Goal: Task Accomplishment & Management: Manage account settings

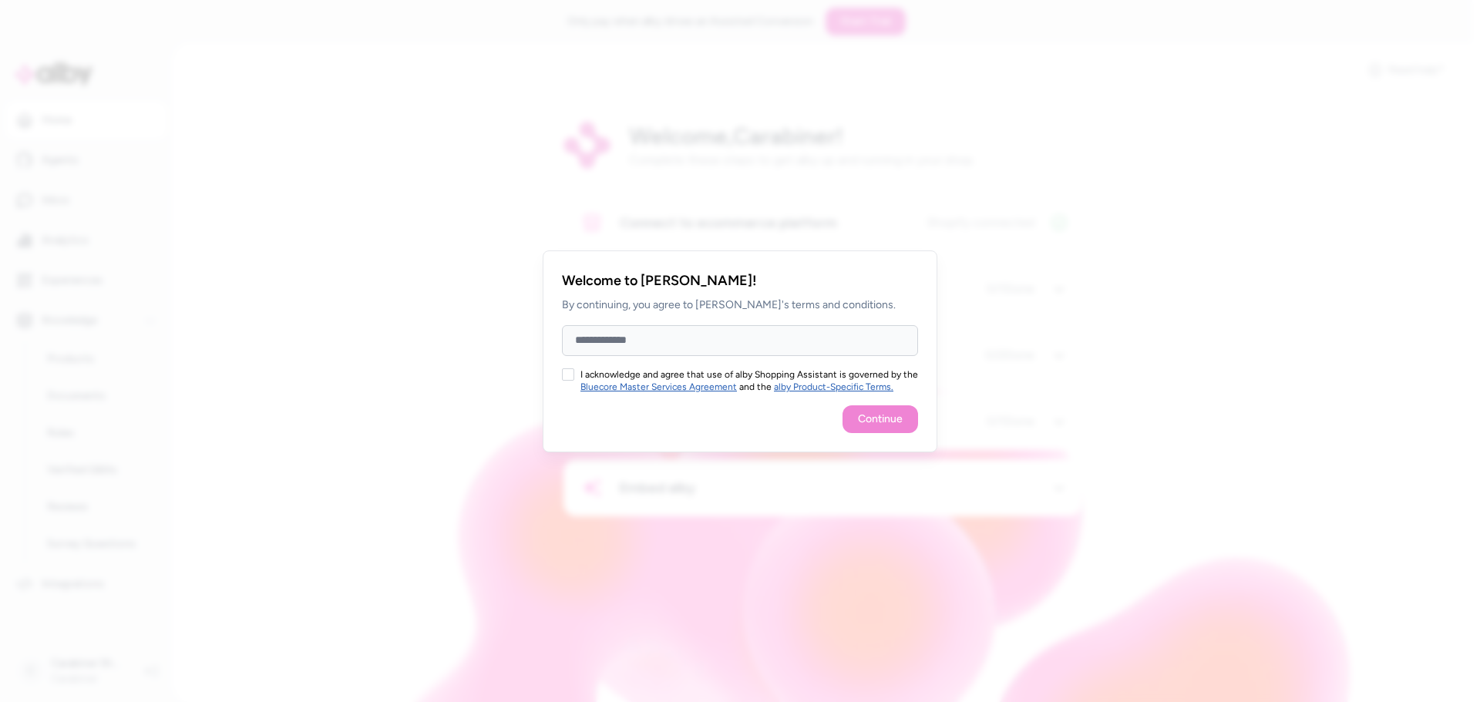
click at [674, 335] on input "Full Name" at bounding box center [740, 340] width 356 height 31
click at [565, 369] on button "I acknowledge and agree that use of alby Shopping Assistant is governed by the …" at bounding box center [568, 374] width 12 height 12
click at [598, 345] on input "Full Name" at bounding box center [740, 340] width 356 height 31
type input "*******"
click at [870, 417] on button "Continue" at bounding box center [880, 419] width 76 height 28
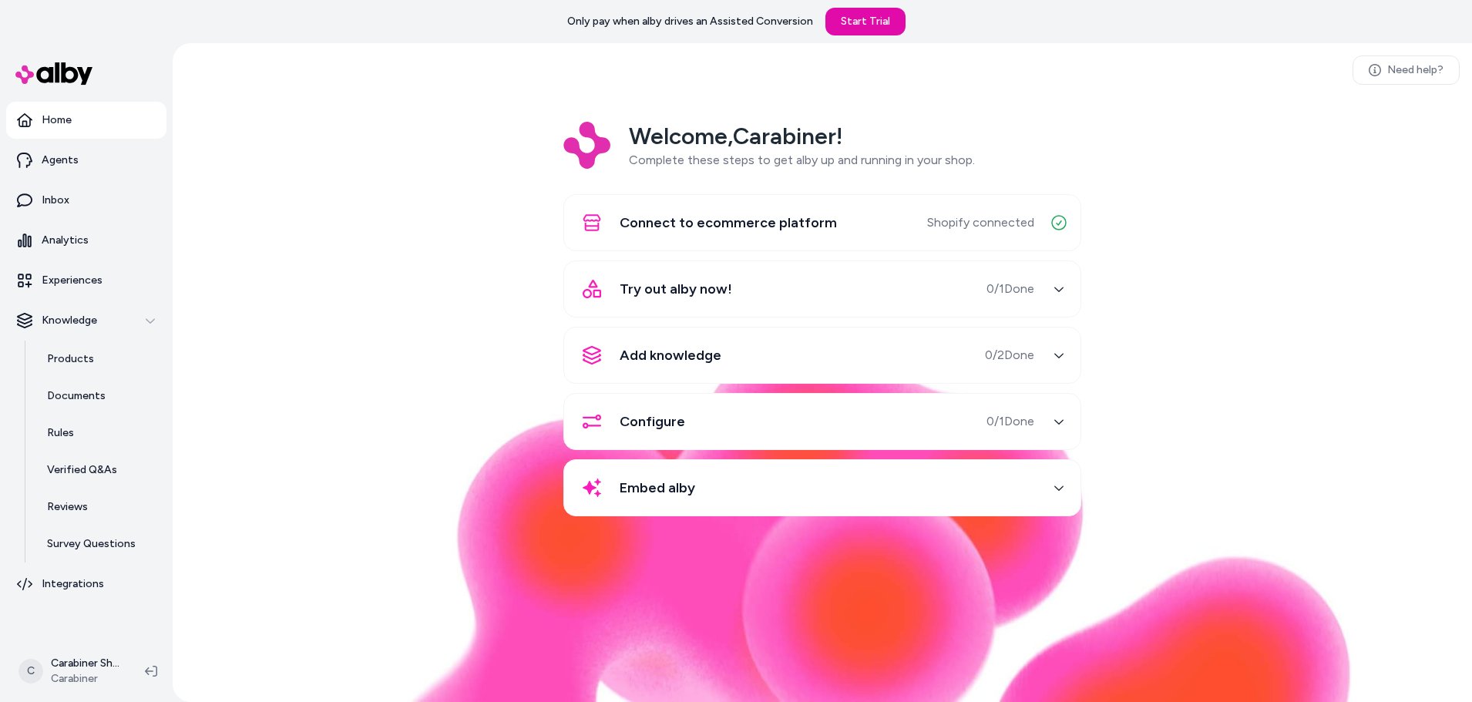
click at [905, 296] on div "Try out alby now! 0 / 1 Done" at bounding box center [803, 288] width 461 height 37
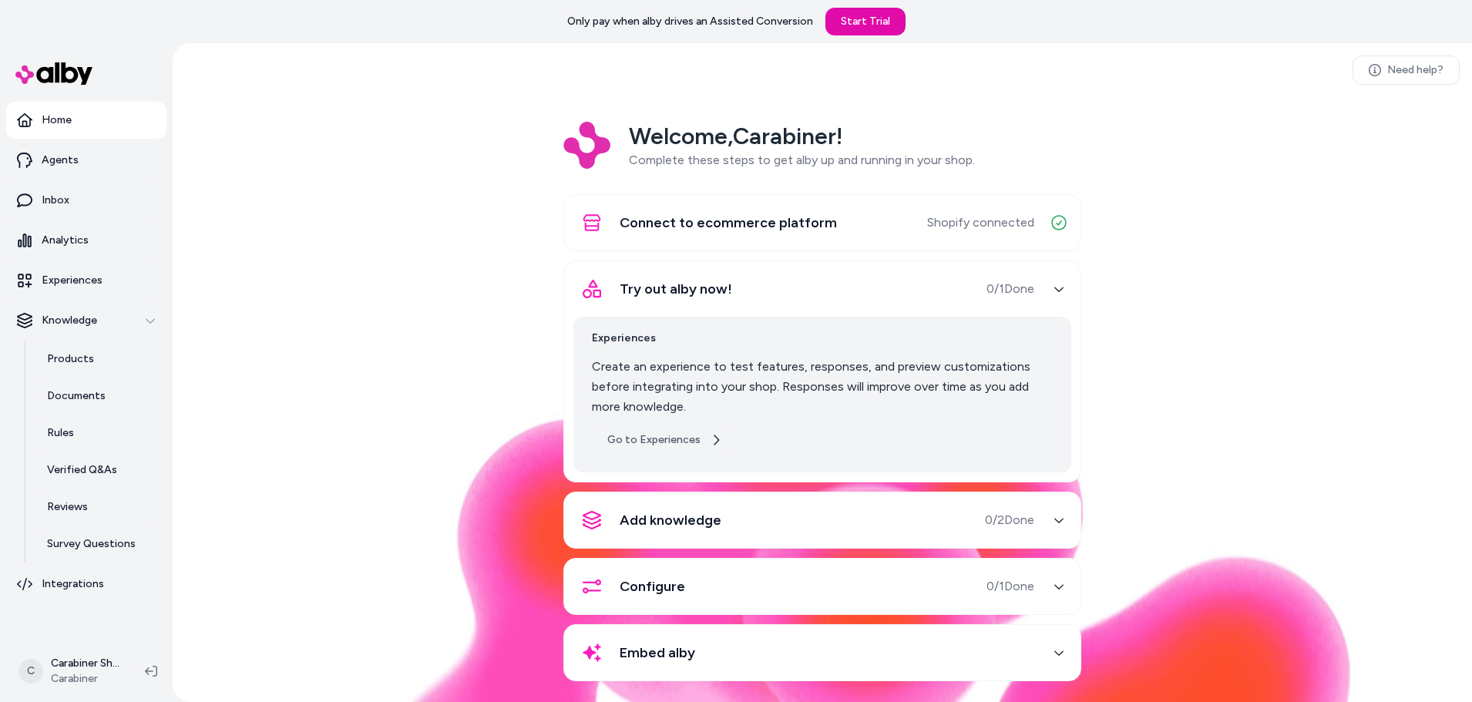
click at [695, 438] on link "Go to Experiences" at bounding box center [665, 440] width 146 height 28
click at [918, 512] on div "Add knowledge 0 / 2 Done" at bounding box center [803, 520] width 461 height 37
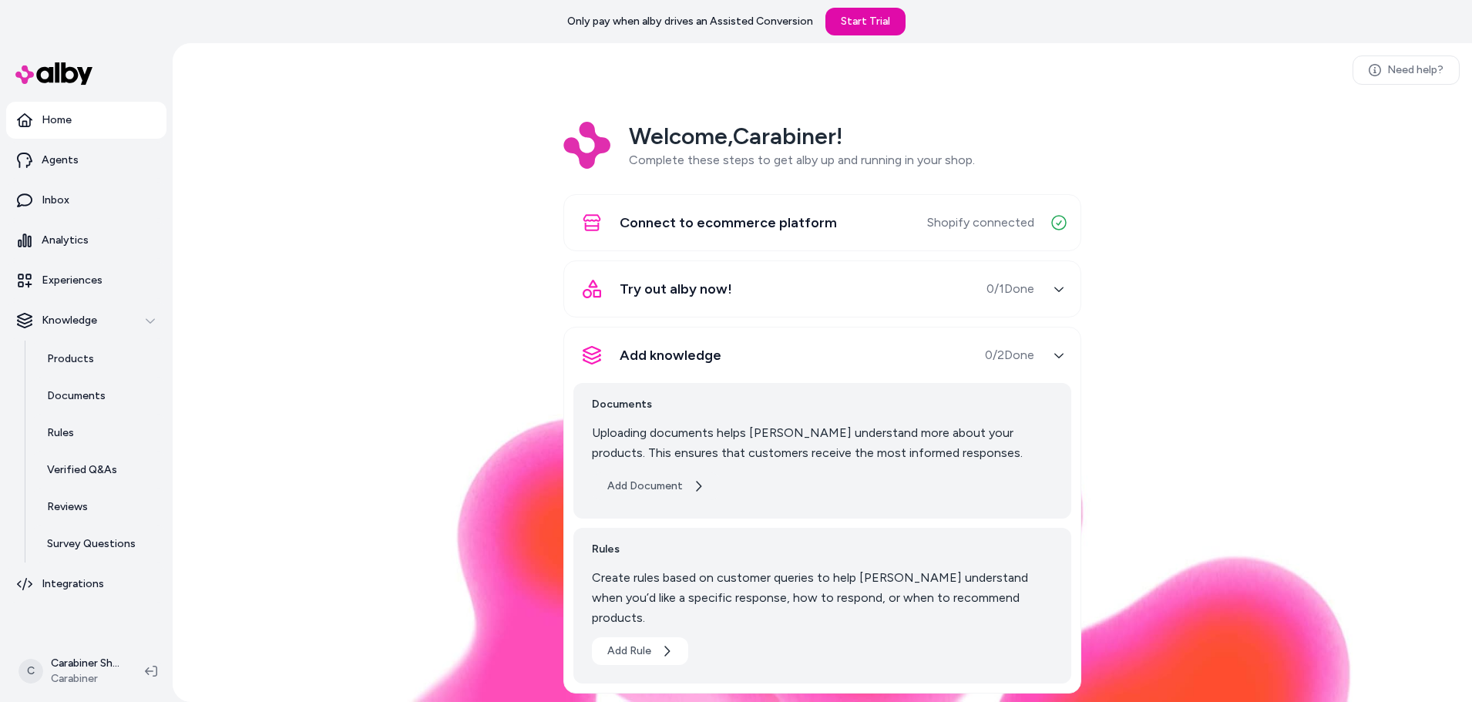
click at [637, 488] on button "Add Document" at bounding box center [656, 486] width 128 height 28
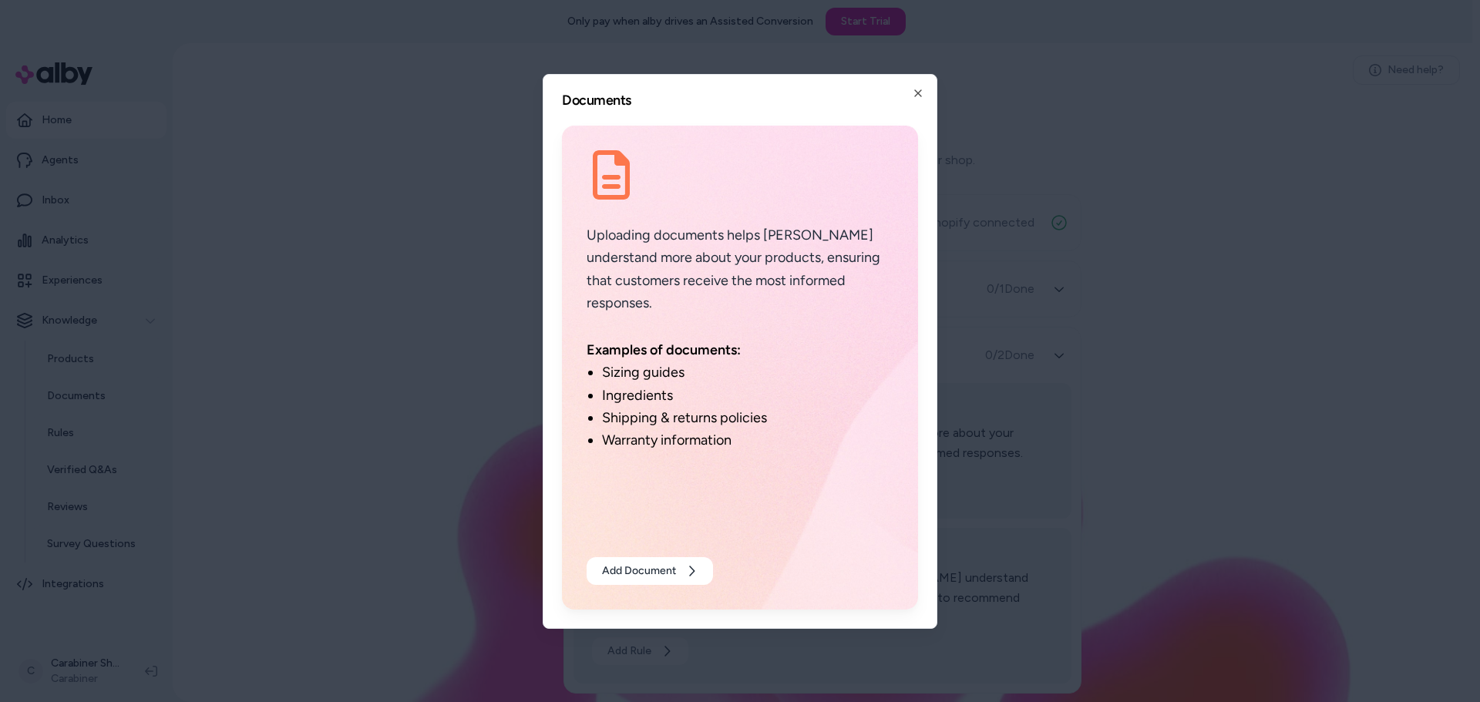
click at [1008, 365] on div at bounding box center [740, 351] width 1480 height 702
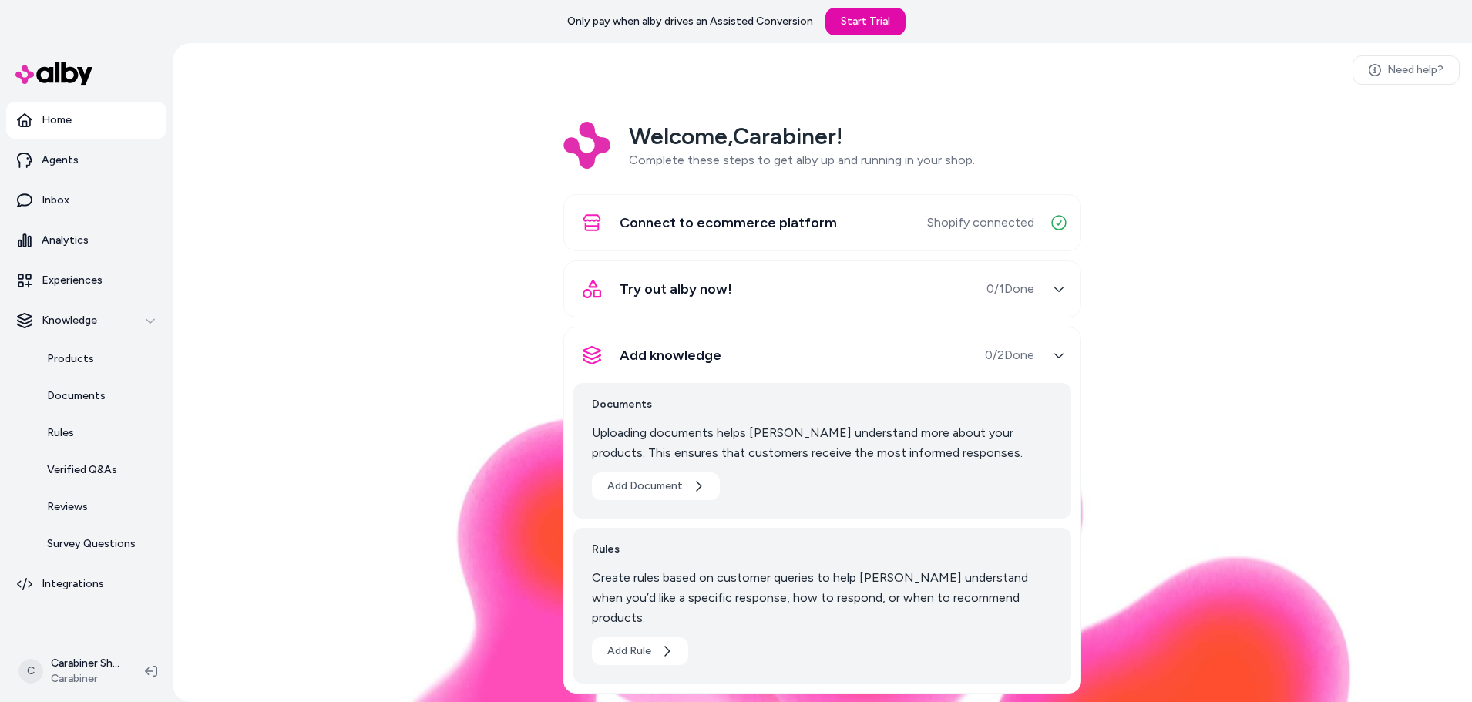
click at [818, 297] on div "Try out alby now! 0 / 1 Done" at bounding box center [803, 288] width 461 height 37
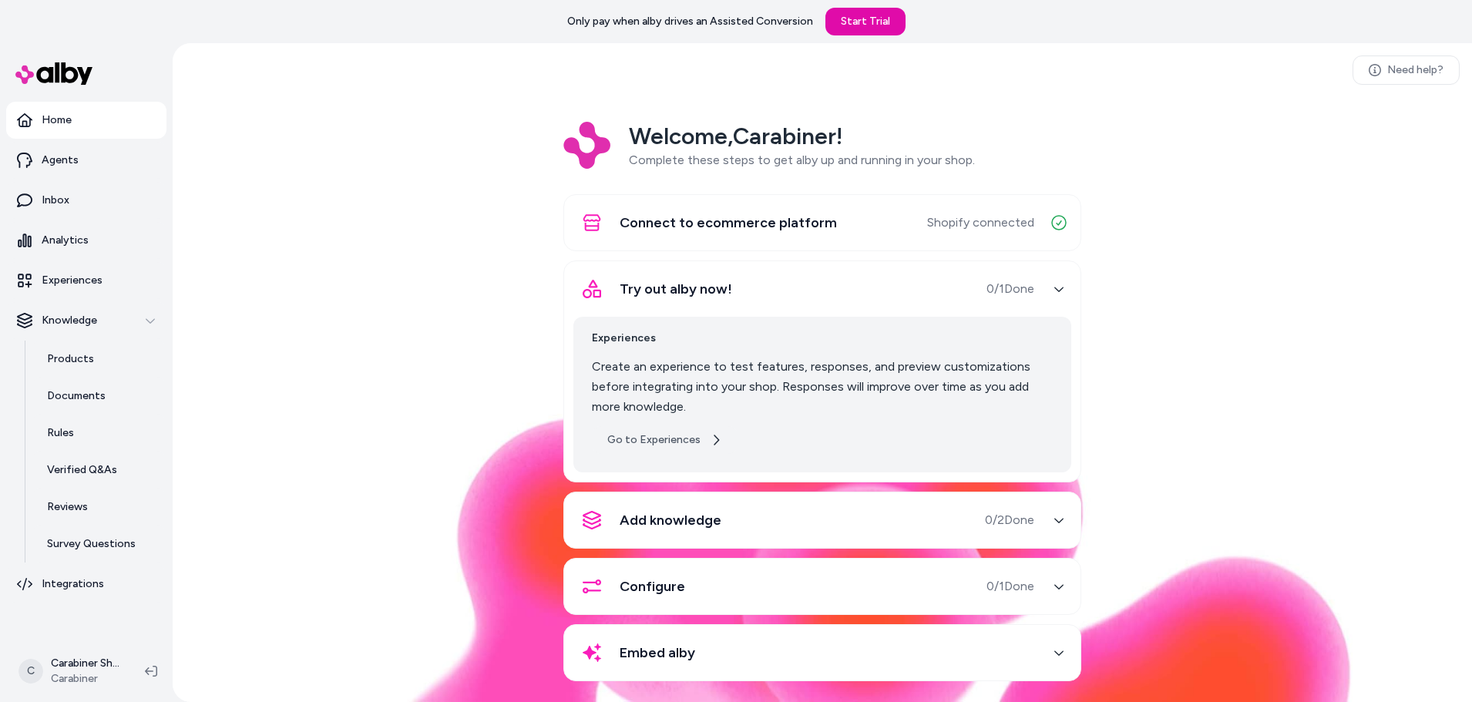
click at [683, 442] on link "Go to Experiences" at bounding box center [665, 440] width 146 height 28
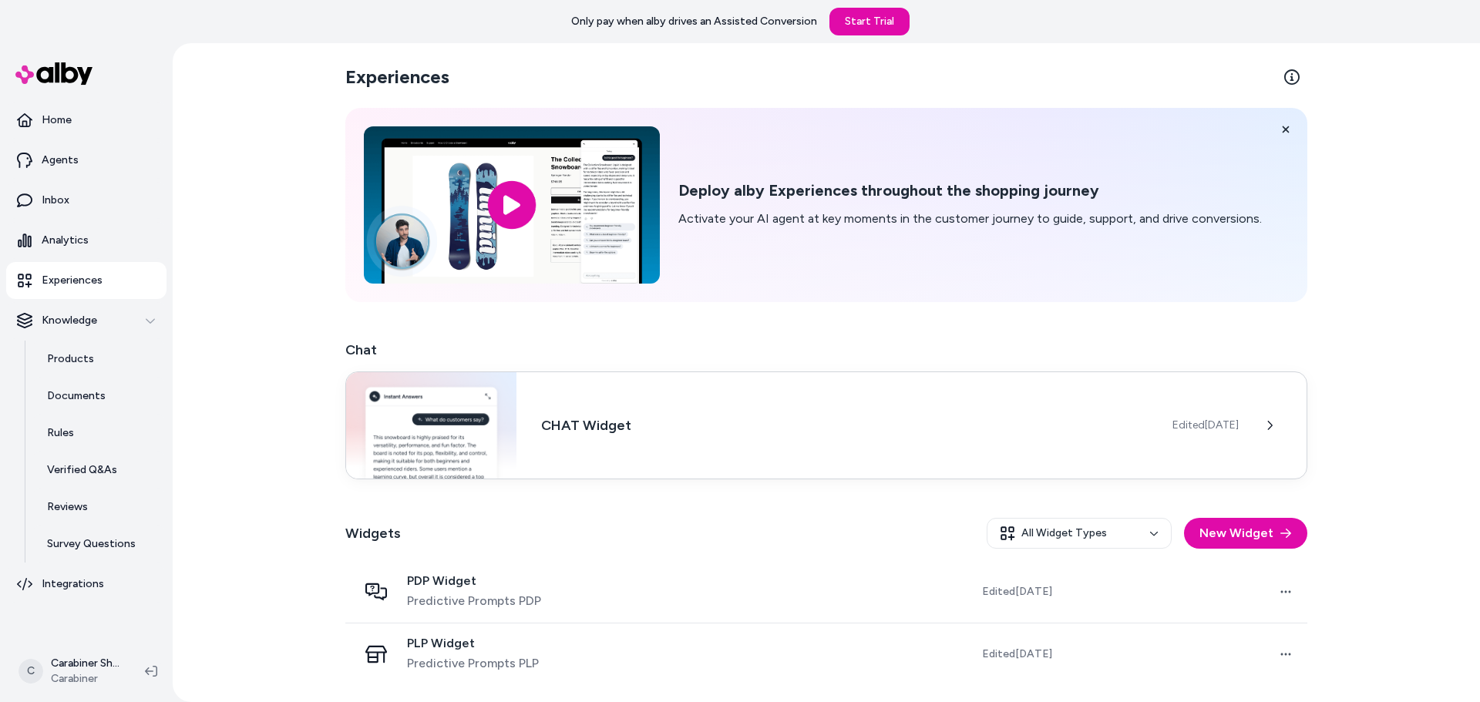
click at [763, 408] on div "CHAT Widget Edited Aug 19, 2025" at bounding box center [826, 425] width 962 height 108
click at [710, 425] on h3 "CHAT Widget" at bounding box center [844, 426] width 606 height 22
click at [707, 425] on h3 "CHAT Widget" at bounding box center [844, 426] width 606 height 22
click at [1198, 403] on div "CHAT Widget Edited [DATE]" at bounding box center [826, 425] width 962 height 108
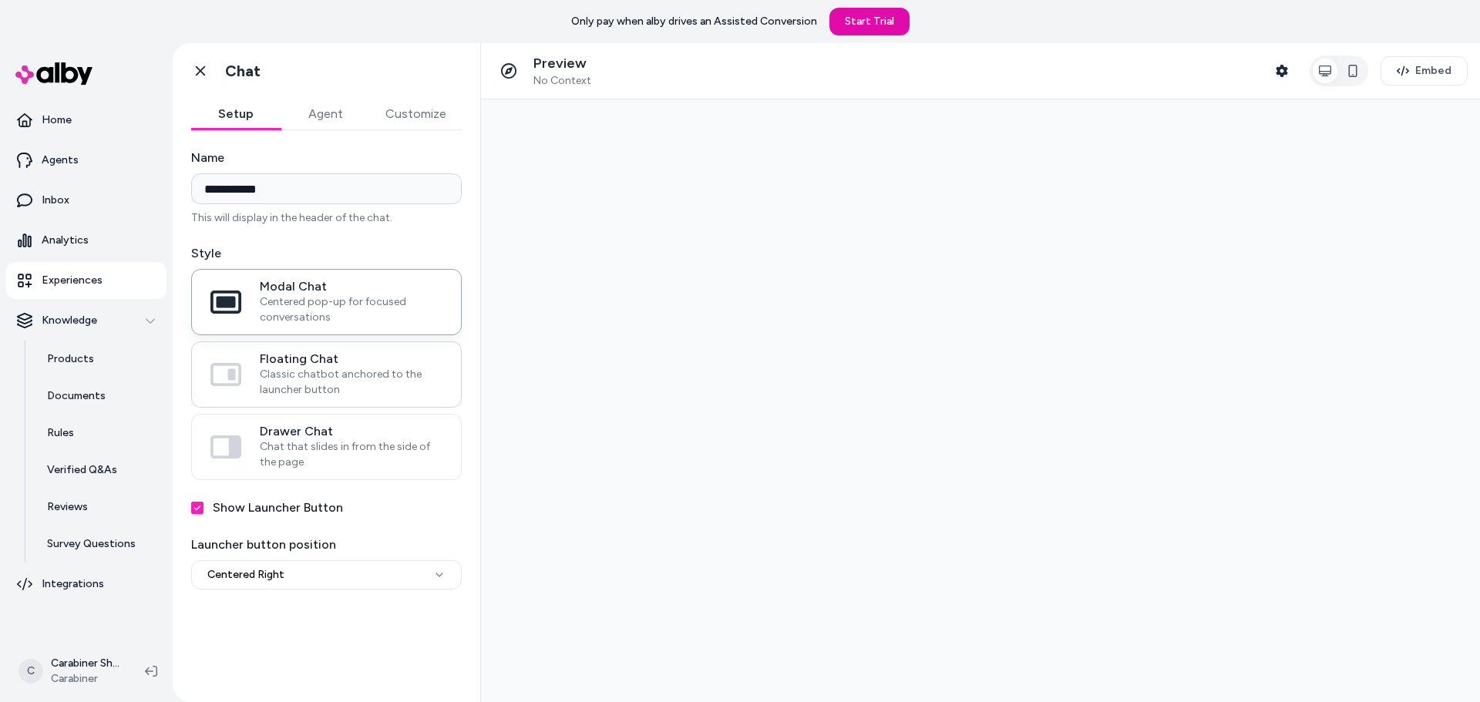
click at [405, 363] on span "Floating Chat" at bounding box center [351, 358] width 183 height 15
click at [0, 0] on button "Floating Chat Classic chatbot anchored to the launcher button" at bounding box center [0, 0] width 0 height 0
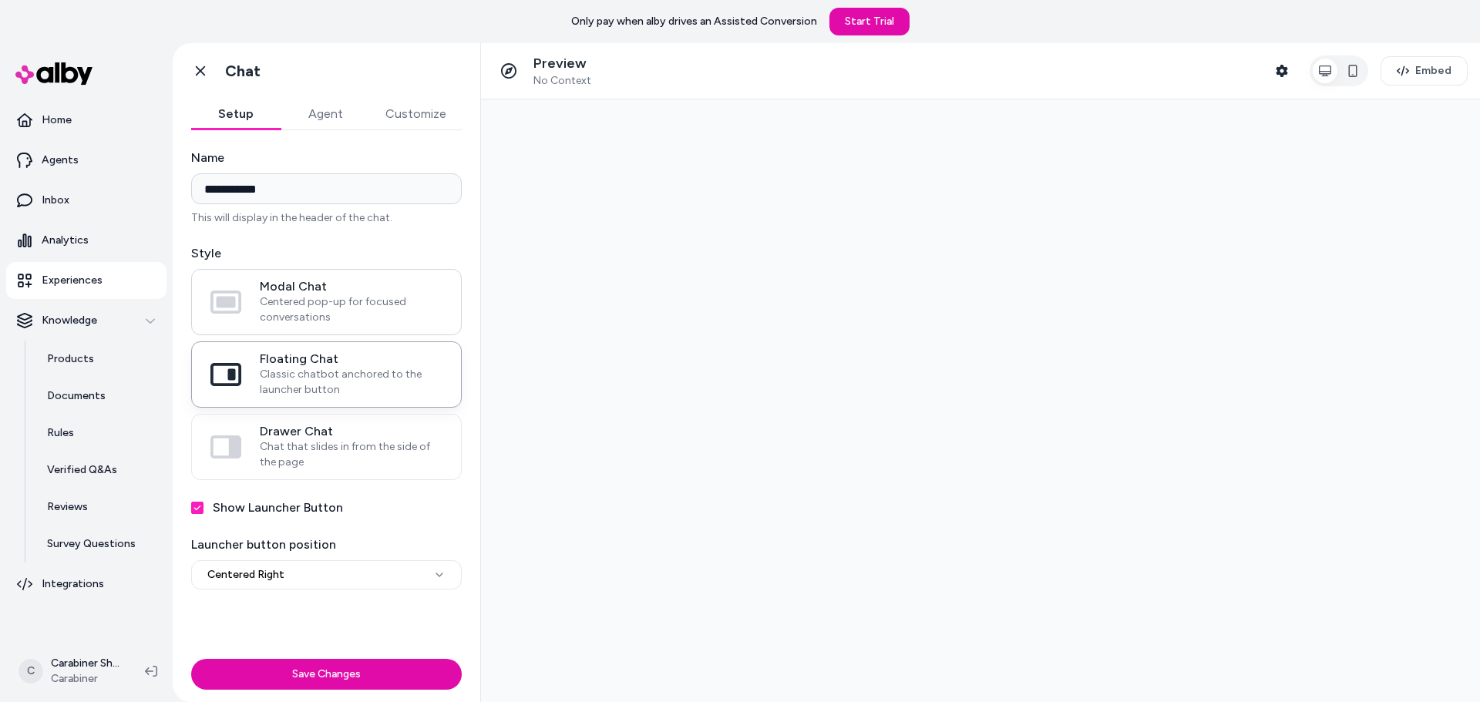
click at [393, 314] on span "Centered pop-up for focused conversations" at bounding box center [351, 309] width 183 height 31
click at [0, 0] on button "Modal Chat Centered pop-up for focused conversations" at bounding box center [0, 0] width 0 height 0
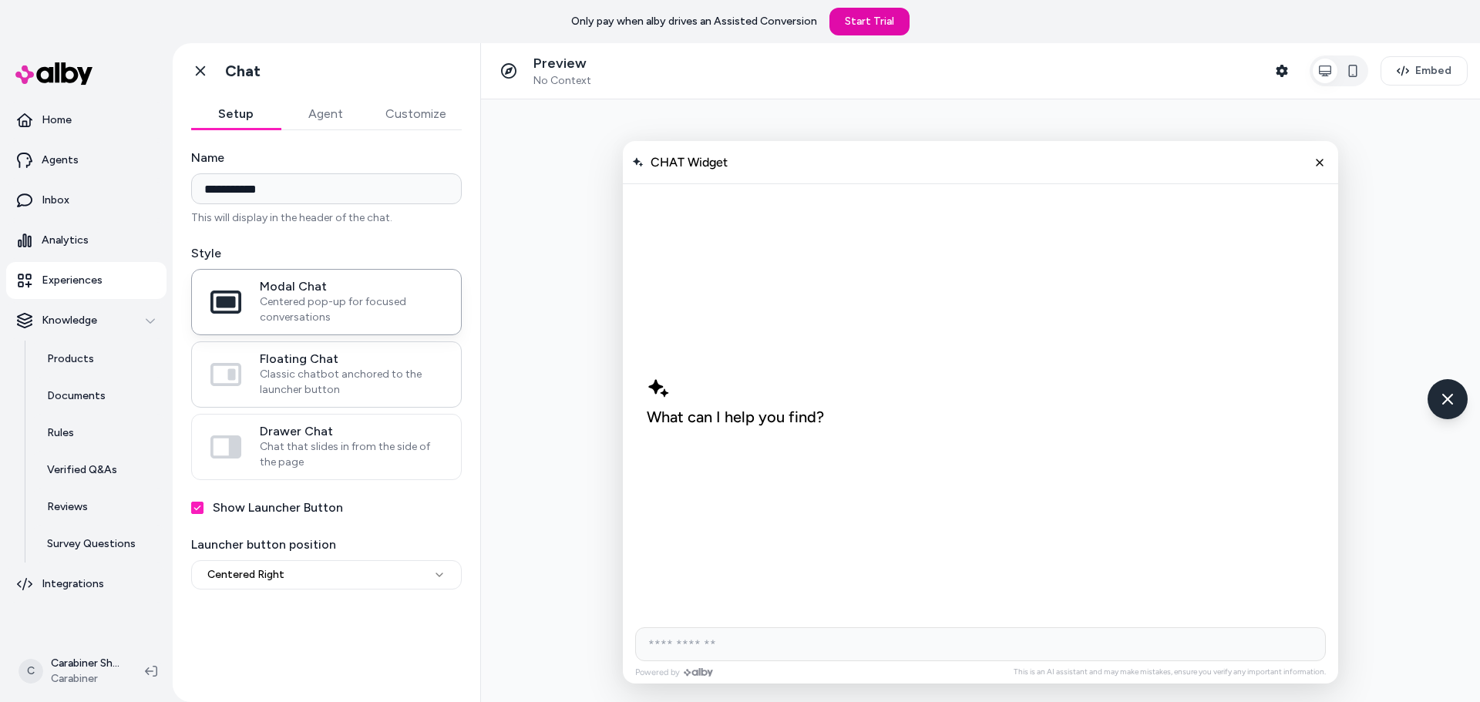
click at [397, 373] on span "Classic chatbot anchored to the launcher button" at bounding box center [351, 382] width 183 height 31
click at [0, 0] on button "Floating Chat Classic chatbot anchored to the launcher button" at bounding box center [0, 0] width 0 height 0
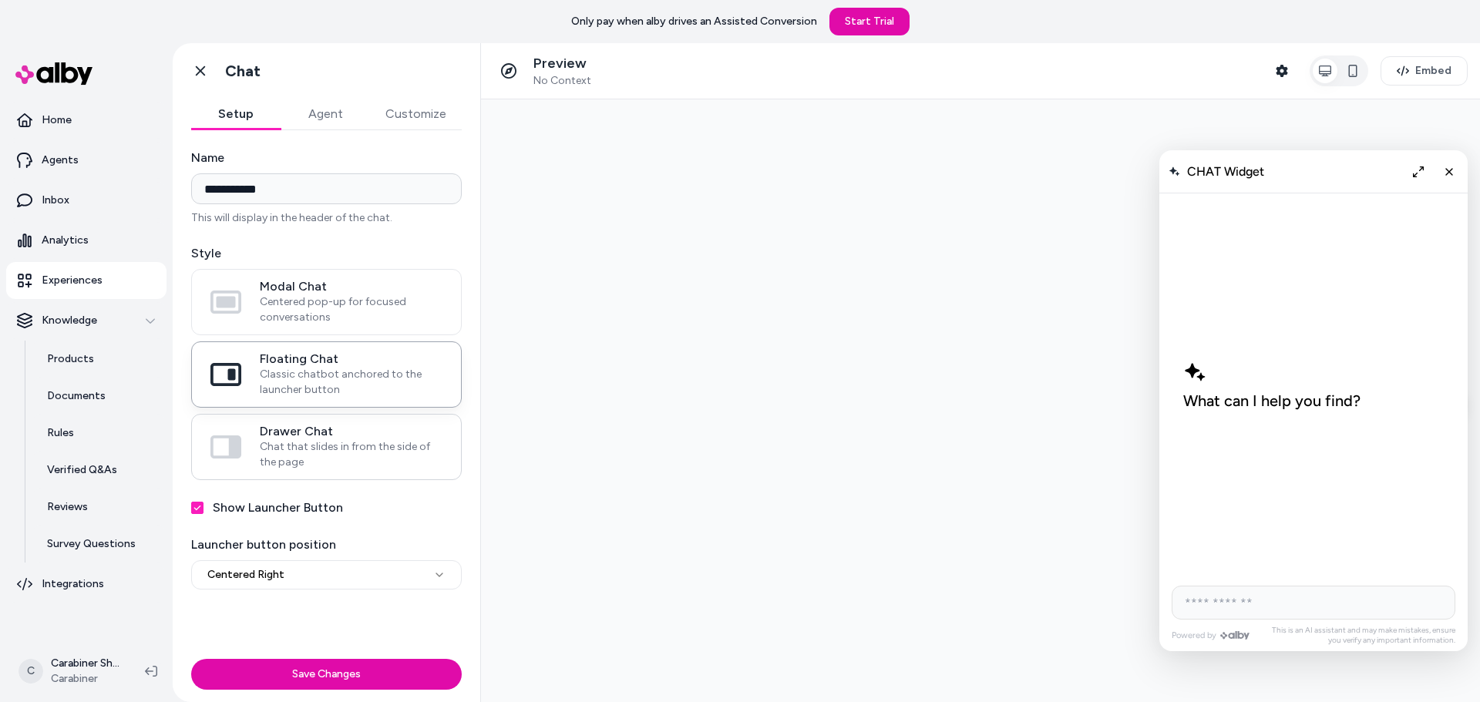
click at [389, 464] on span "Chat that slides in from the side of the page" at bounding box center [351, 454] width 183 height 31
click at [0, 0] on button "Drawer Chat Chat that slides in from the side of the page" at bounding box center [0, 0] width 0 height 0
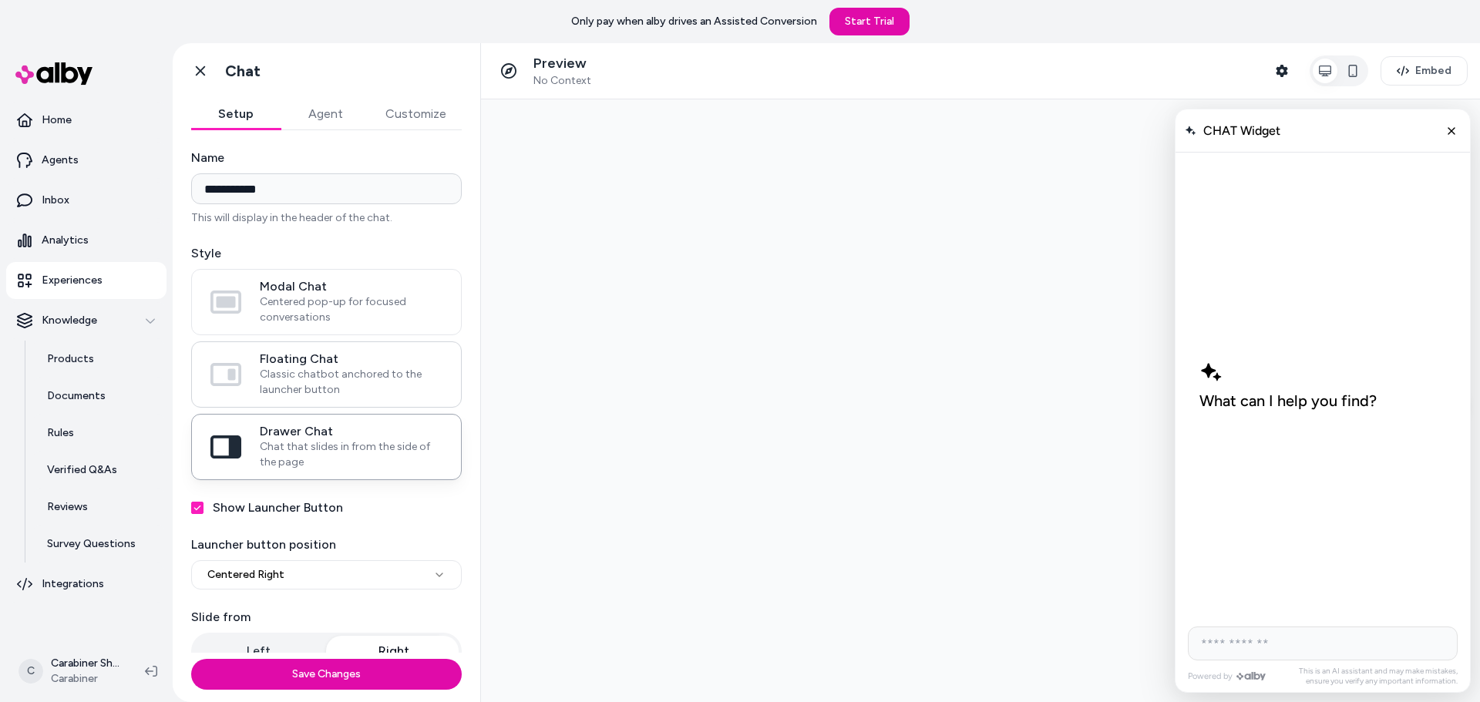
click at [389, 387] on span "Classic chatbot anchored to the launcher button" at bounding box center [351, 382] width 183 height 31
click at [0, 0] on button "Floating Chat Classic chatbot anchored to the launcher button" at bounding box center [0, 0] width 0 height 0
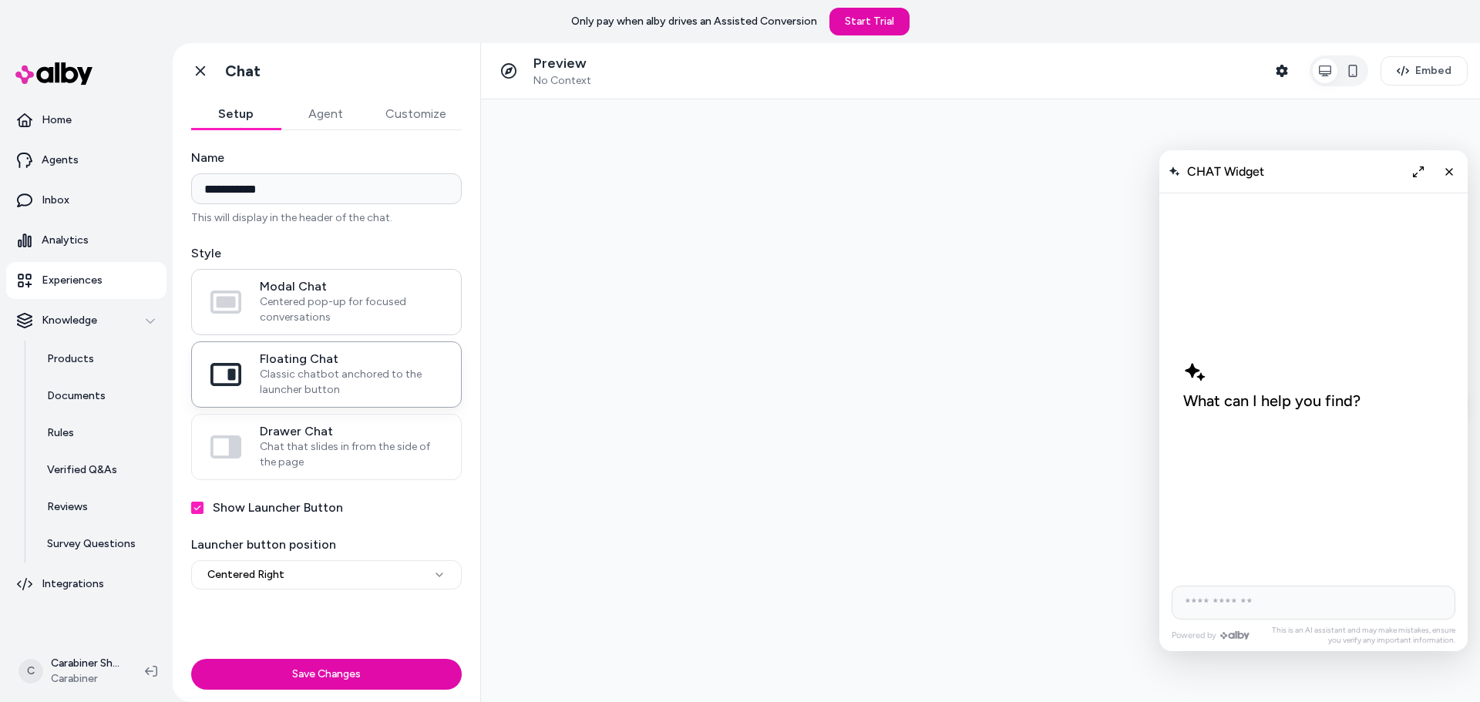
click at [385, 311] on span "Centered pop-up for focused conversations" at bounding box center [351, 309] width 183 height 31
click at [0, 0] on button "Modal Chat Centered pop-up for focused conversations" at bounding box center [0, 0] width 0 height 0
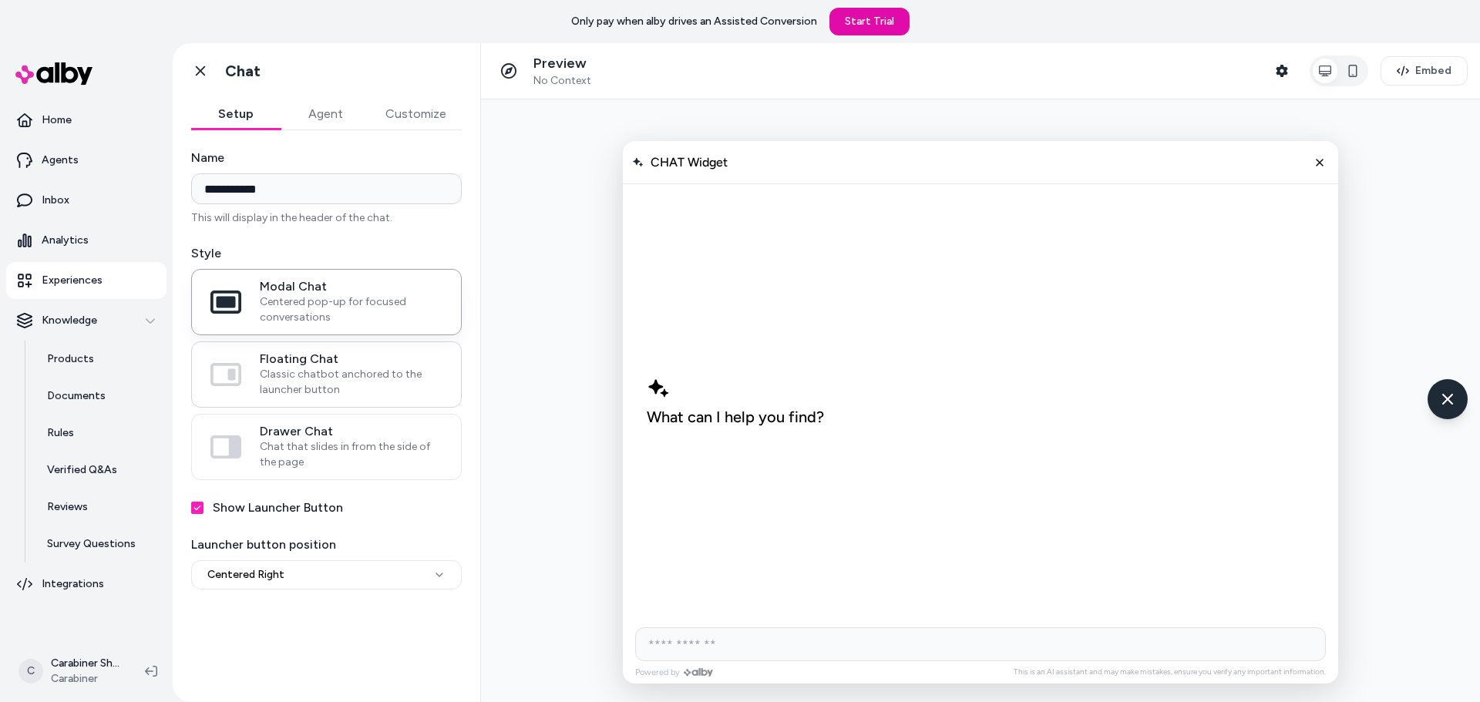
click at [391, 383] on span "Classic chatbot anchored to the launcher button" at bounding box center [351, 382] width 183 height 31
click at [0, 0] on button "Floating Chat Classic chatbot anchored to the launcher button" at bounding box center [0, 0] width 0 height 0
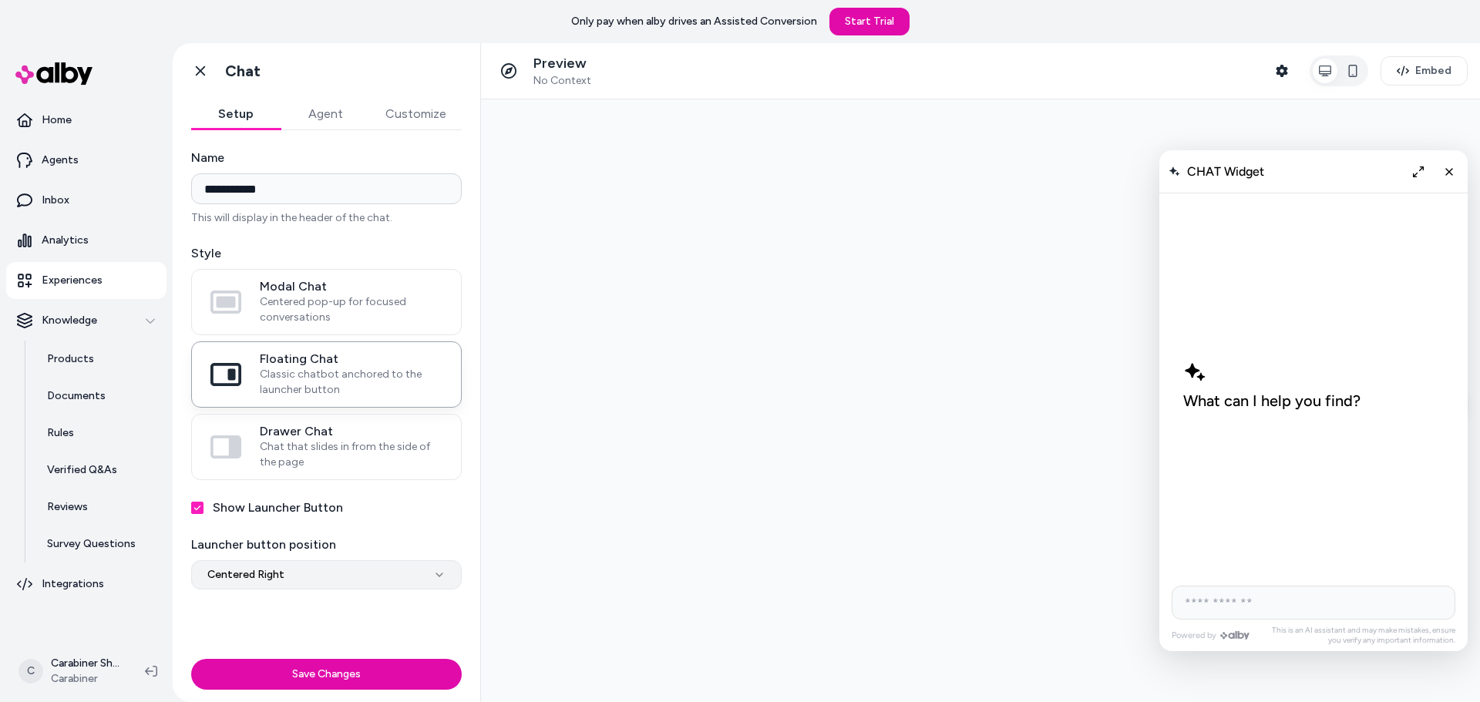
click at [360, 568] on html "**********" at bounding box center [740, 351] width 1480 height 702
select select "**********"
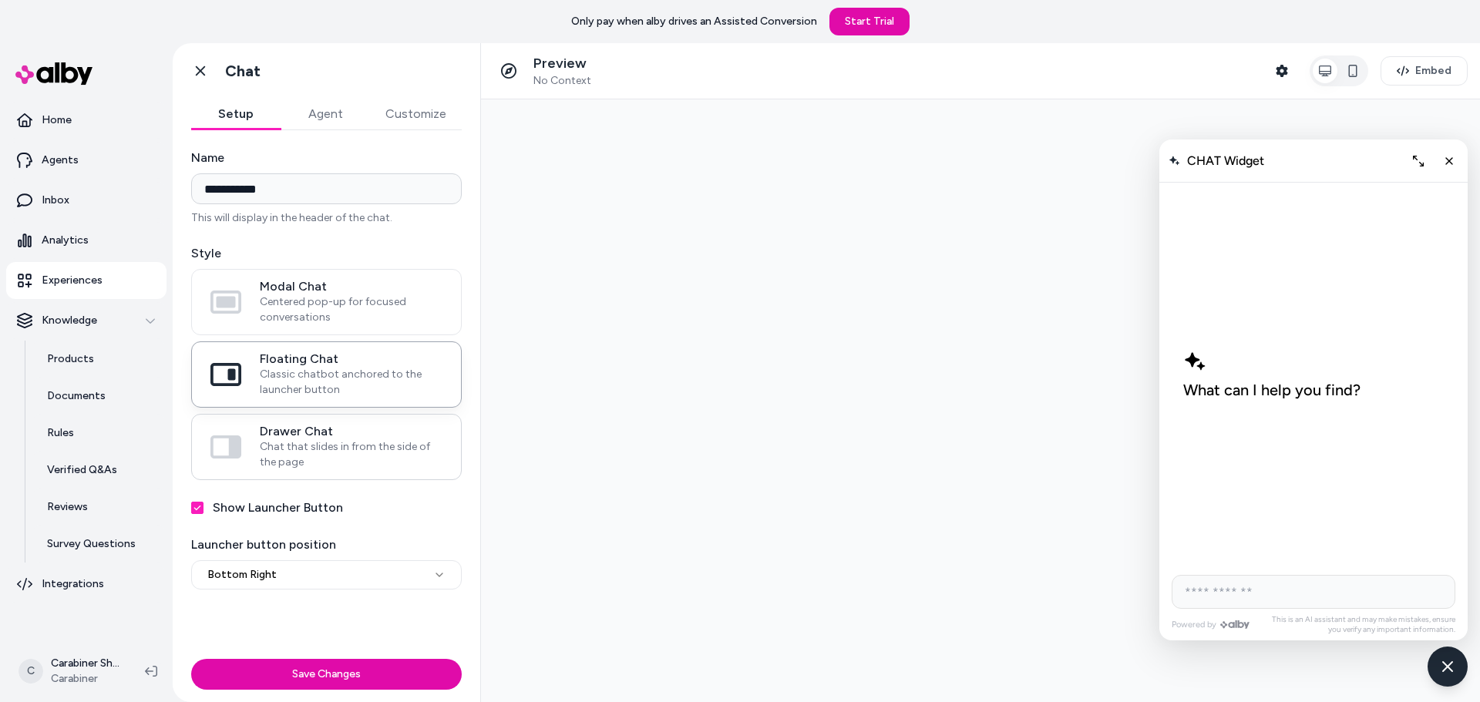
click at [369, 442] on span "Chat that slides in from the side of the page" at bounding box center [351, 454] width 183 height 31
click at [358, 387] on span "Classic chatbot anchored to the launcher button" at bounding box center [351, 382] width 183 height 31
click at [0, 0] on button "Floating Chat Classic chatbot anchored to the launcher button" at bounding box center [0, 0] width 0 height 0
click at [396, 435] on span "Drawer Chat" at bounding box center [351, 431] width 183 height 15
click at [0, 0] on button "Drawer Chat Chat that slides in from the side of the page" at bounding box center [0, 0] width 0 height 0
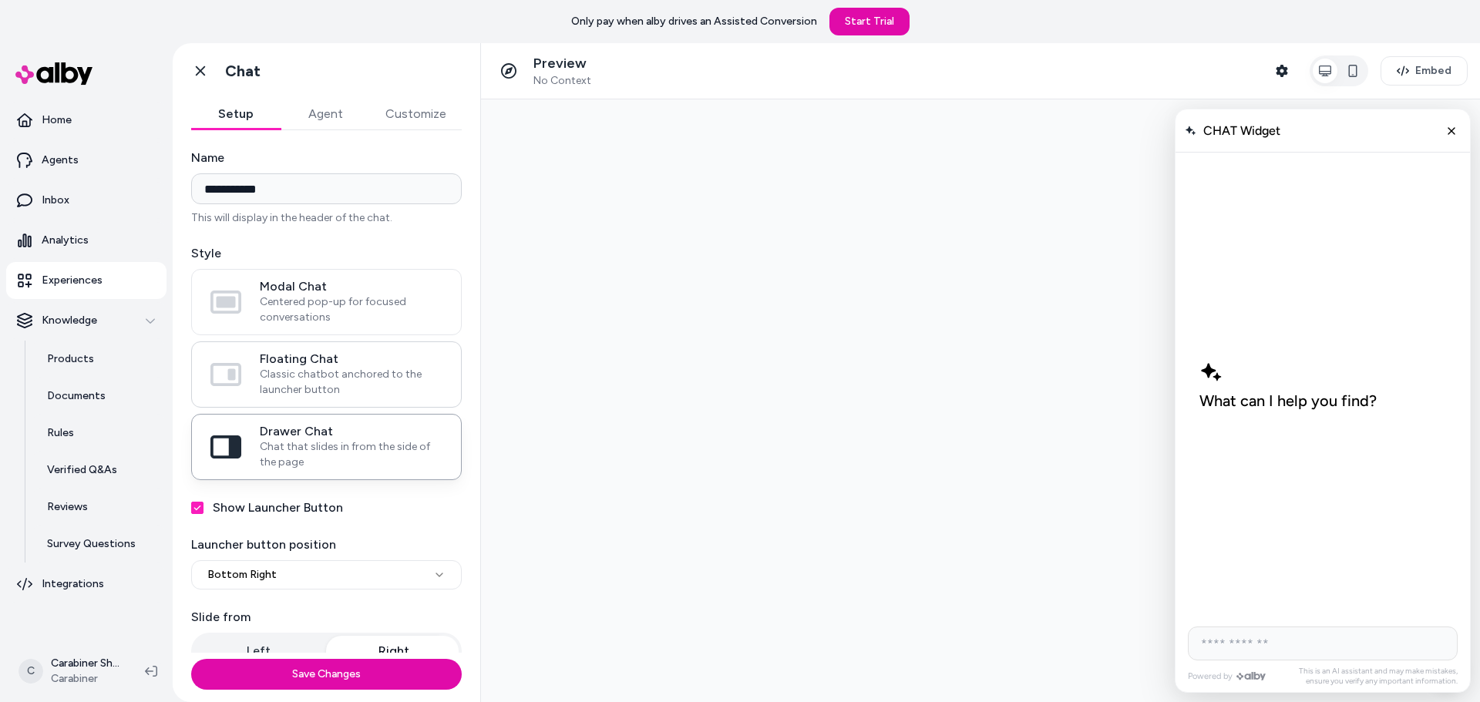
click at [371, 387] on span "Classic chatbot anchored to the launcher button" at bounding box center [351, 382] width 183 height 31
click at [0, 0] on button "Floating Chat Classic chatbot anchored to the launcher button" at bounding box center [0, 0] width 0 height 0
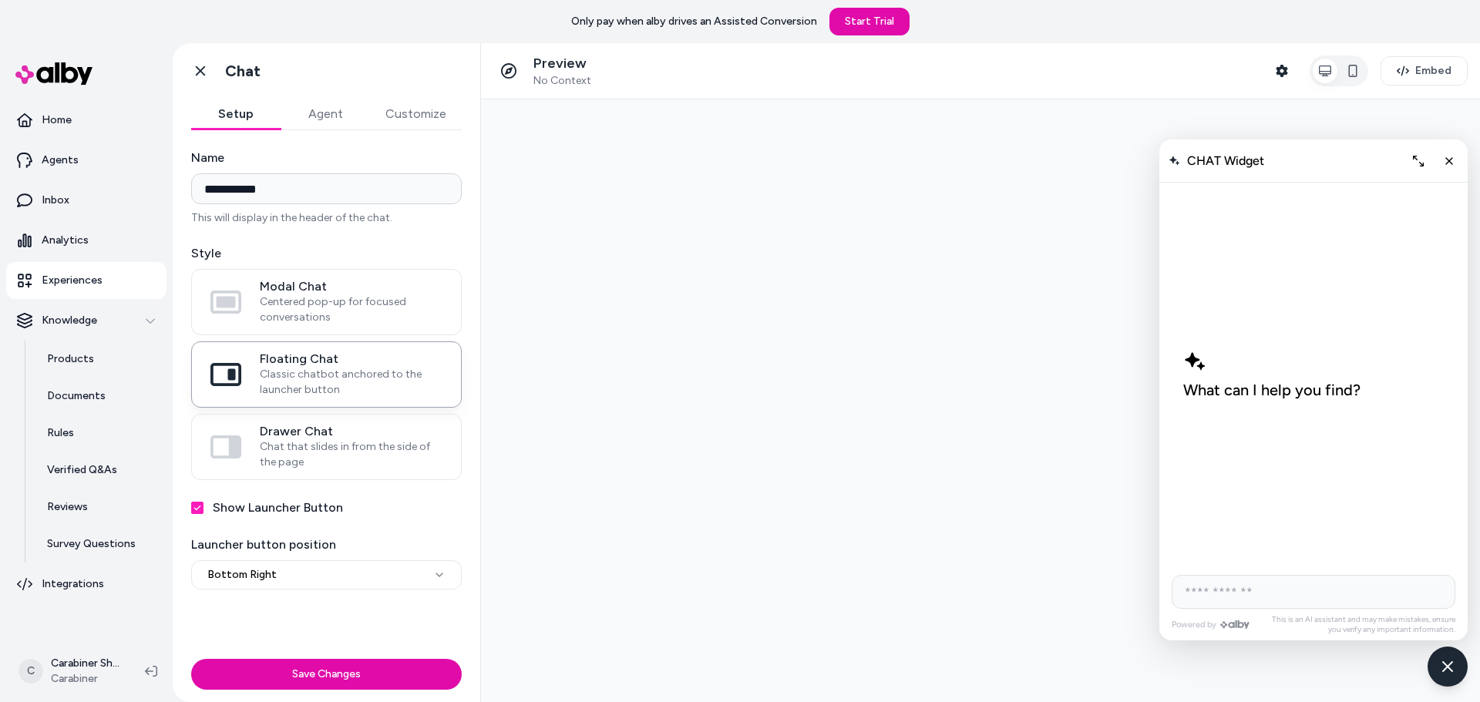
click at [346, 110] on button "Agent" at bounding box center [324, 114] width 89 height 31
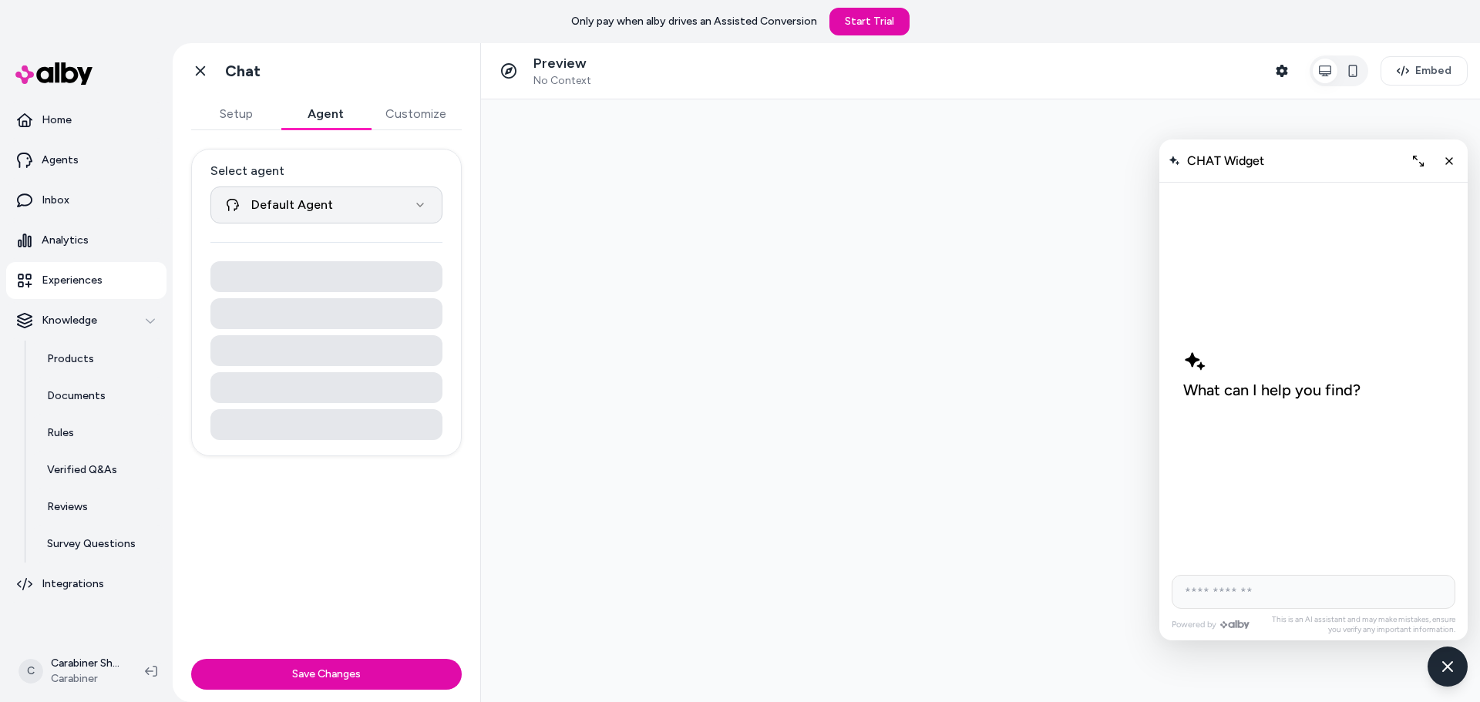
click at [345, 207] on html "**********" at bounding box center [740, 351] width 1480 height 702
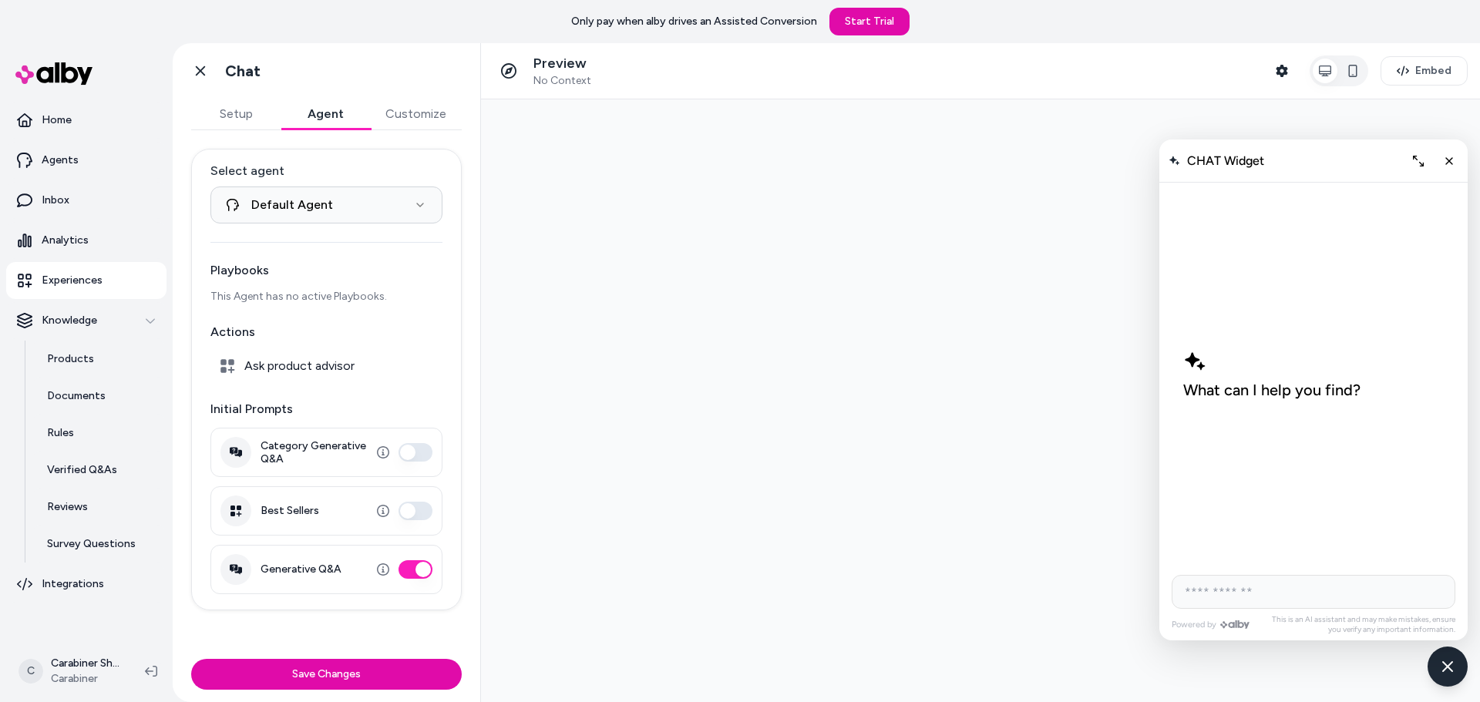
click at [345, 203] on html "**********" at bounding box center [740, 351] width 1480 height 702
click at [401, 682] on button "Save Changes" at bounding box center [326, 674] width 270 height 31
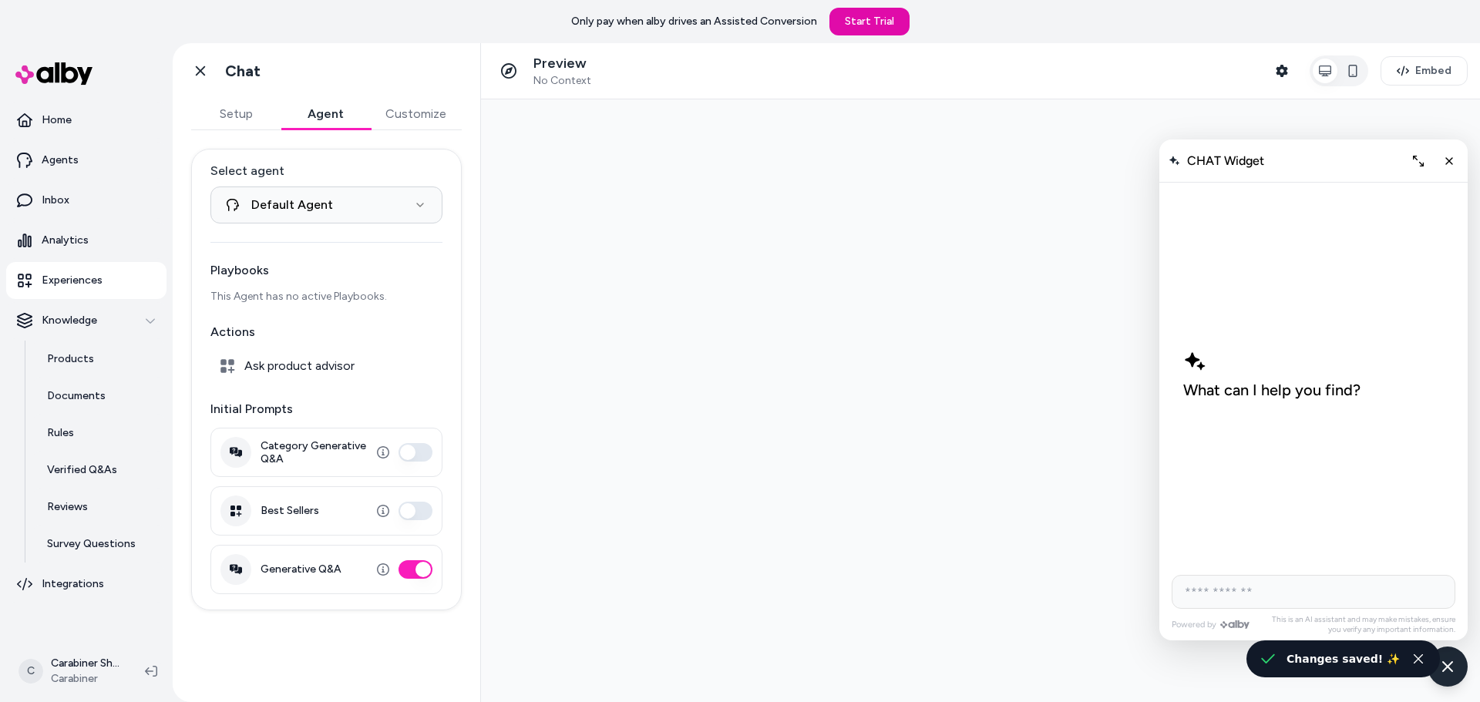
click at [379, 127] on button "Customize" at bounding box center [416, 114] width 92 height 31
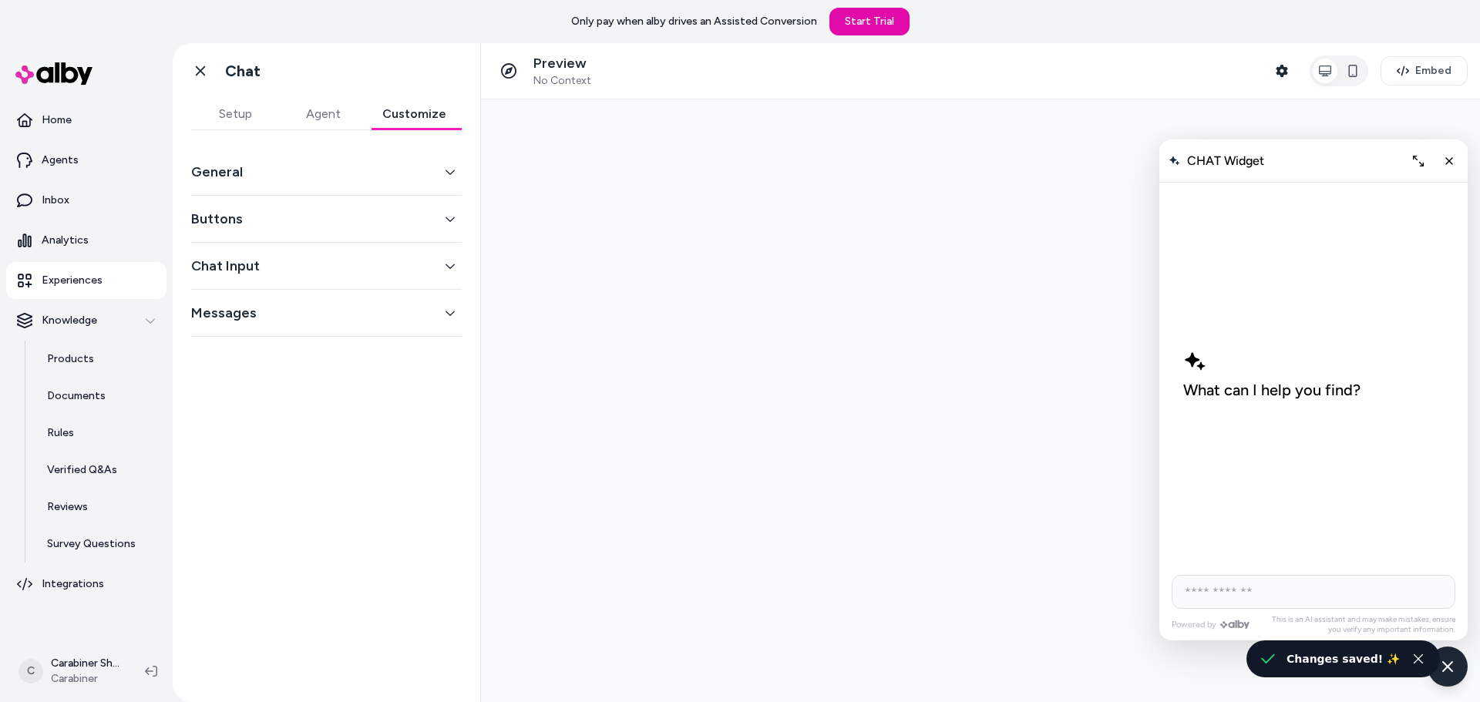
click at [359, 185] on div "General" at bounding box center [326, 172] width 270 height 47
click at [359, 176] on button "General" at bounding box center [326, 172] width 270 height 22
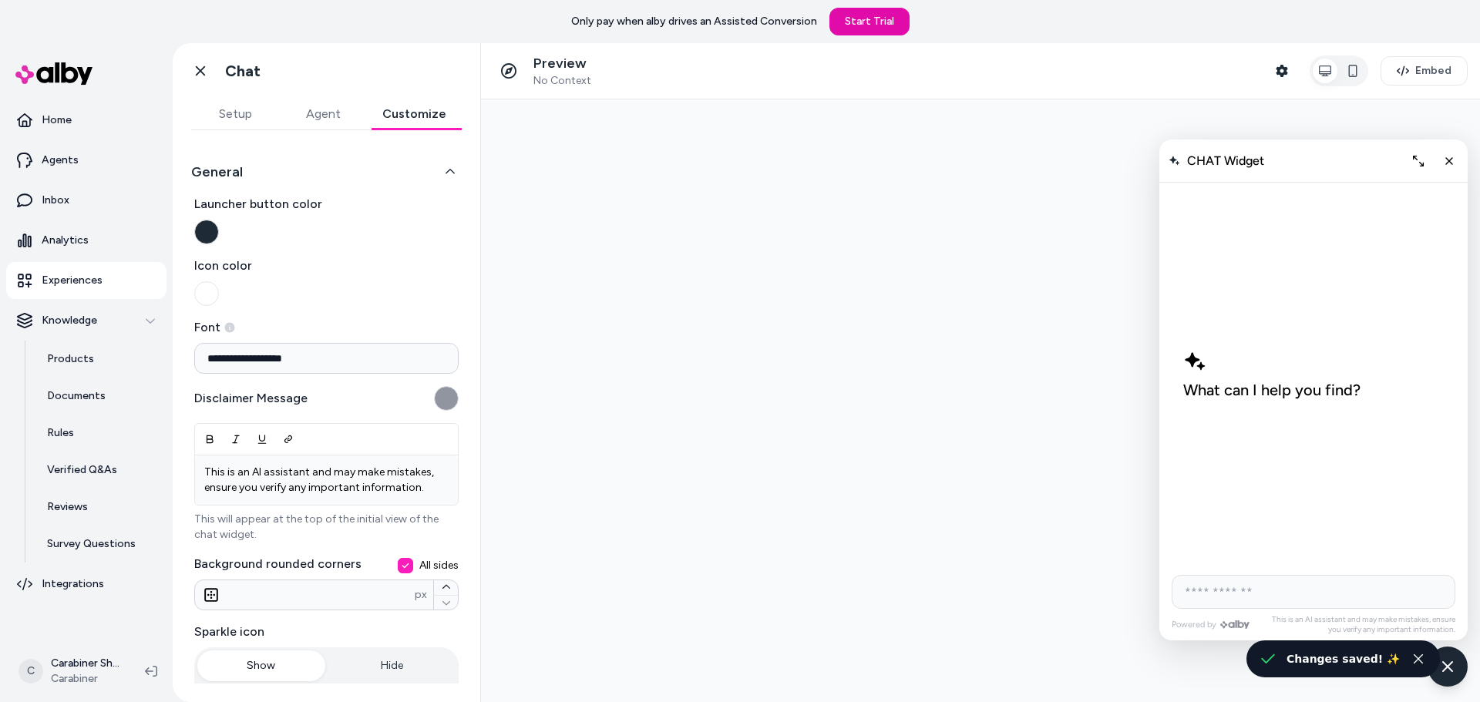
click at [210, 296] on button "Icon color" at bounding box center [206, 293] width 25 height 25
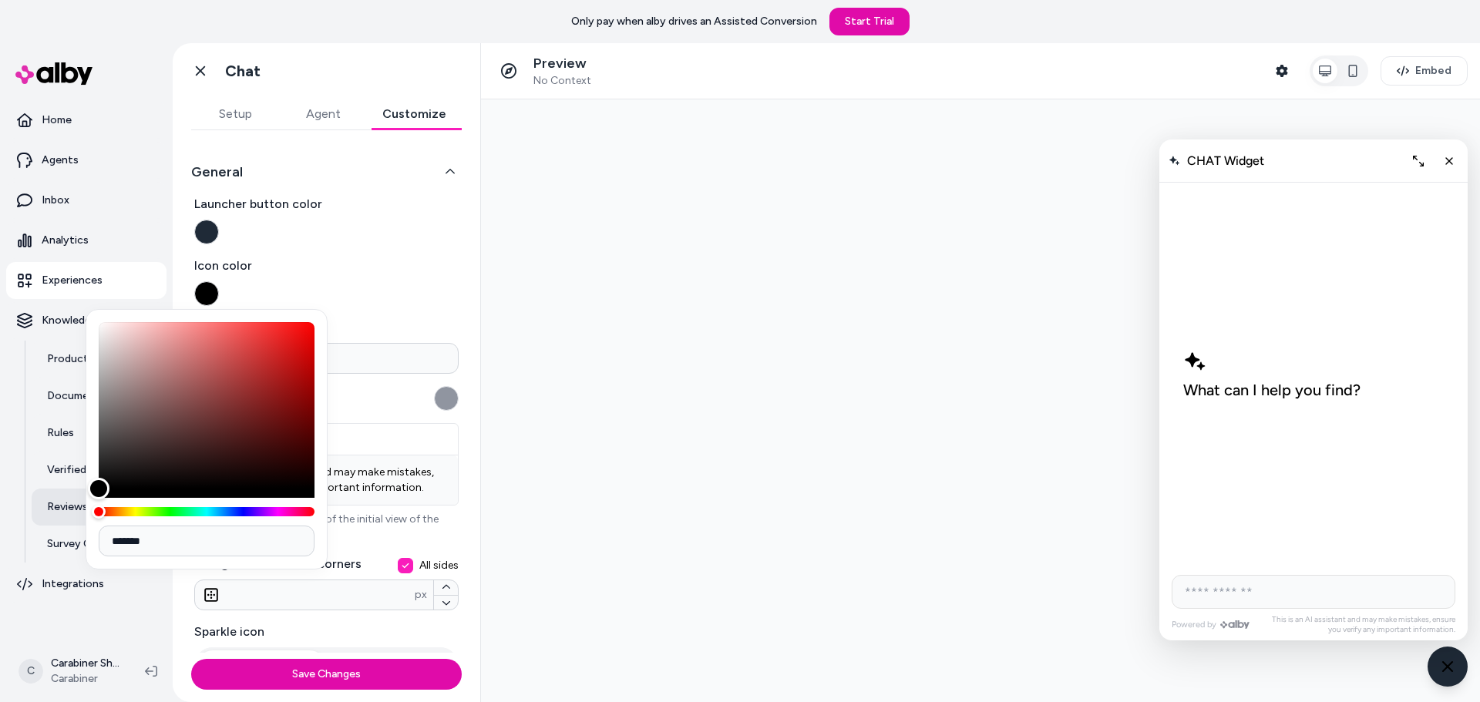
drag, startPoint x: 149, startPoint y: 422, endPoint x: 55, endPoint y: 503, distance: 123.5
click at [55, 503] on body "**********" at bounding box center [740, 351] width 1480 height 702
type input "*******"
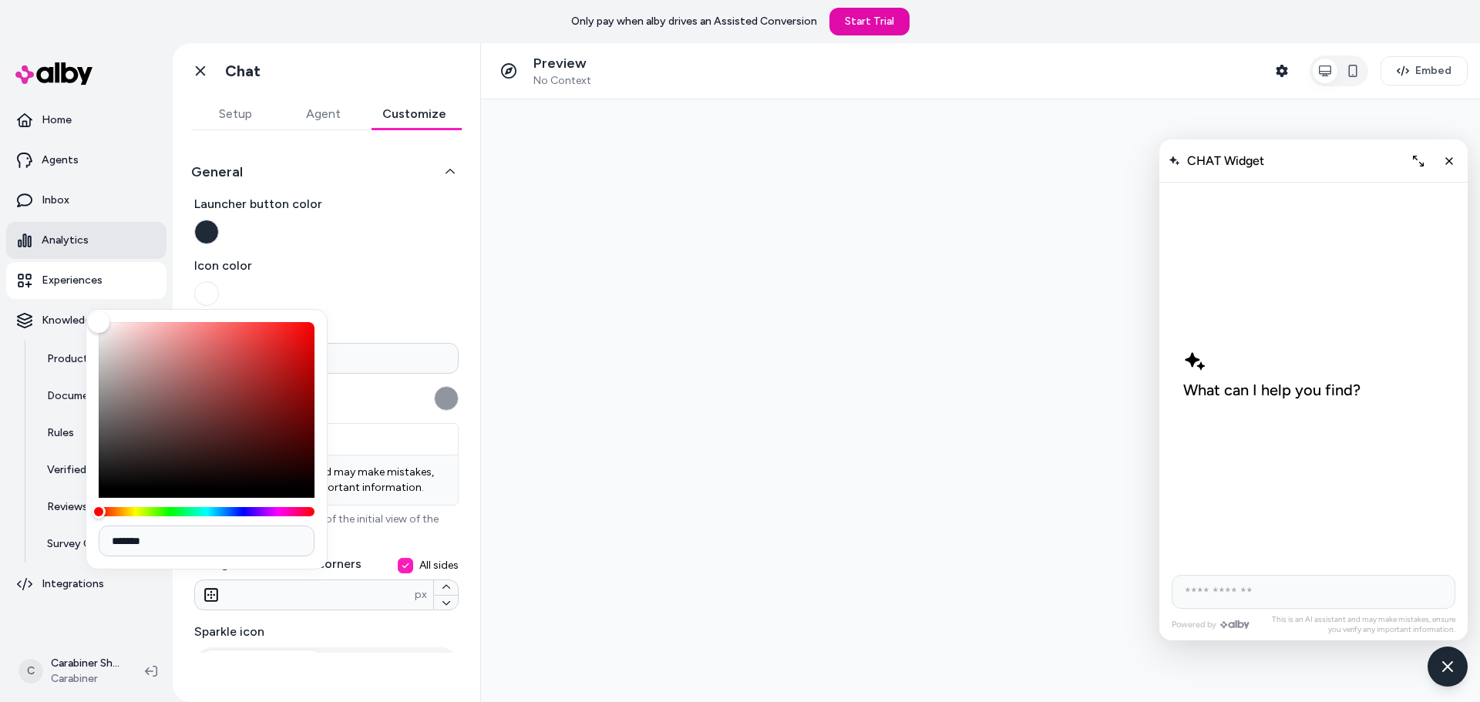
drag, startPoint x: 146, startPoint y: 411, endPoint x: 74, endPoint y: 238, distance: 187.9
click at [74, 238] on body "**********" at bounding box center [740, 351] width 1480 height 702
click at [420, 202] on span "Launcher button color" at bounding box center [326, 204] width 264 height 18
click at [219, 220] on button "Launcher button color" at bounding box center [206, 232] width 25 height 25
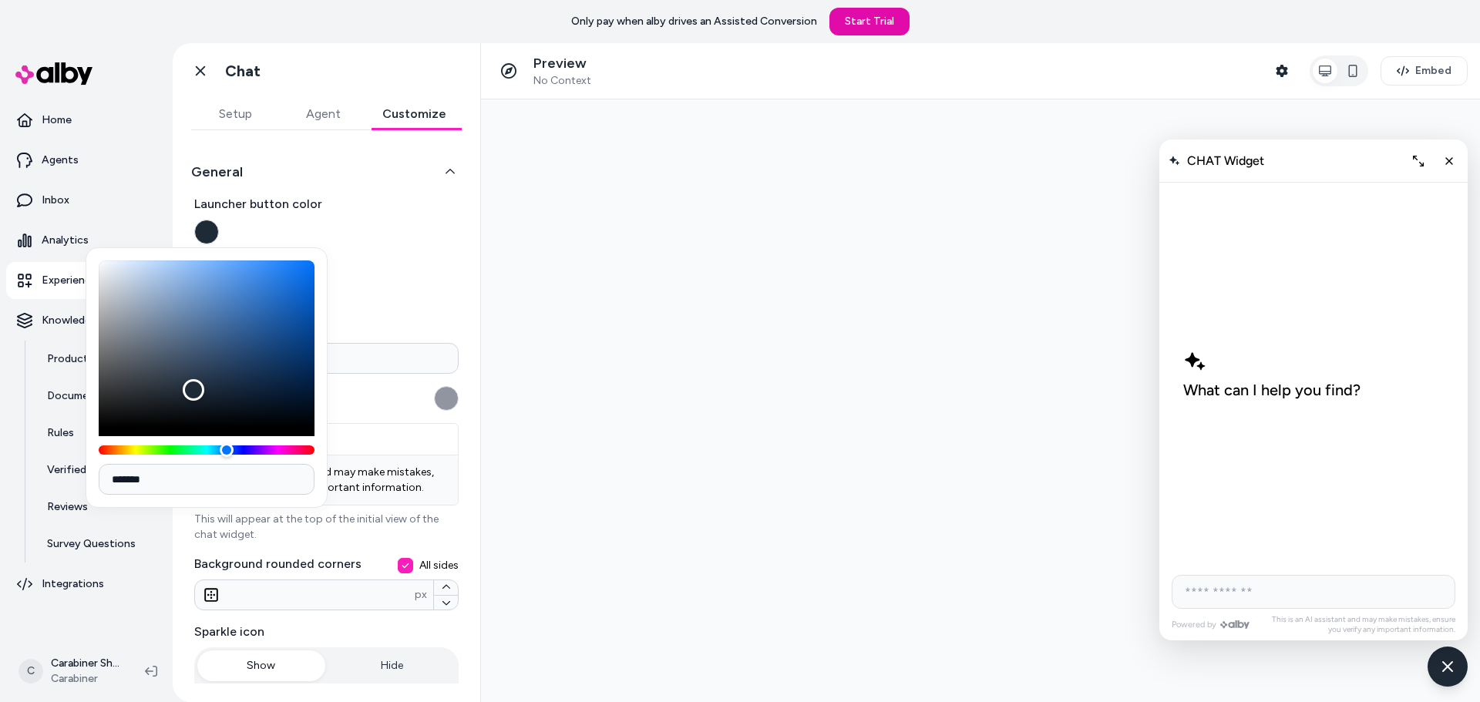
click at [349, 240] on label "Launcher button color" at bounding box center [326, 219] width 264 height 49
click at [219, 240] on button "Launcher button color" at bounding box center [206, 232] width 25 height 25
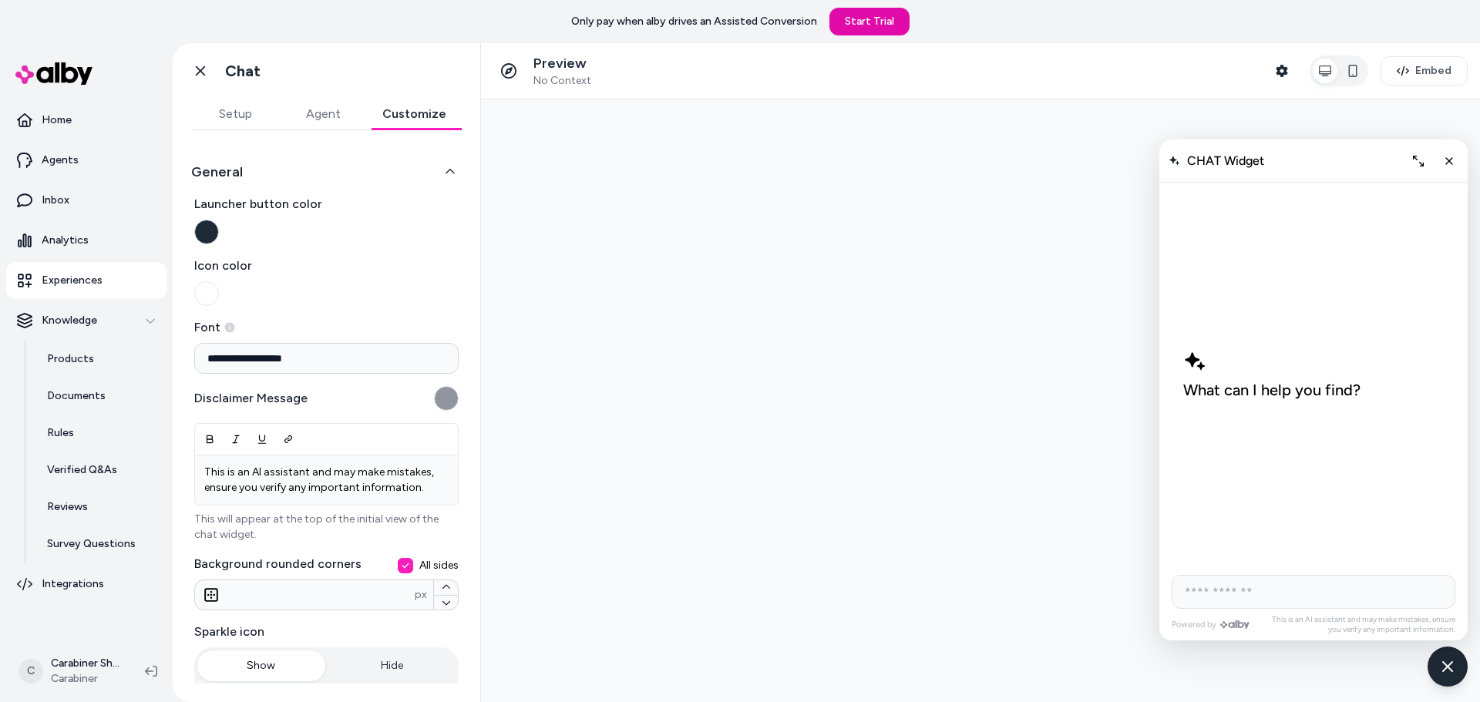
click at [317, 368] on input "**********" at bounding box center [326, 358] width 264 height 31
click at [440, 266] on span "Icon color" at bounding box center [326, 266] width 264 height 18
click at [219, 281] on button "Icon color" at bounding box center [206, 293] width 25 height 25
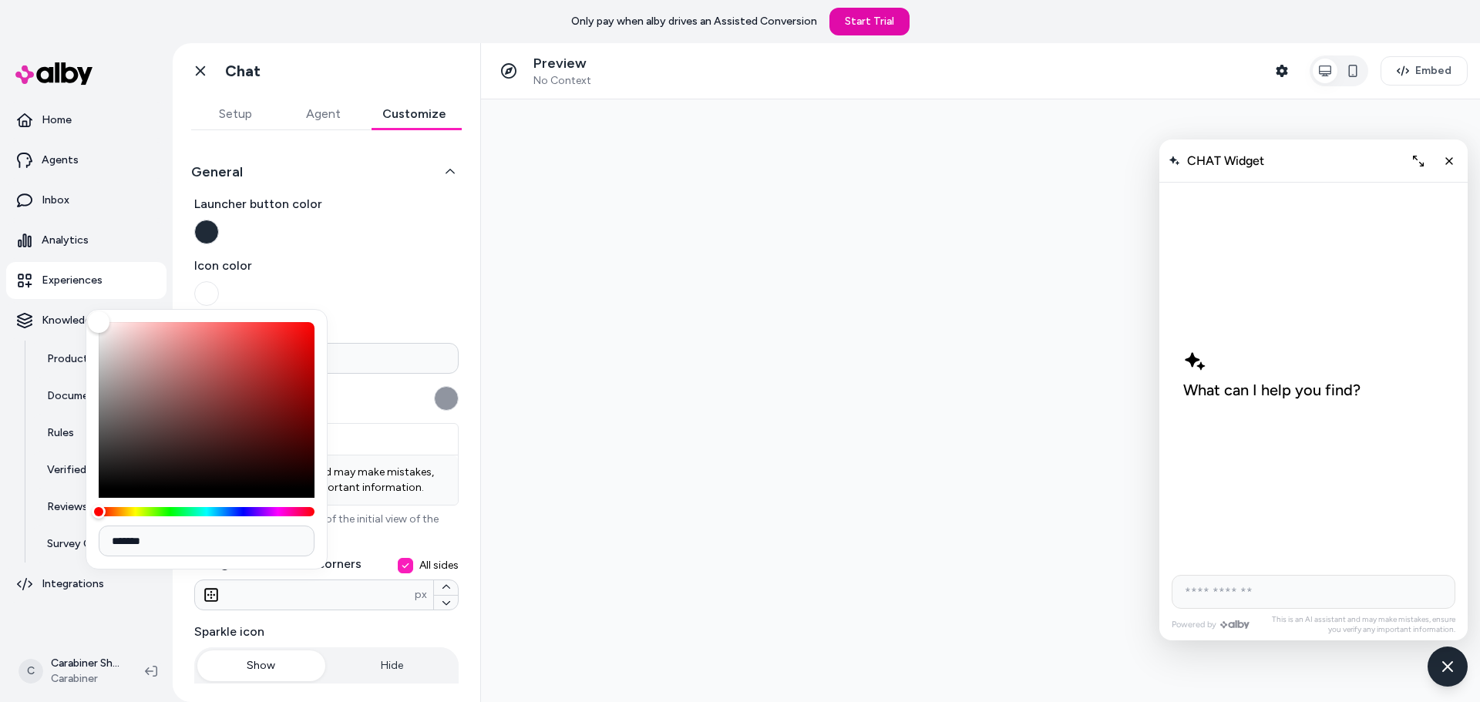
click at [430, 257] on span "Icon color" at bounding box center [326, 266] width 264 height 18
click at [219, 281] on button "Icon color" at bounding box center [206, 293] width 25 height 25
click at [429, 258] on span "Icon color" at bounding box center [326, 266] width 264 height 18
click at [219, 281] on button "Icon color" at bounding box center [206, 293] width 25 height 25
click at [456, 475] on div "**********" at bounding box center [326, 406] width 307 height 553
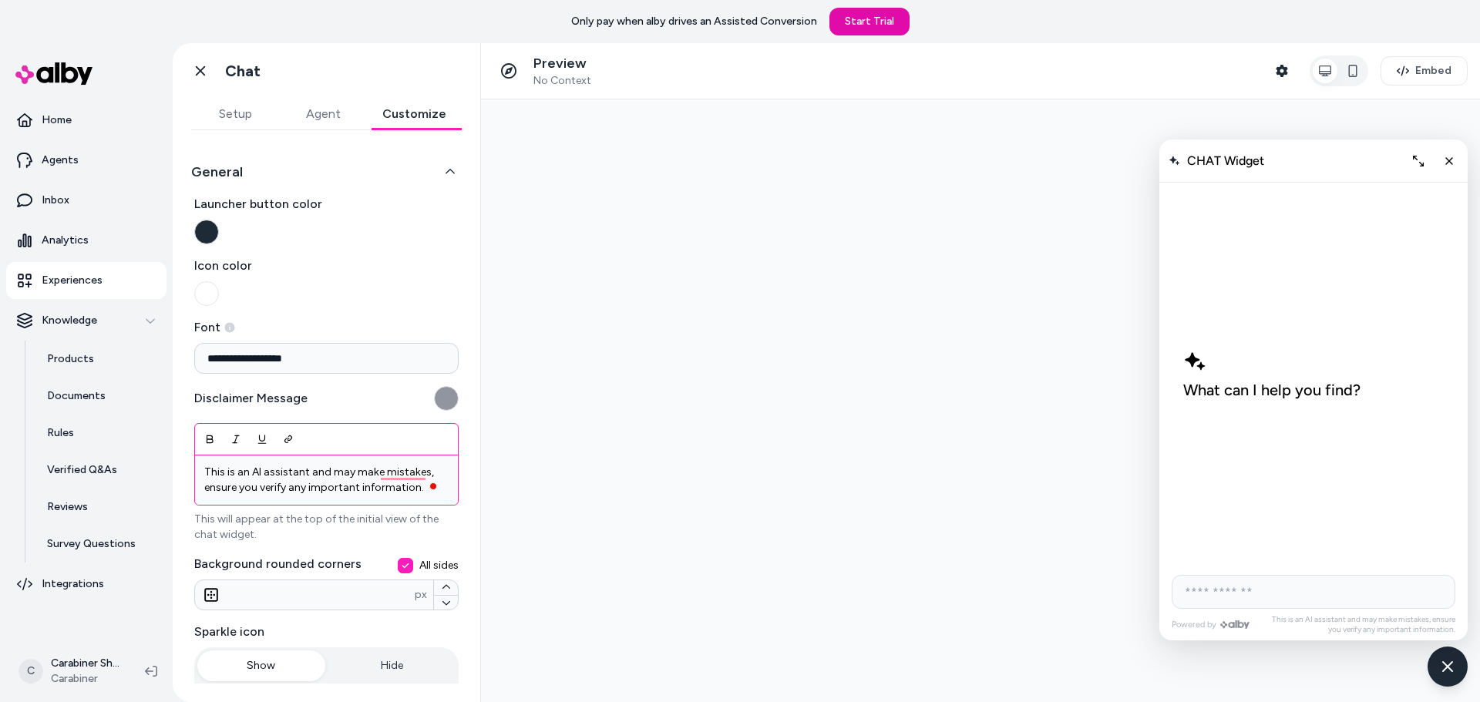
drag, startPoint x: 422, startPoint y: 489, endPoint x: 429, endPoint y: 481, distance: 11.0
click at [429, 481] on div "This is an AI assistant and may make mistakes, ensure you verify any important …" at bounding box center [326, 479] width 263 height 49
click at [461, 485] on div "**********" at bounding box center [326, 406] width 307 height 553
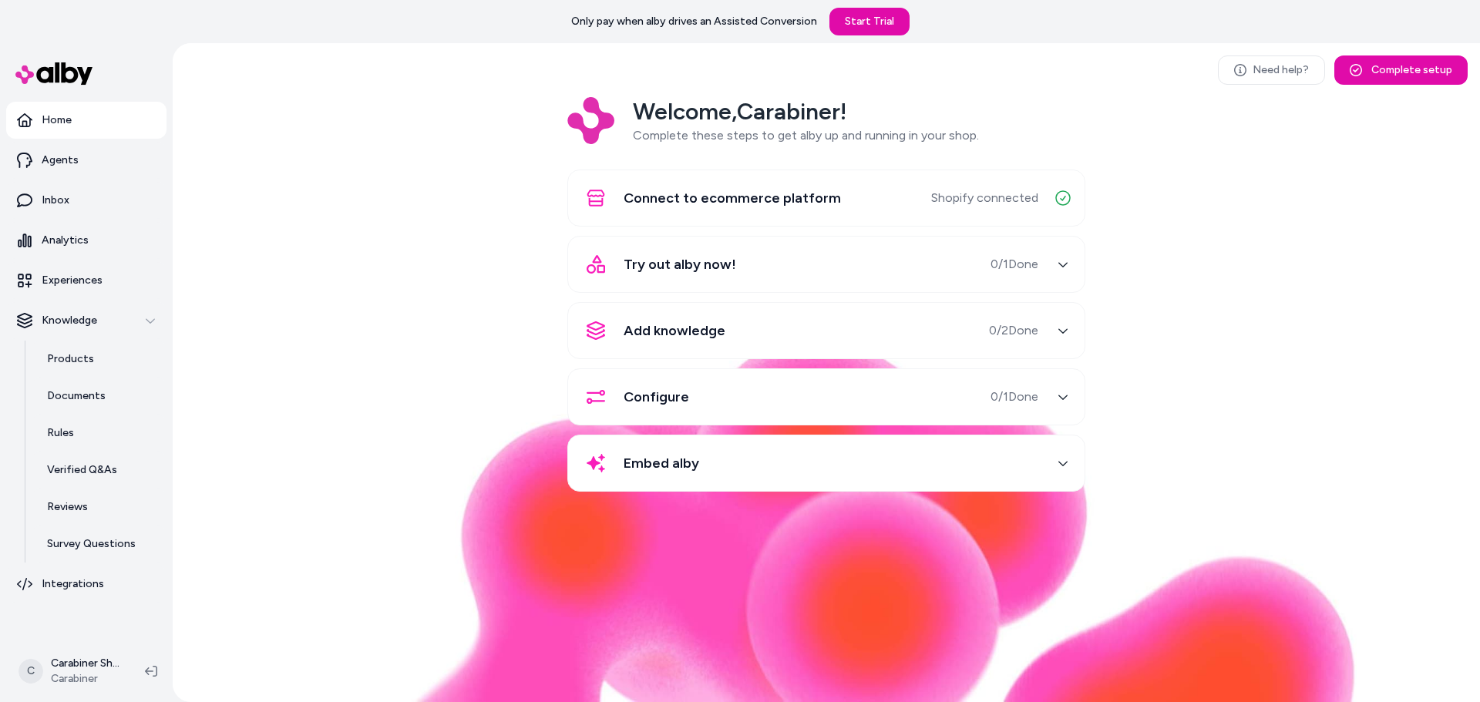
click at [801, 324] on div "Add knowledge 0 / 2 Done" at bounding box center [807, 330] width 461 height 37
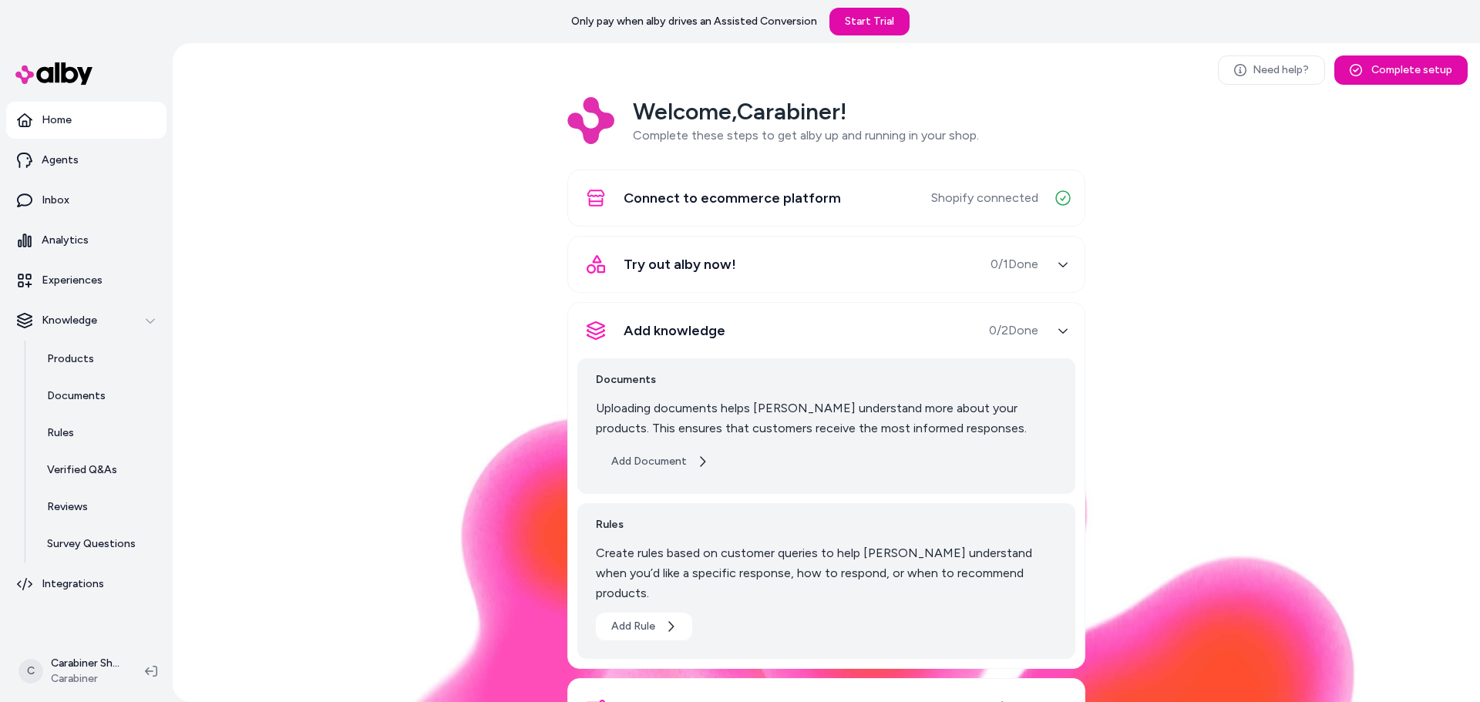
click at [654, 465] on button "Add Document" at bounding box center [660, 462] width 128 height 28
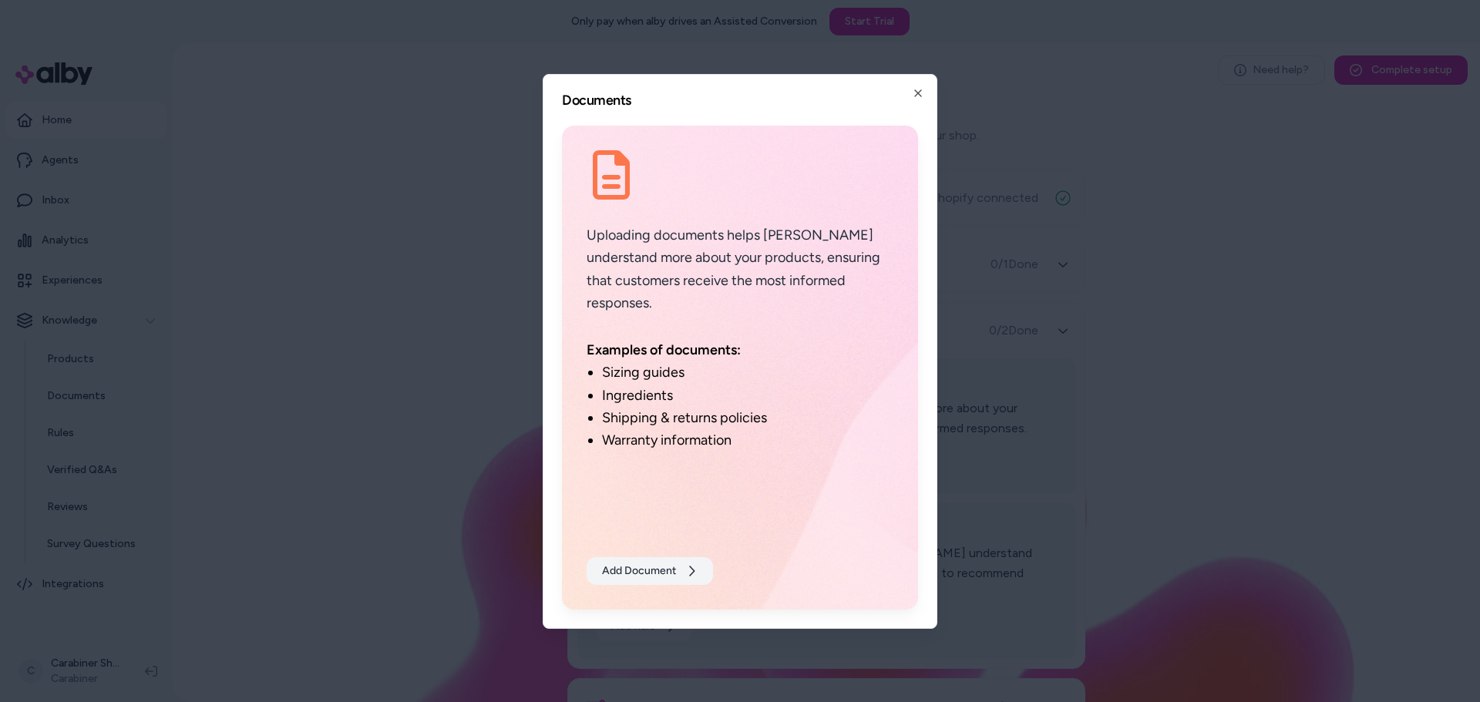
click at [680, 564] on button "Add Document" at bounding box center [649, 571] width 126 height 28
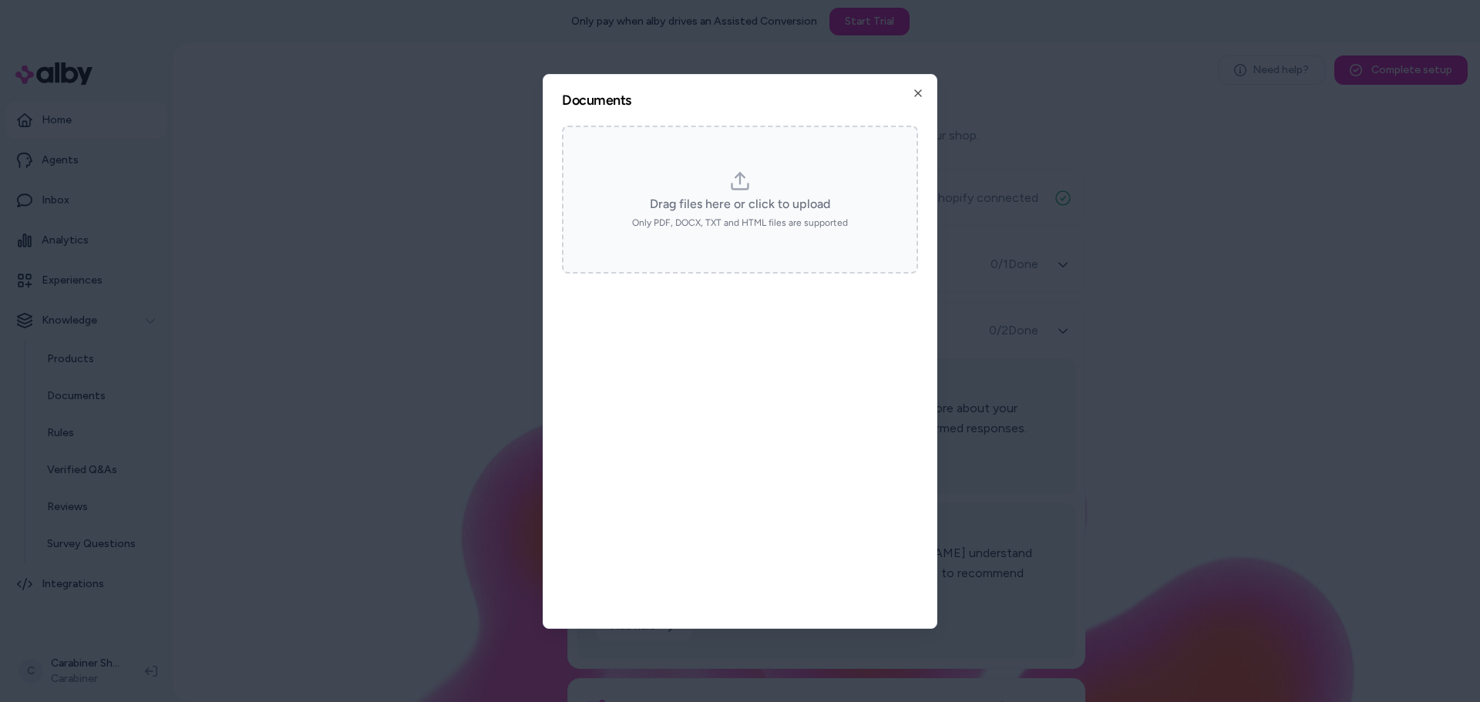
click at [783, 190] on div "Drag files here or click to upload Only PDF, DOCX, TXT and HTML files are suppo…" at bounding box center [740, 199] width 328 height 59
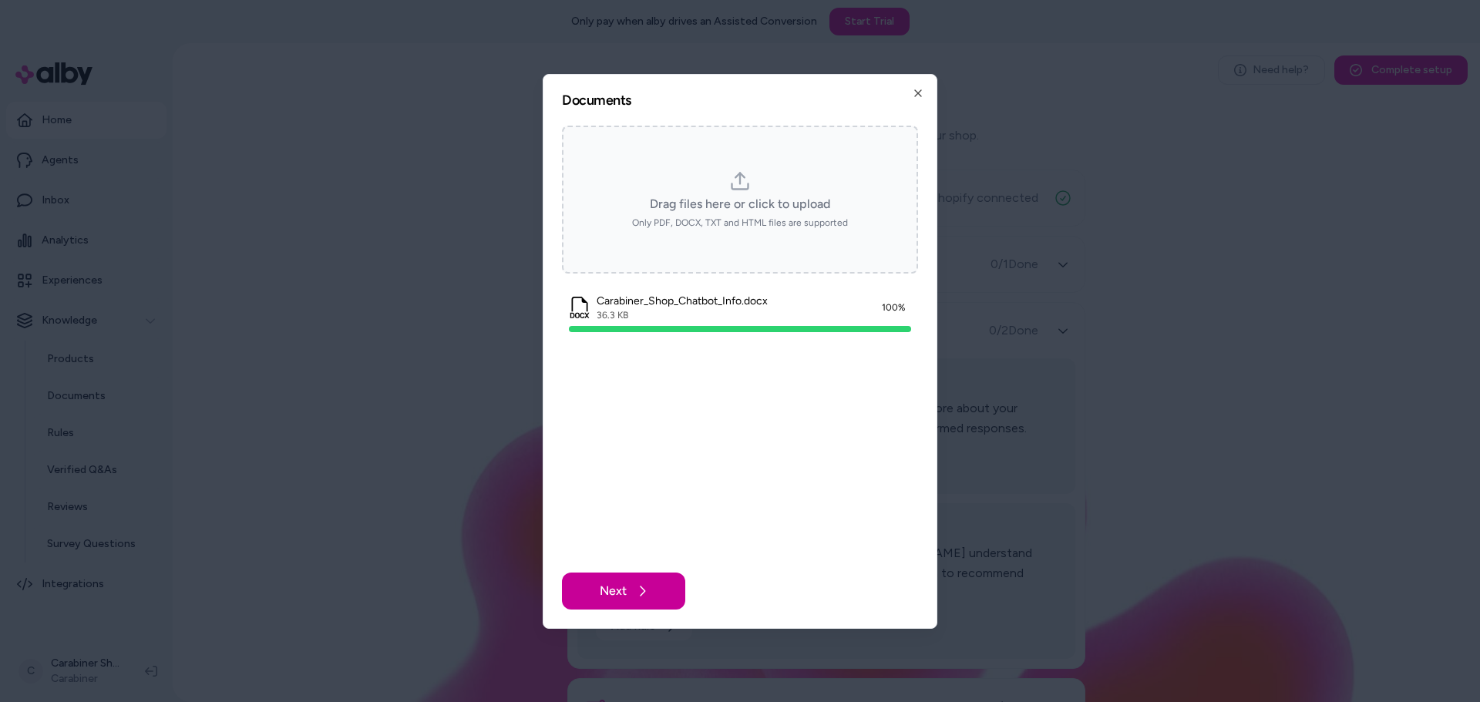
click at [677, 582] on button "Next" at bounding box center [623, 591] width 123 height 37
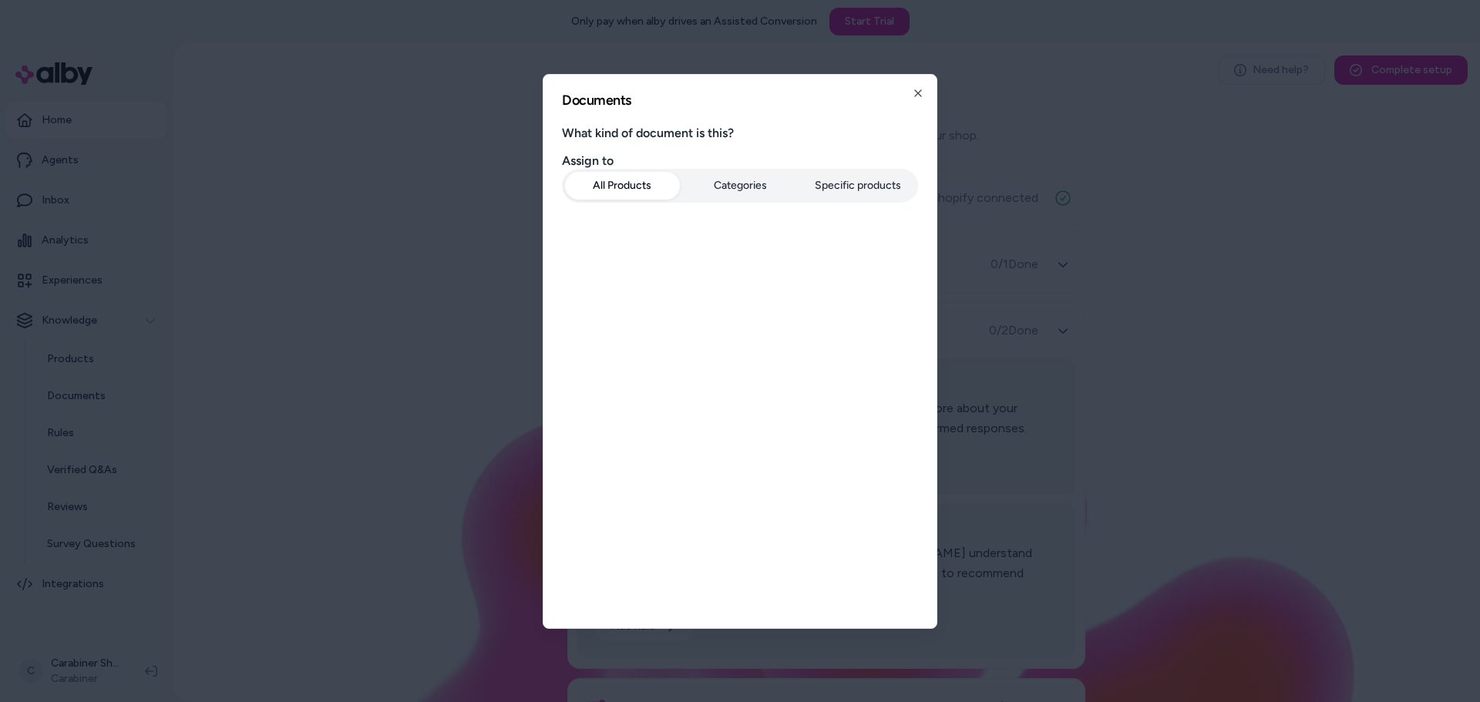
click at [703, 409] on form "What kind of document is this? Assign to All Products Categories Specific produ…" at bounding box center [740, 368] width 356 height 484
click at [643, 191] on button "All Products" at bounding box center [622, 186] width 115 height 28
click at [717, 180] on button "Categories" at bounding box center [740, 186] width 115 height 28
click at [862, 173] on button "Specific products" at bounding box center [857, 186] width 115 height 28
click at [621, 182] on button "All Products" at bounding box center [622, 186] width 115 height 28
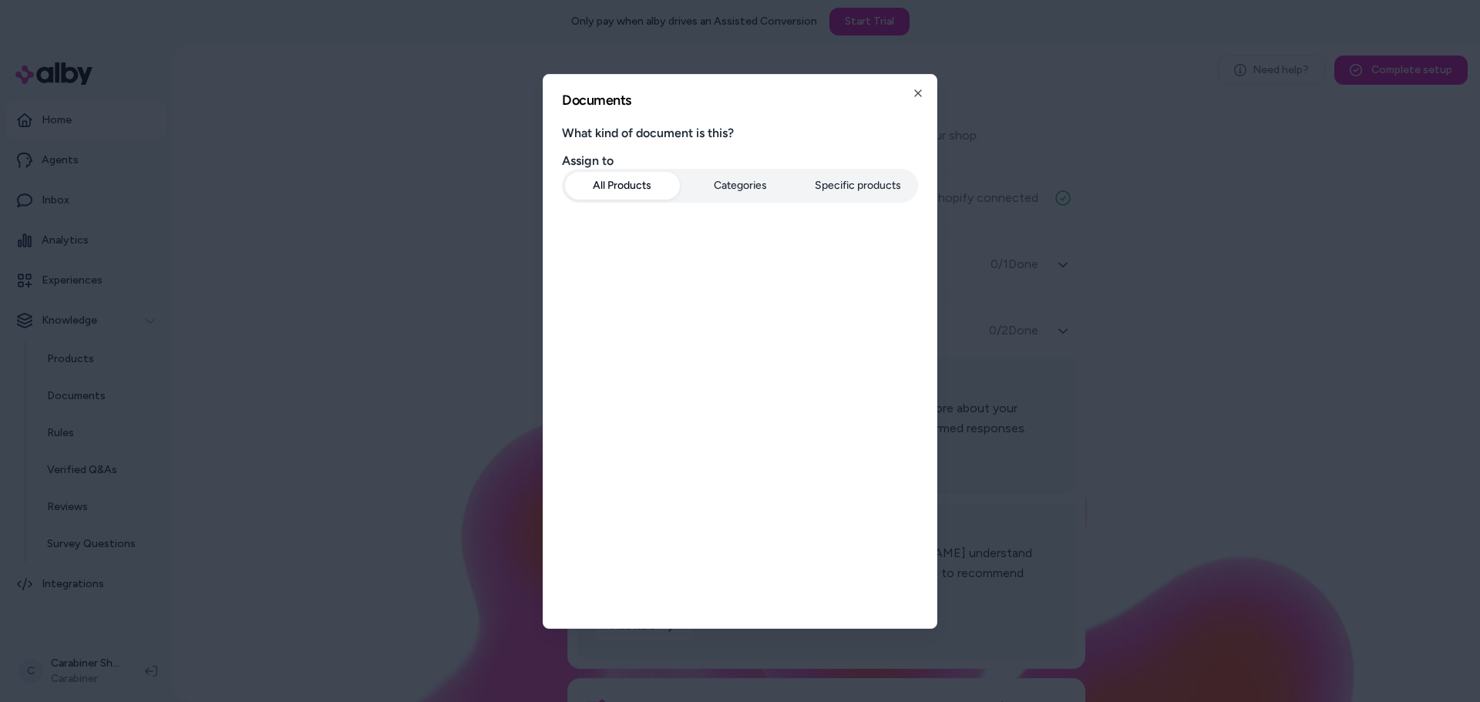
click at [914, 82] on div "Documents What kind of document is this? Assign to All Products Categories Spec…" at bounding box center [739, 351] width 395 height 555
click at [917, 87] on icon "button" at bounding box center [918, 93] width 12 height 12
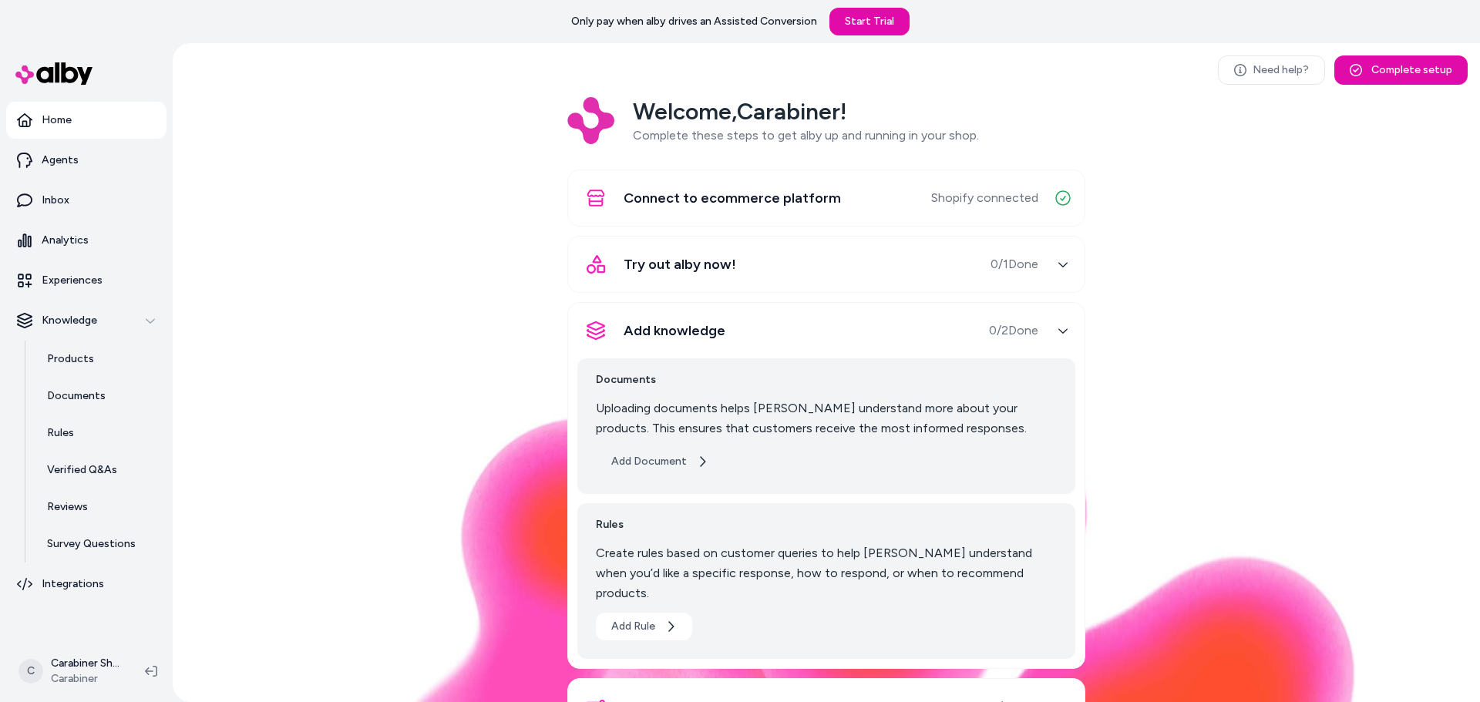
click at [692, 471] on button "Add Document" at bounding box center [660, 462] width 128 height 28
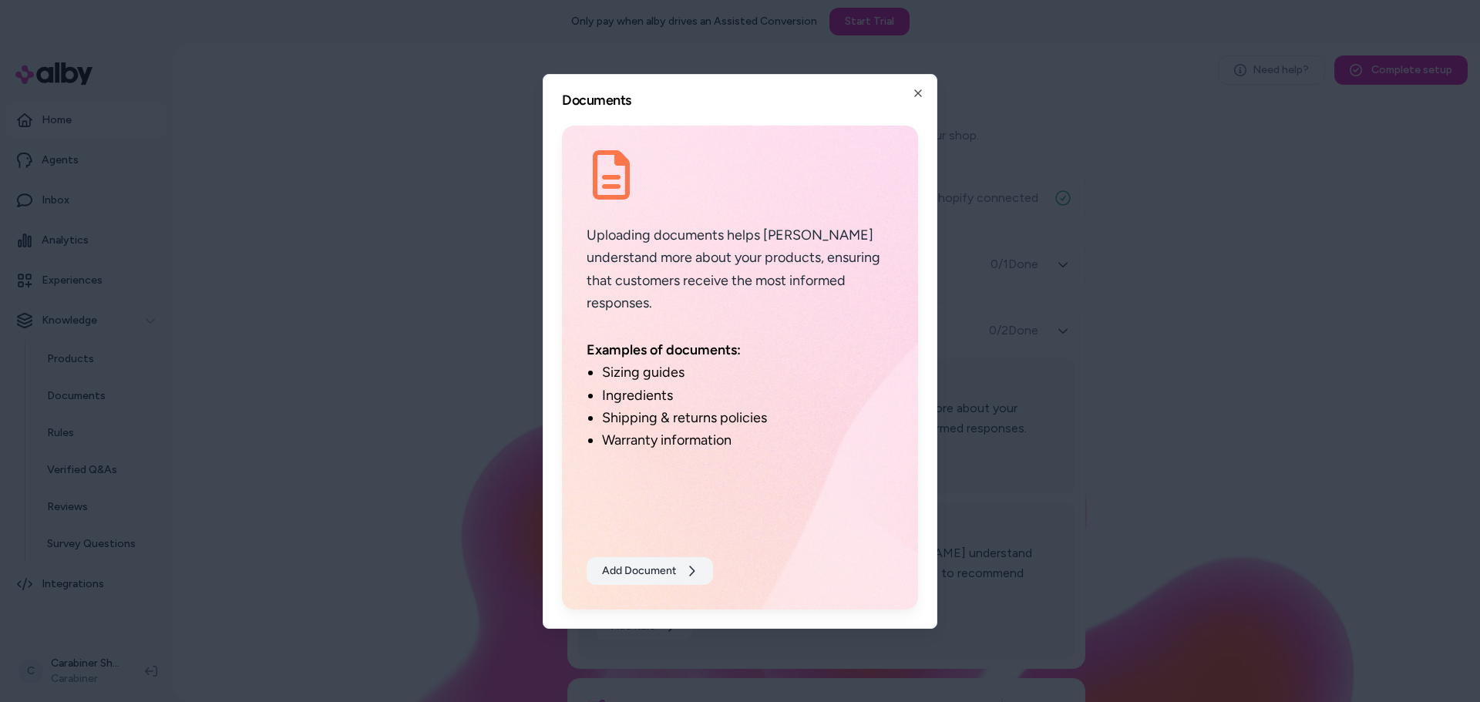
click at [682, 564] on button "Add Document" at bounding box center [649, 571] width 126 height 28
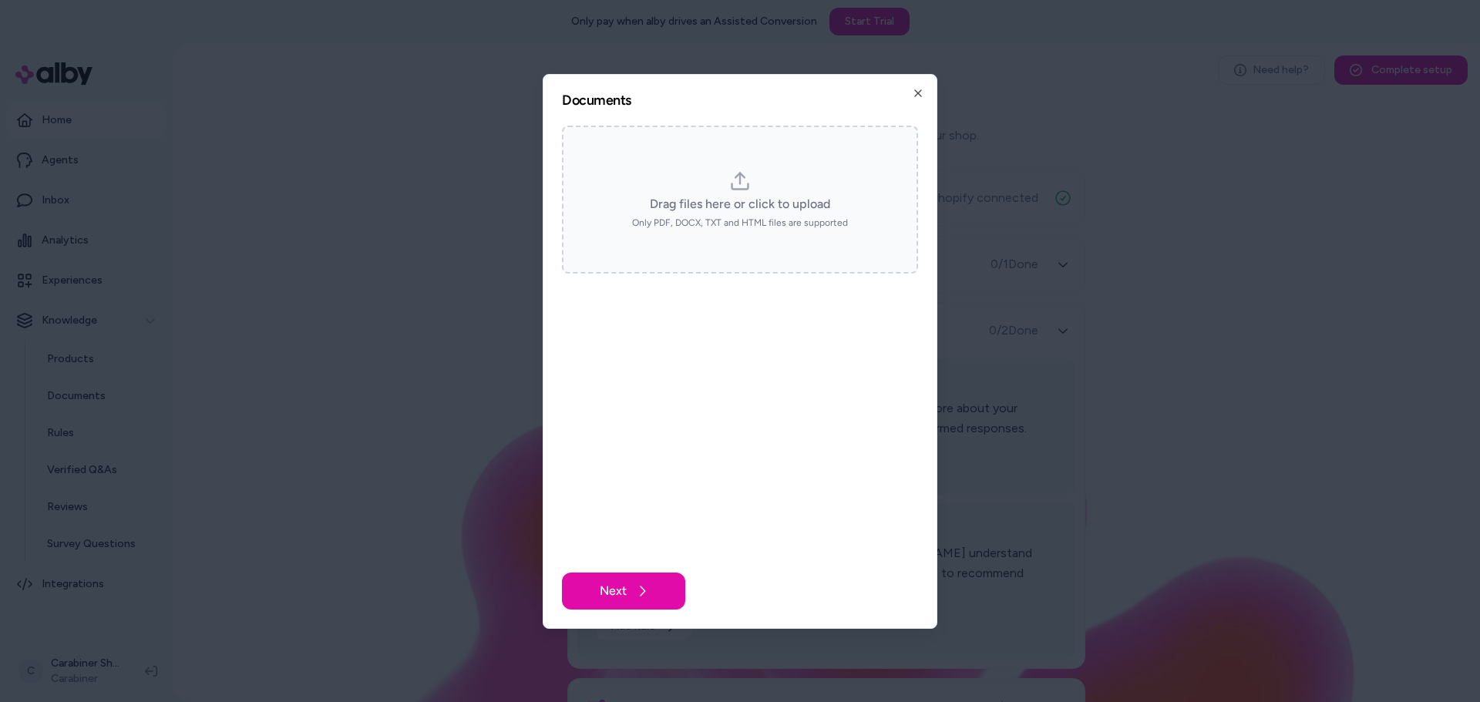
click at [698, 183] on div "Drag files here or click to upload Only PDF, DOCX, TXT and HTML files are suppo…" at bounding box center [740, 199] width 328 height 59
click at [583, 574] on button "Next" at bounding box center [623, 591] width 123 height 37
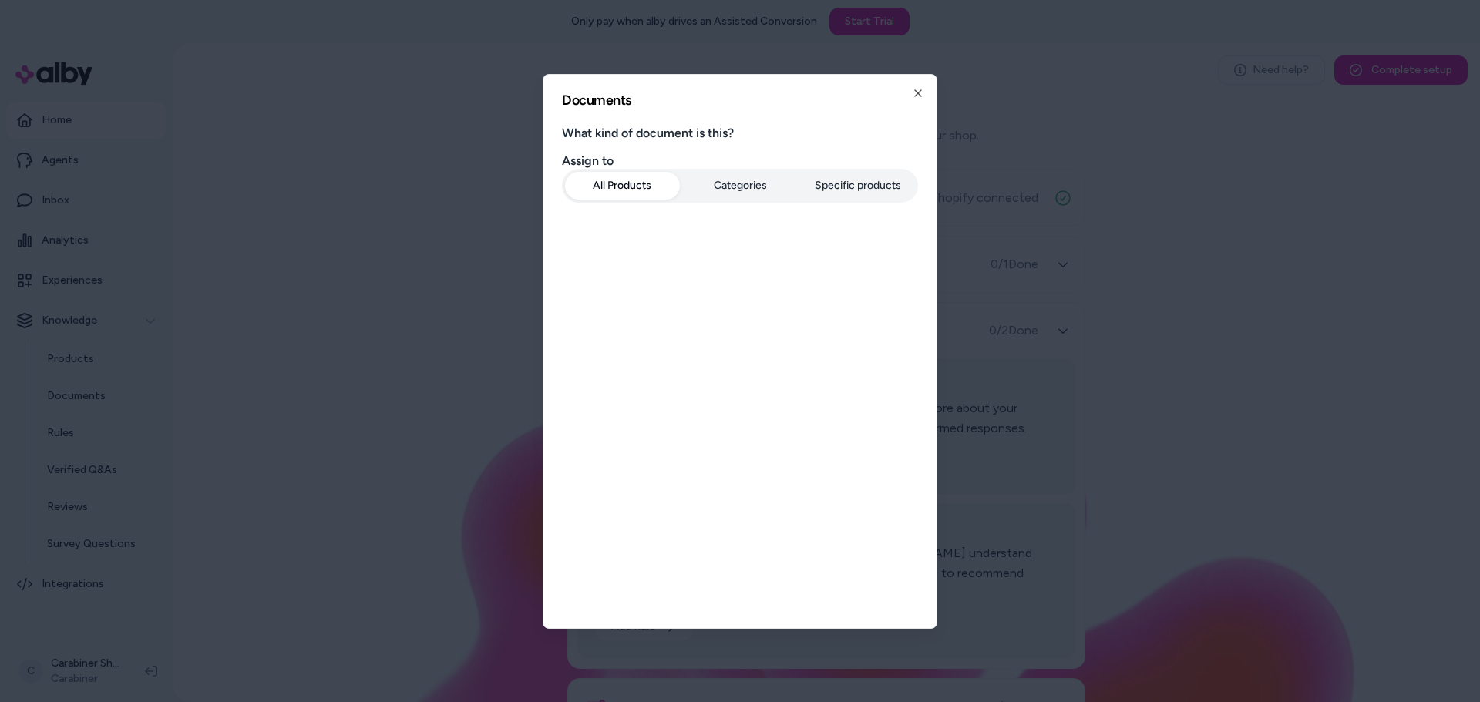
click at [654, 194] on button "All Products" at bounding box center [622, 186] width 115 height 28
click at [704, 307] on form "What kind of document is this? Assign to All Products Categories Specific produ…" at bounding box center [740, 368] width 356 height 484
click at [737, 177] on button "Categories" at bounding box center [740, 186] width 115 height 28
click at [835, 173] on button "Specific products" at bounding box center [857, 186] width 115 height 28
drag, startPoint x: 754, startPoint y: 321, endPoint x: 686, endPoint y: 250, distance: 98.7
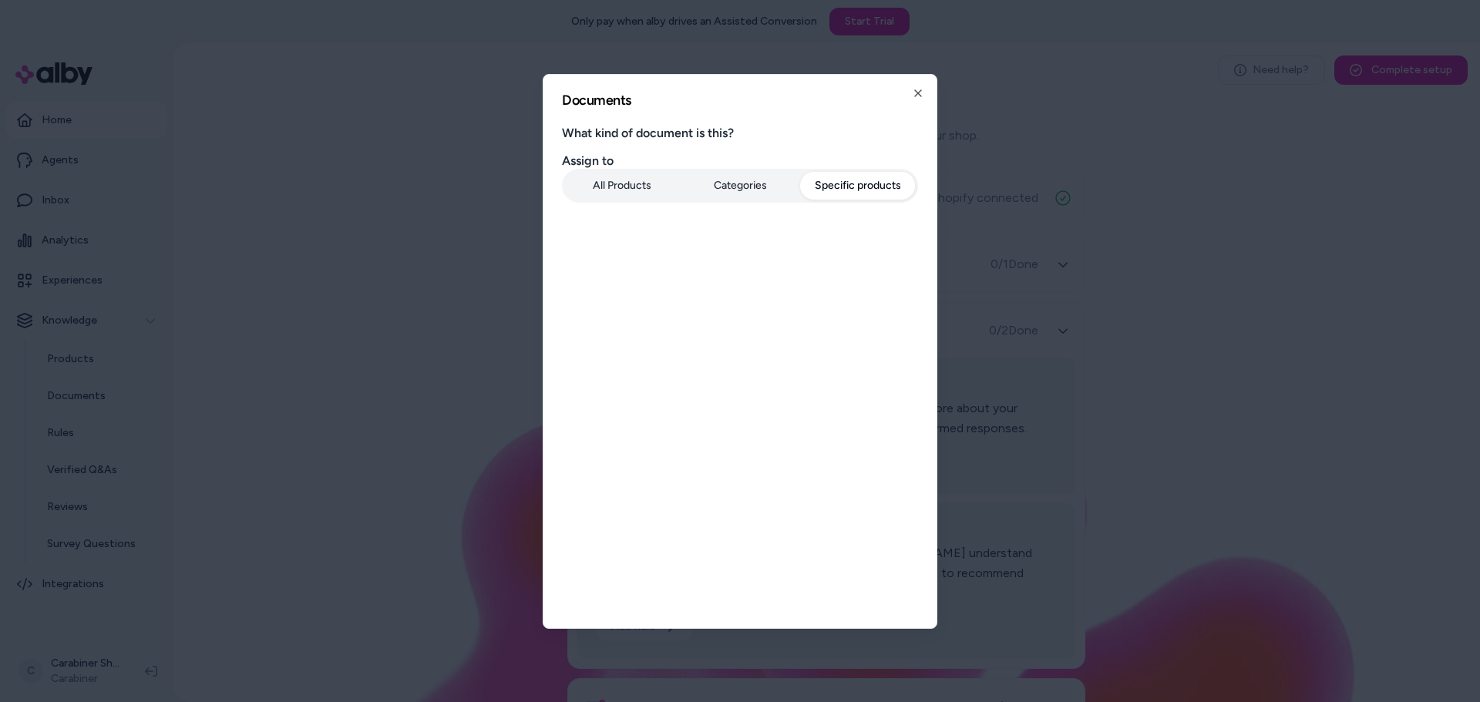
click at [749, 319] on form "What kind of document is this? Assign to All Products Categories Specific produ…" at bounding box center [740, 368] width 356 height 484
click at [607, 180] on button "All Products" at bounding box center [622, 186] width 115 height 28
drag, startPoint x: 721, startPoint y: 110, endPoint x: 717, endPoint y: 119, distance: 9.7
click at [721, 111] on div "Documents What kind of document is this? Assign to All Products Categories Spec…" at bounding box center [739, 351] width 395 height 555
click at [713, 131] on h3 "What kind of document is this?" at bounding box center [740, 133] width 356 height 15
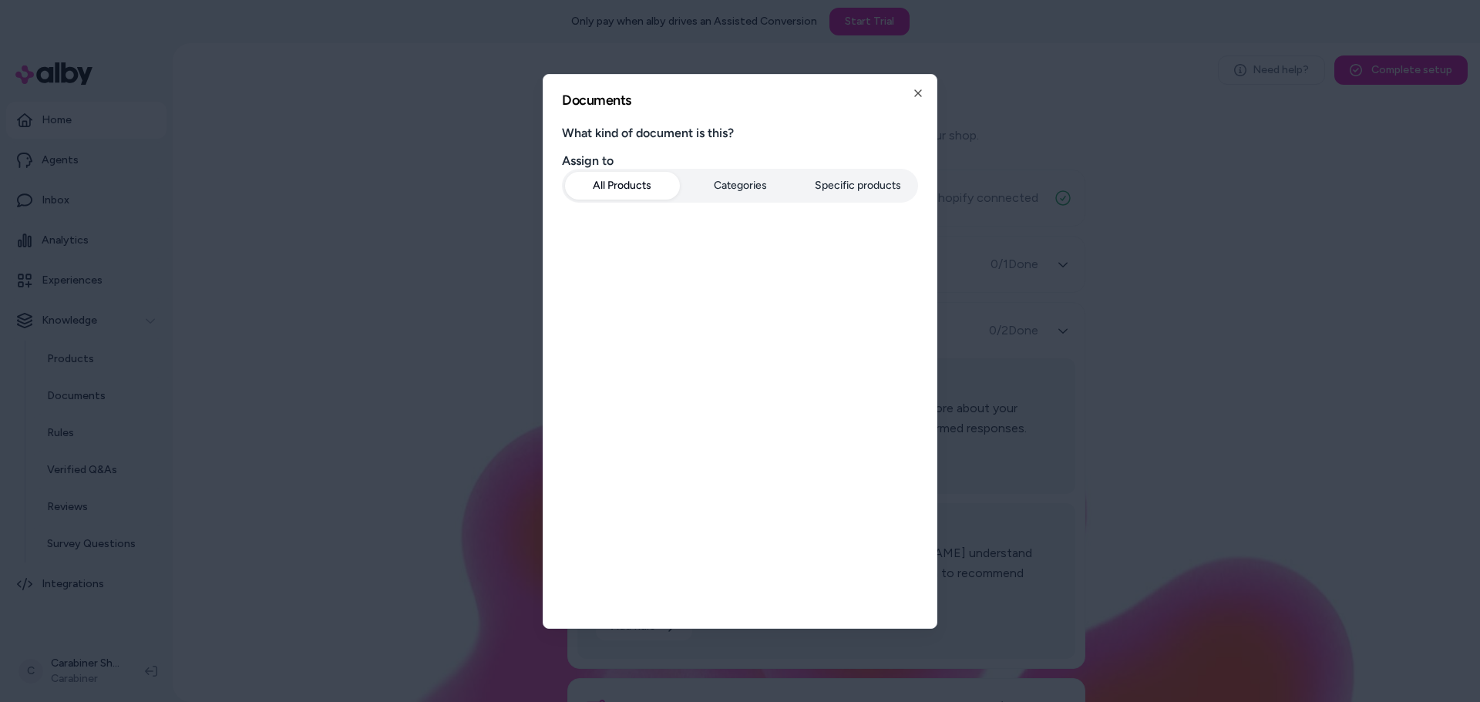
click at [713, 131] on h3 "What kind of document is this?" at bounding box center [740, 133] width 356 height 15
click at [585, 164] on h3 "Assign to" at bounding box center [740, 160] width 356 height 15
click at [1039, 223] on div at bounding box center [740, 351] width 1480 height 702
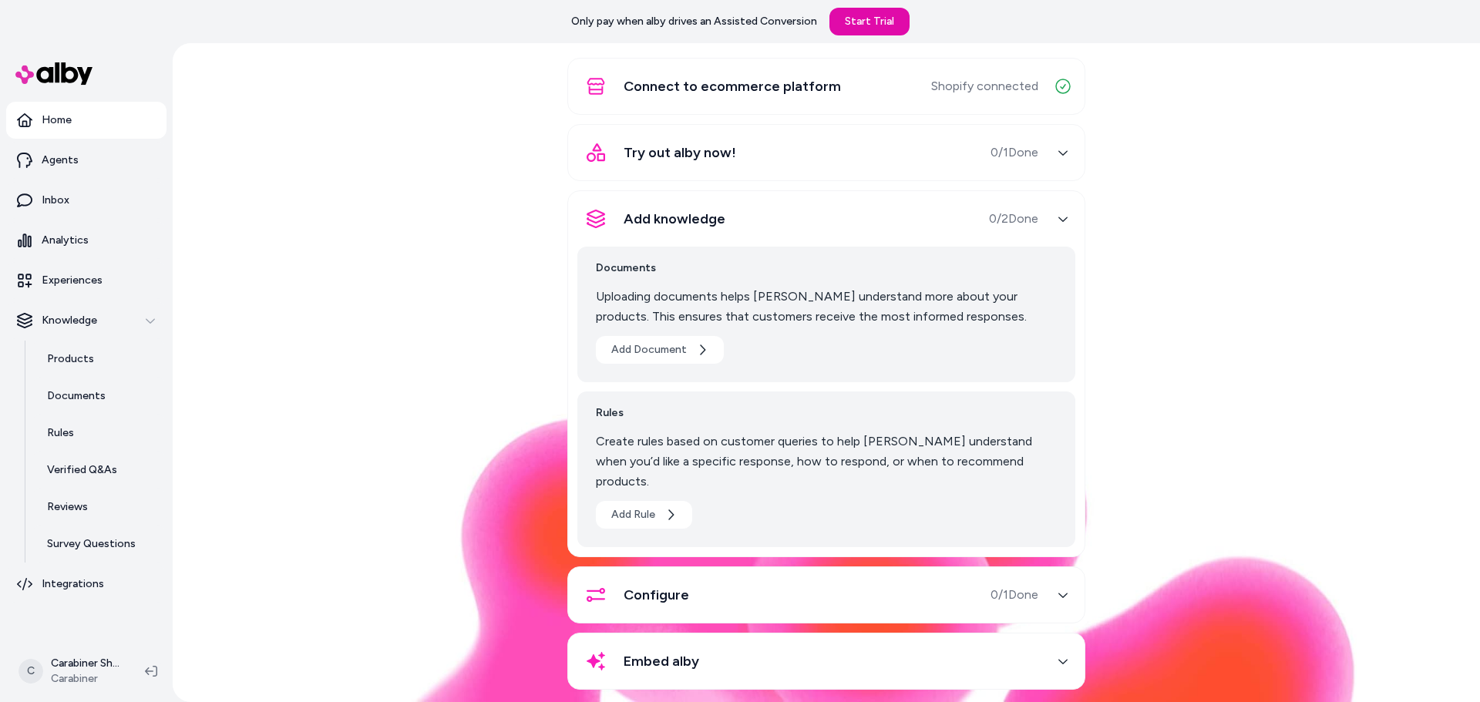
scroll to position [113, 0]
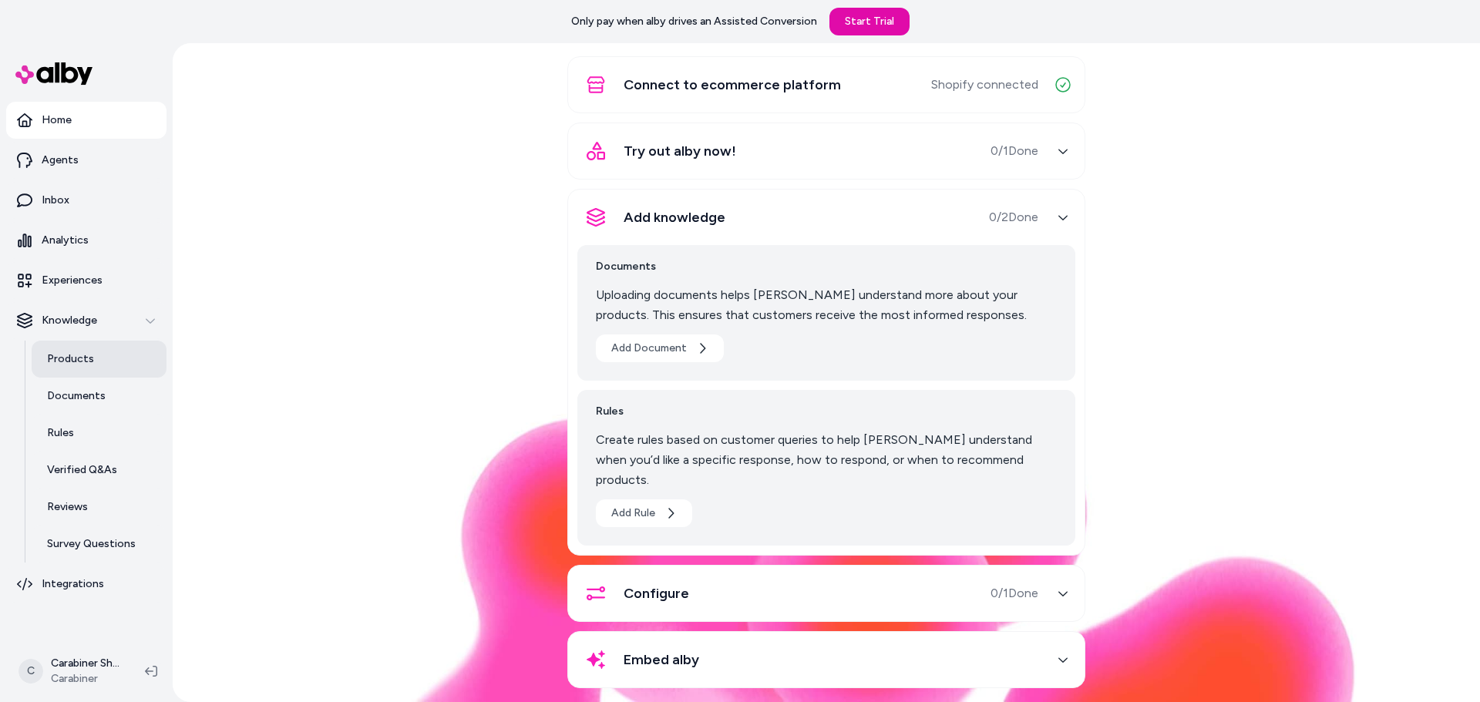
click at [84, 354] on p "Products" at bounding box center [70, 358] width 47 height 15
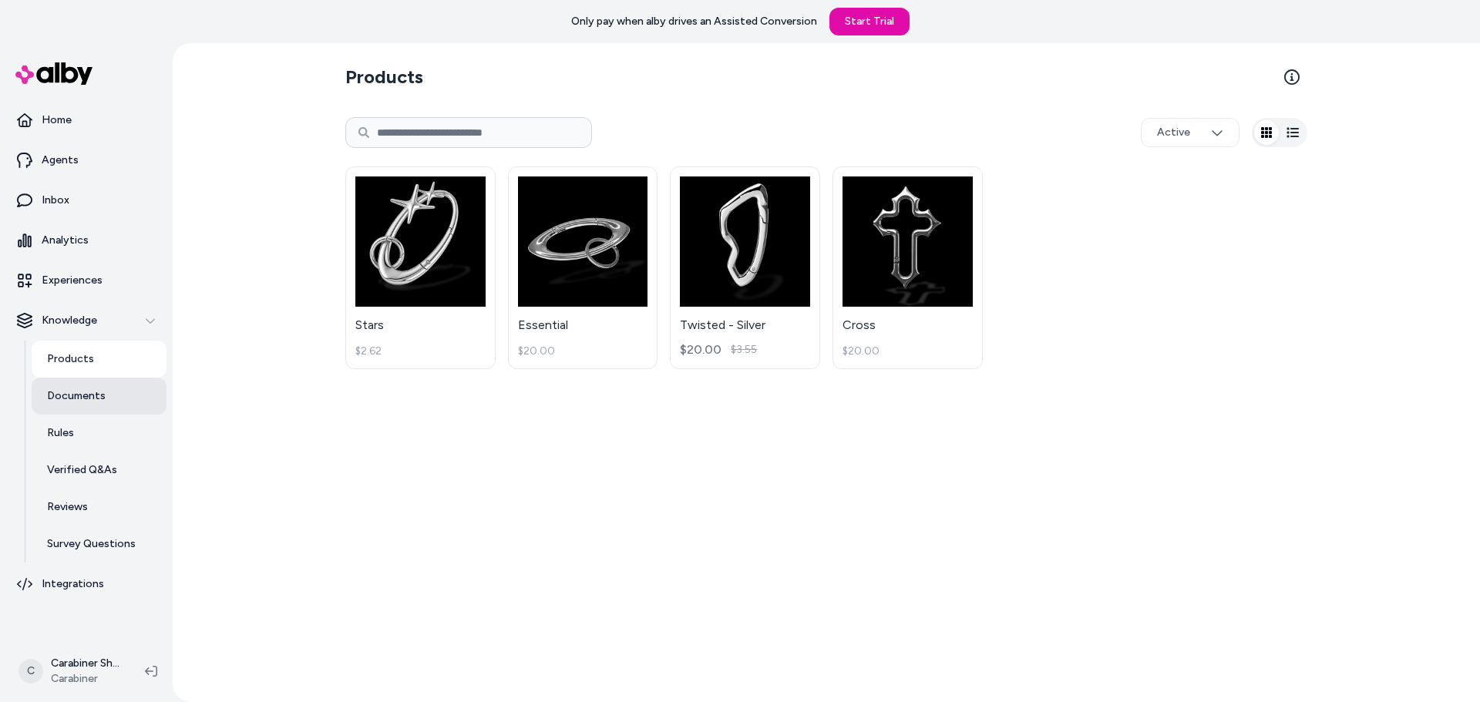
click at [96, 396] on p "Documents" at bounding box center [76, 395] width 59 height 15
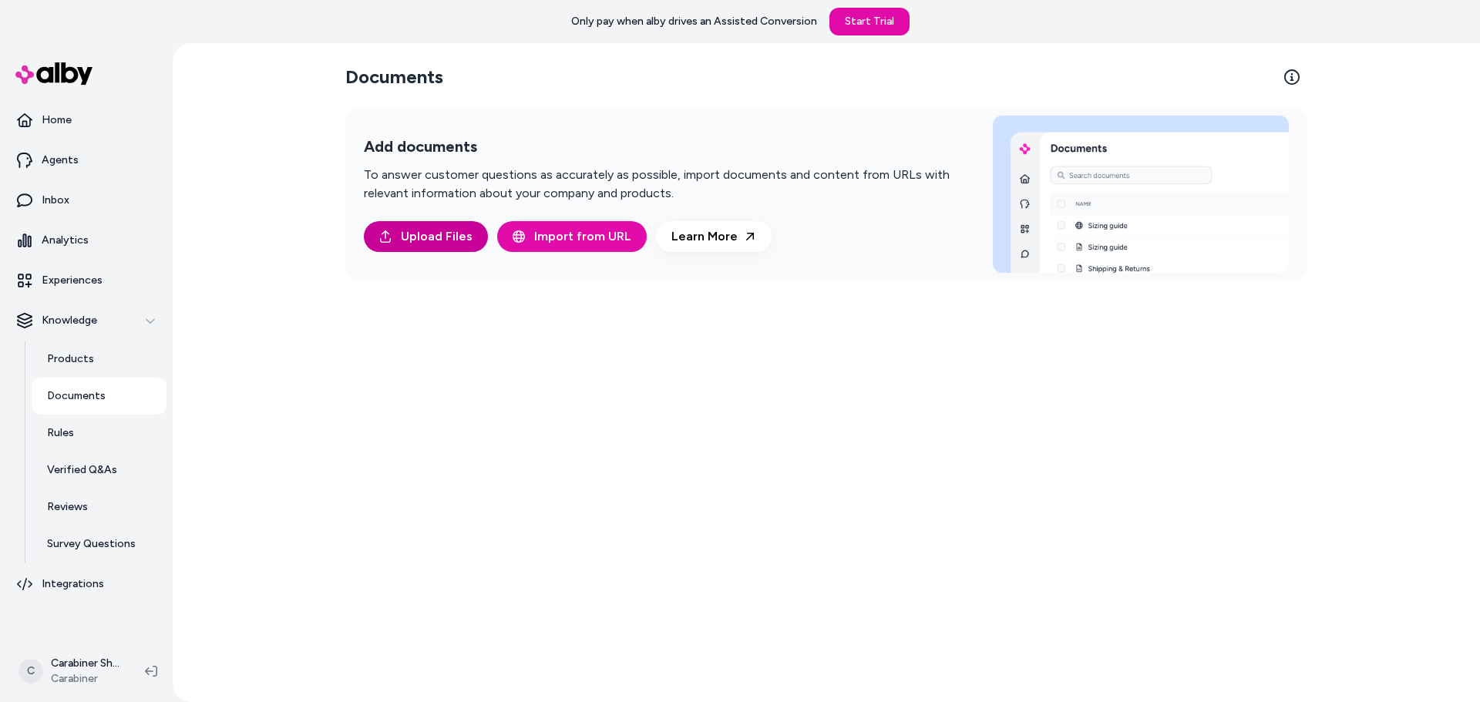
click at [433, 242] on span "Upload Files" at bounding box center [437, 236] width 72 height 18
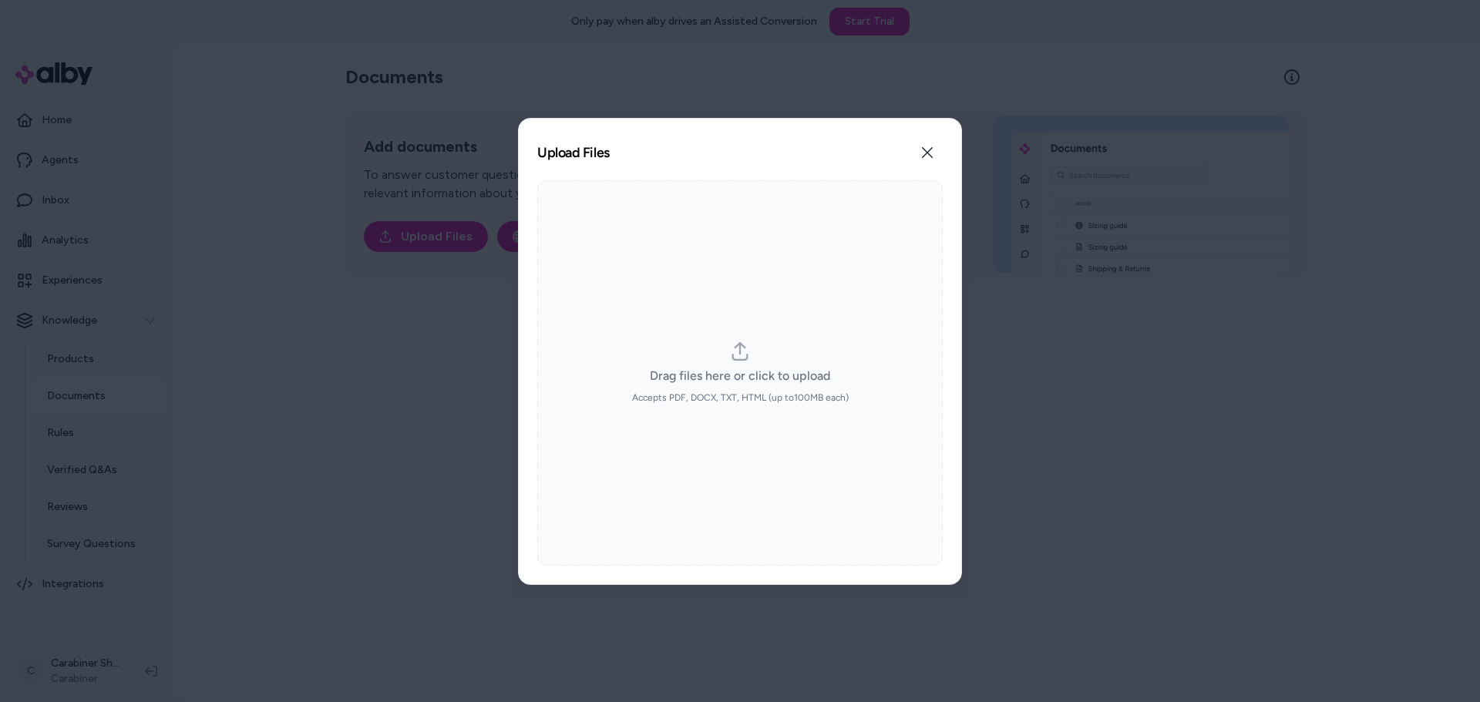
click at [660, 317] on div "Drag files here or click to upload Accepts PDF, DOCX, TXT, HTML (up to 100 MB e…" at bounding box center [739, 372] width 405 height 385
click at [727, 361] on label "Drag files here or click to upload Accepts PDF, DOCX, TXT, HTML (up to 100 MB e…" at bounding box center [740, 373] width 217 height 62
click at [740, 372] on input "Drag files here or click to upload Accepts PDF, DOCX, TXT, HTML (up to 100 MB e…" at bounding box center [740, 372] width 1 height 1
type input "**********"
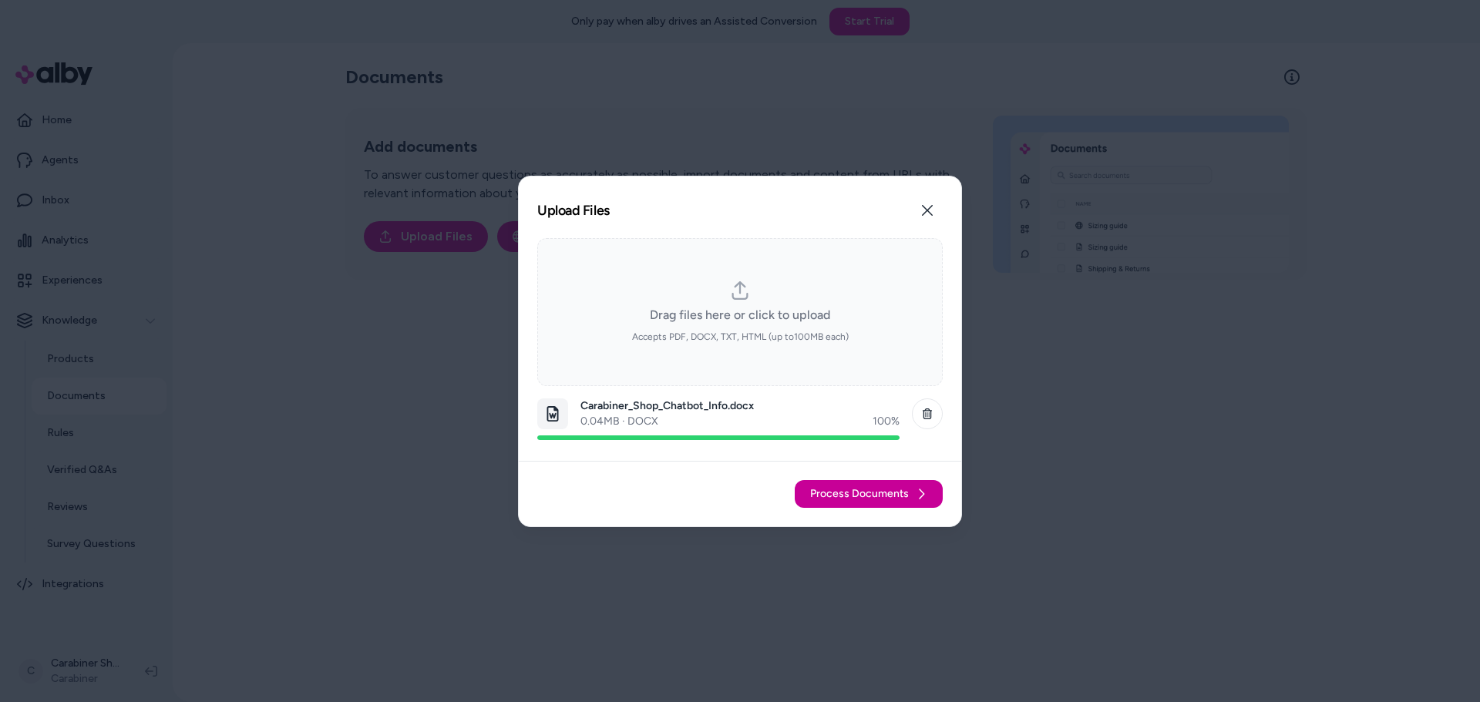
click at [829, 495] on span "Process Documents" at bounding box center [859, 493] width 99 height 15
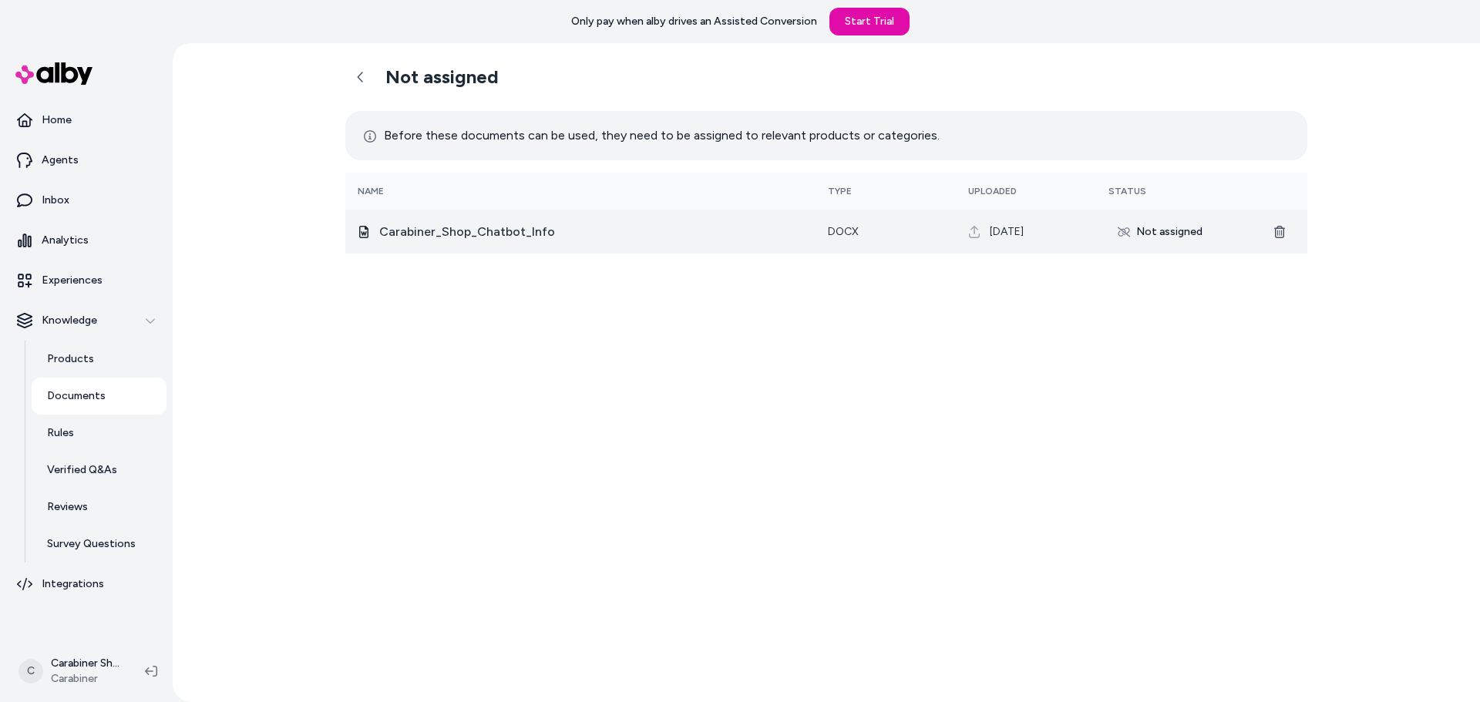
click at [1154, 230] on div "Not assigned" at bounding box center [1159, 232] width 103 height 25
click at [1159, 235] on div "Not assigned" at bounding box center [1159, 232] width 103 height 25
click at [468, 230] on span "Carabiner_Shop_Chatbot_Info" at bounding box center [467, 232] width 176 height 18
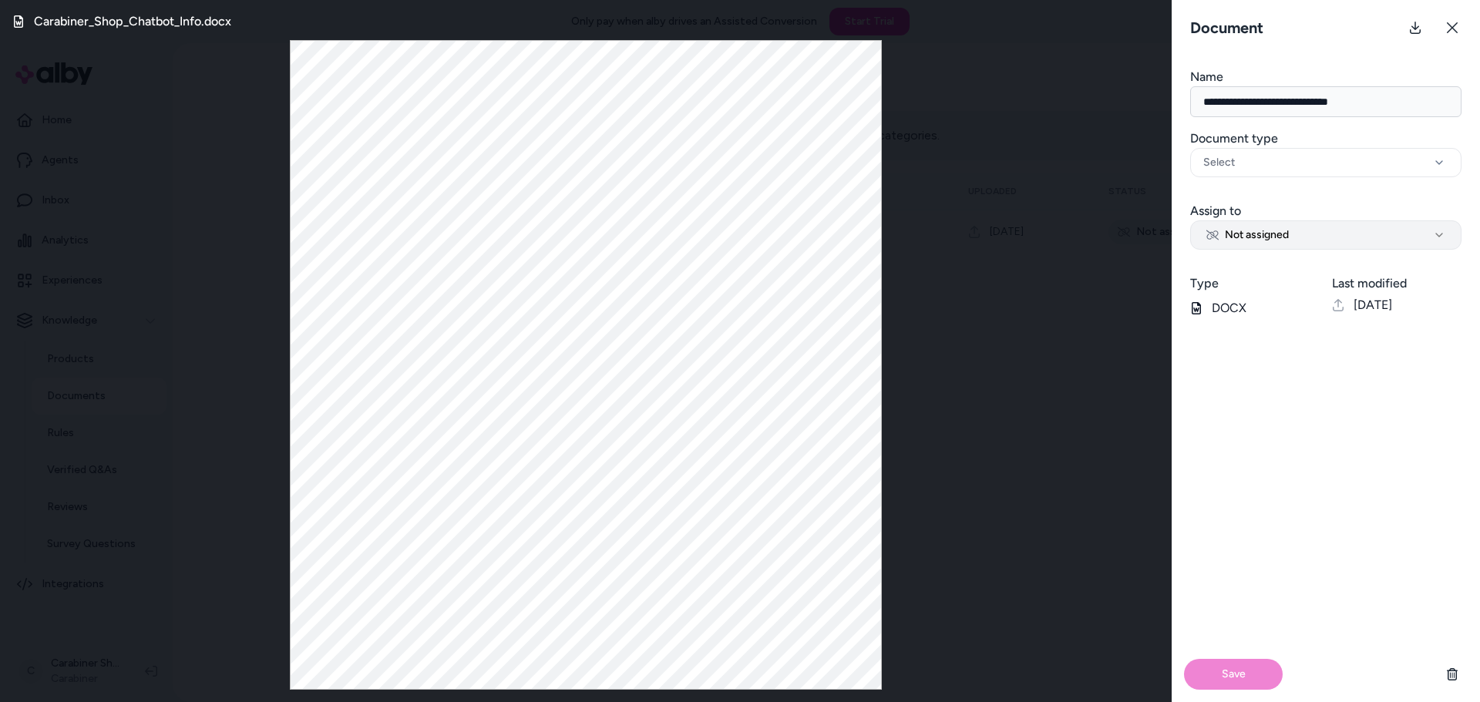
click at [1275, 236] on span "Not assigned" at bounding box center [1247, 234] width 82 height 15
select select "***"
click at [1251, 681] on button "Save" at bounding box center [1233, 674] width 99 height 31
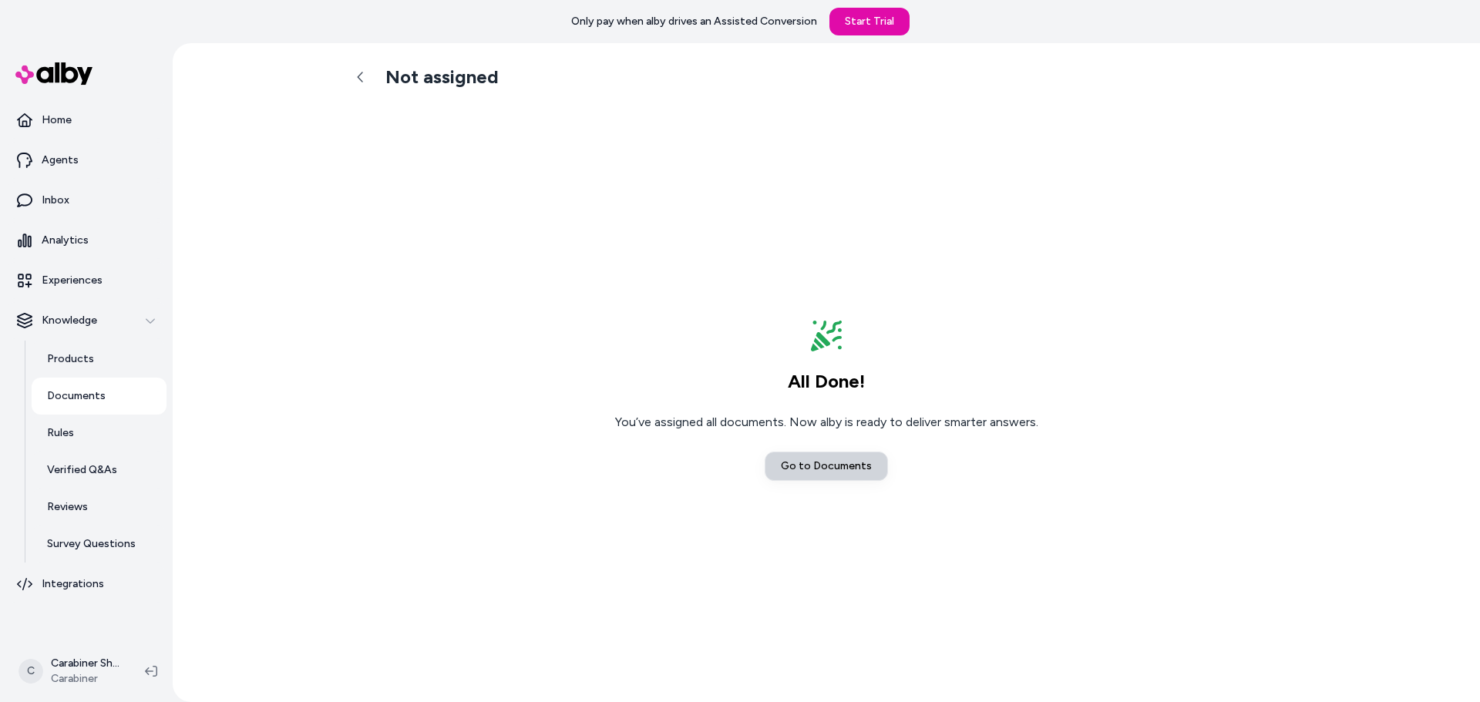
click at [801, 455] on link "Go to Documents" at bounding box center [825, 466] width 123 height 29
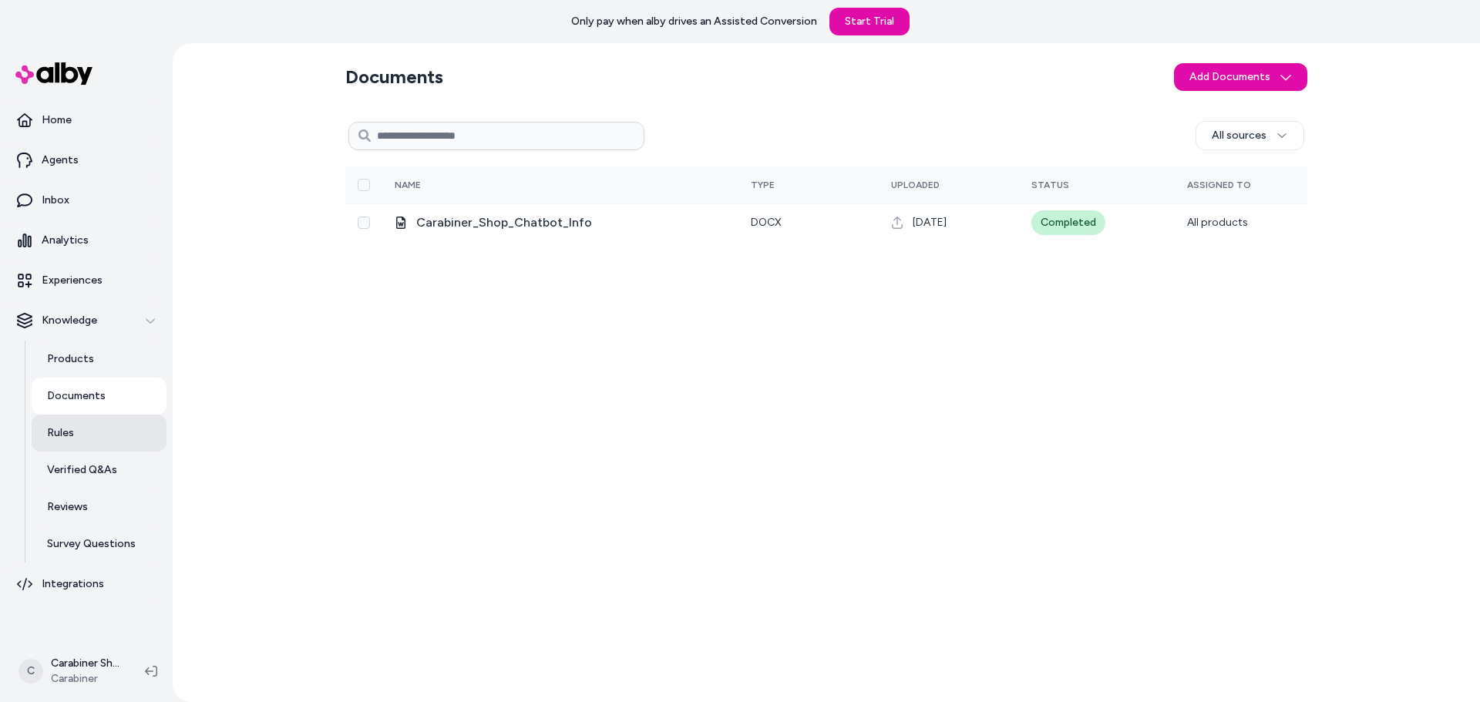
click at [102, 429] on link "Rules" at bounding box center [99, 433] width 135 height 37
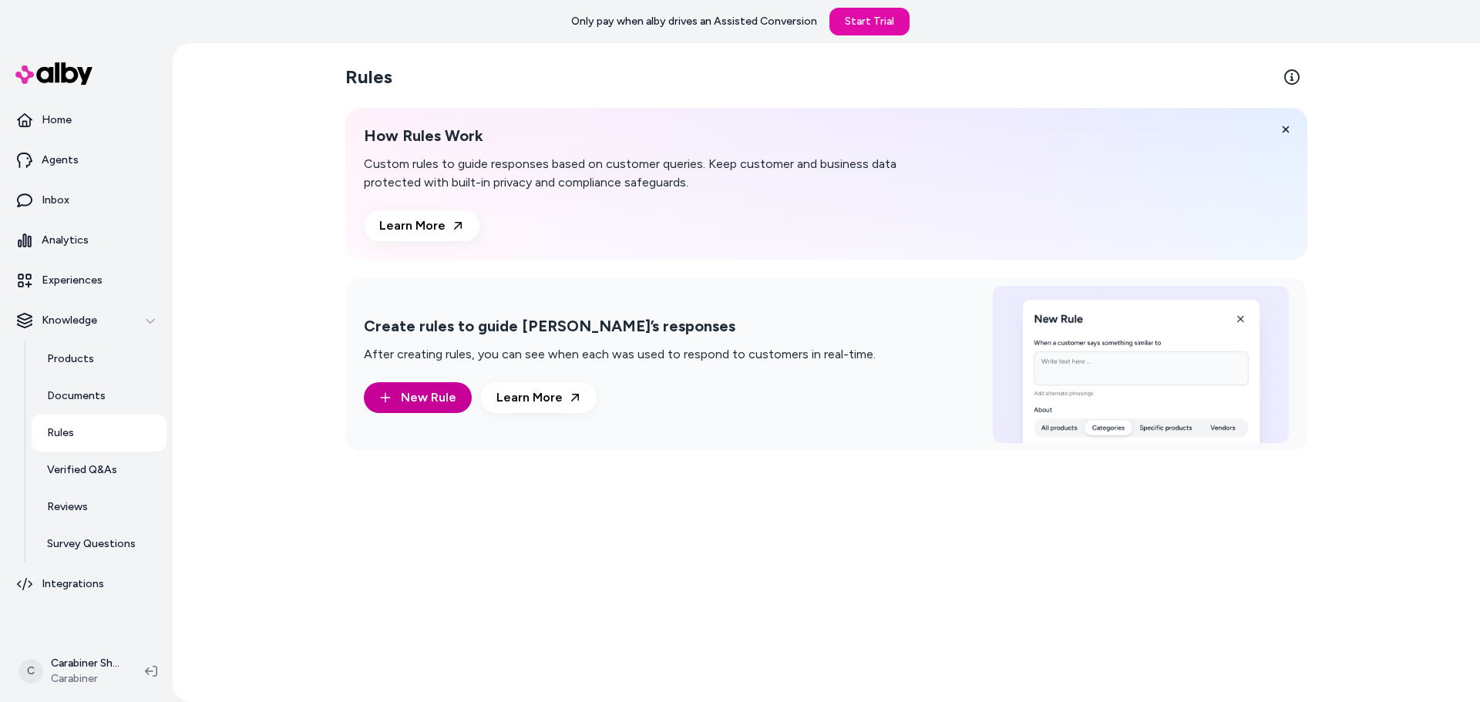
click at [390, 395] on icon "button" at bounding box center [385, 397] width 12 height 12
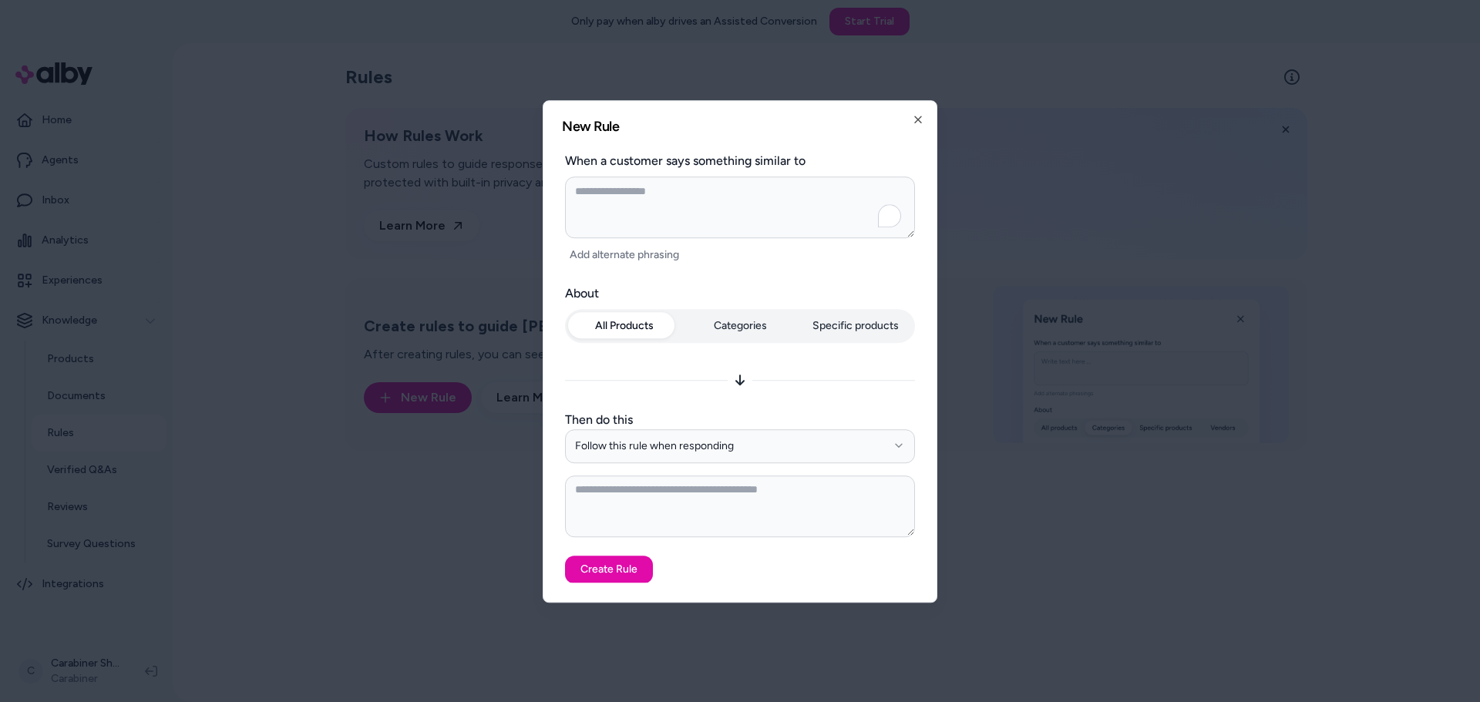
type textarea "*"
click at [297, 371] on div at bounding box center [740, 351] width 1480 height 702
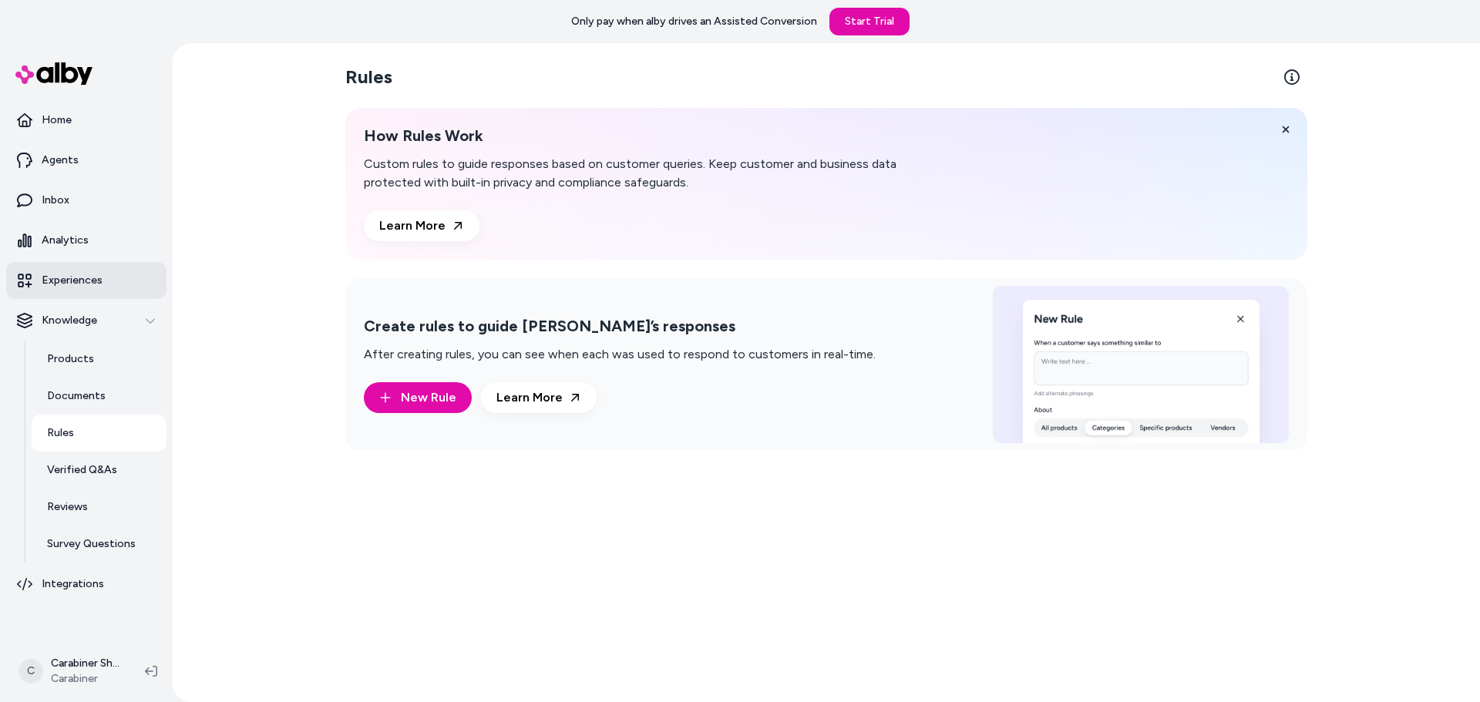
click at [102, 286] on link "Experiences" at bounding box center [86, 280] width 160 height 37
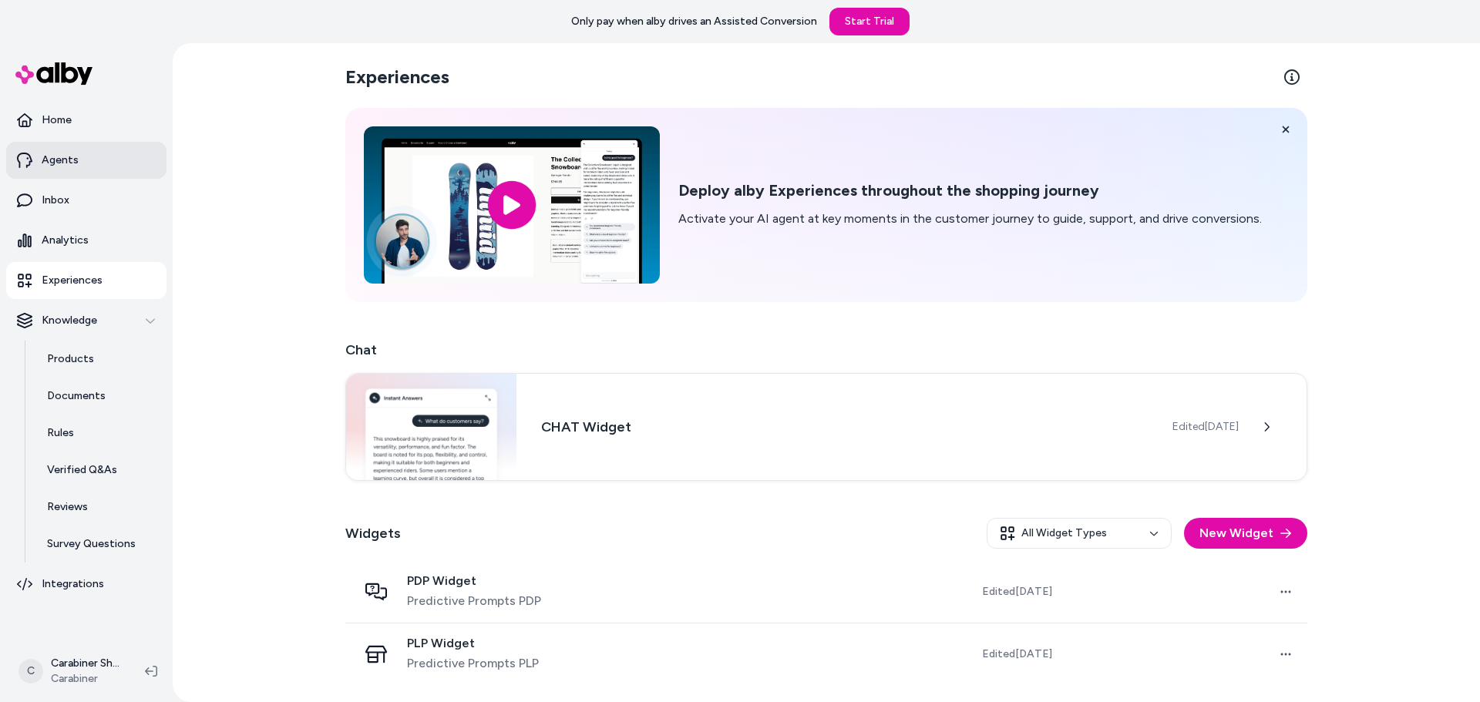
click at [102, 172] on link "Agents" at bounding box center [86, 160] width 160 height 37
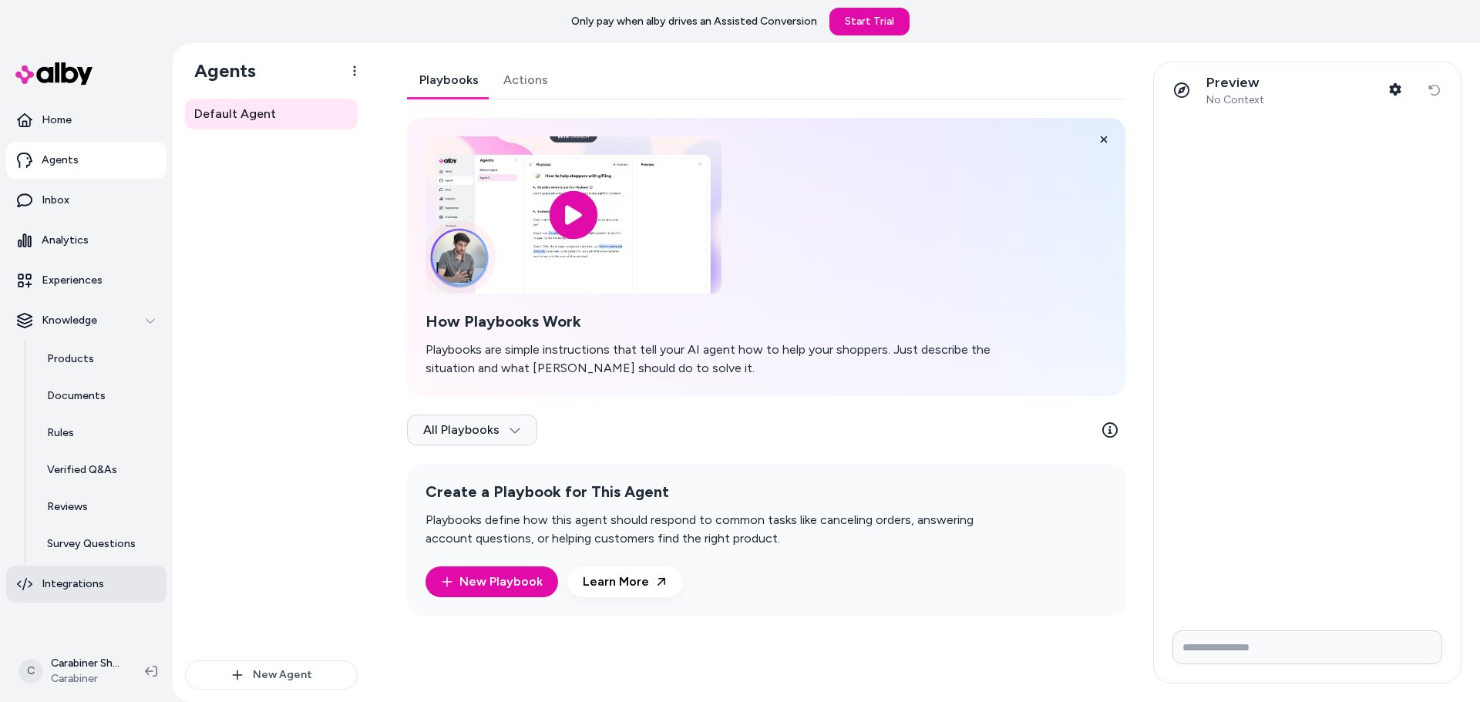
click at [119, 578] on link "Integrations" at bounding box center [86, 584] width 160 height 37
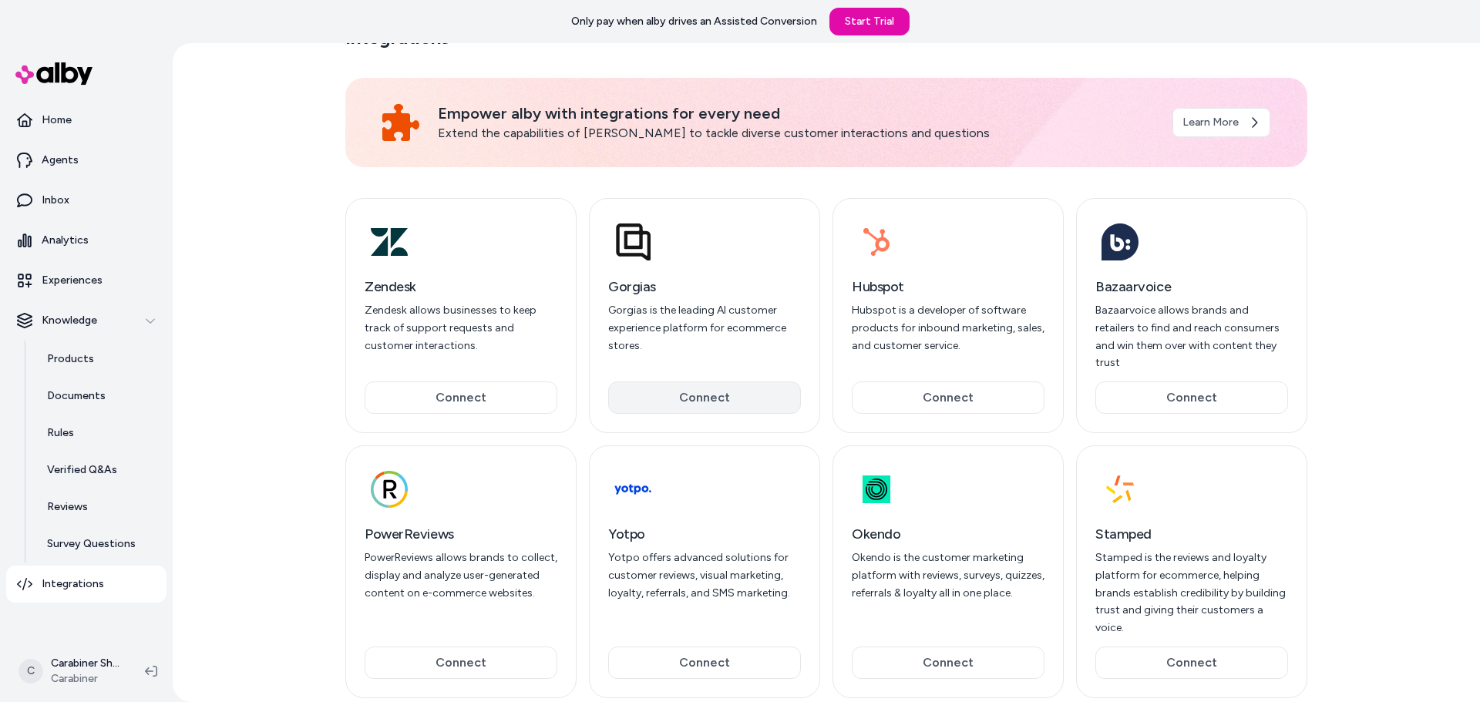
scroll to position [45, 0]
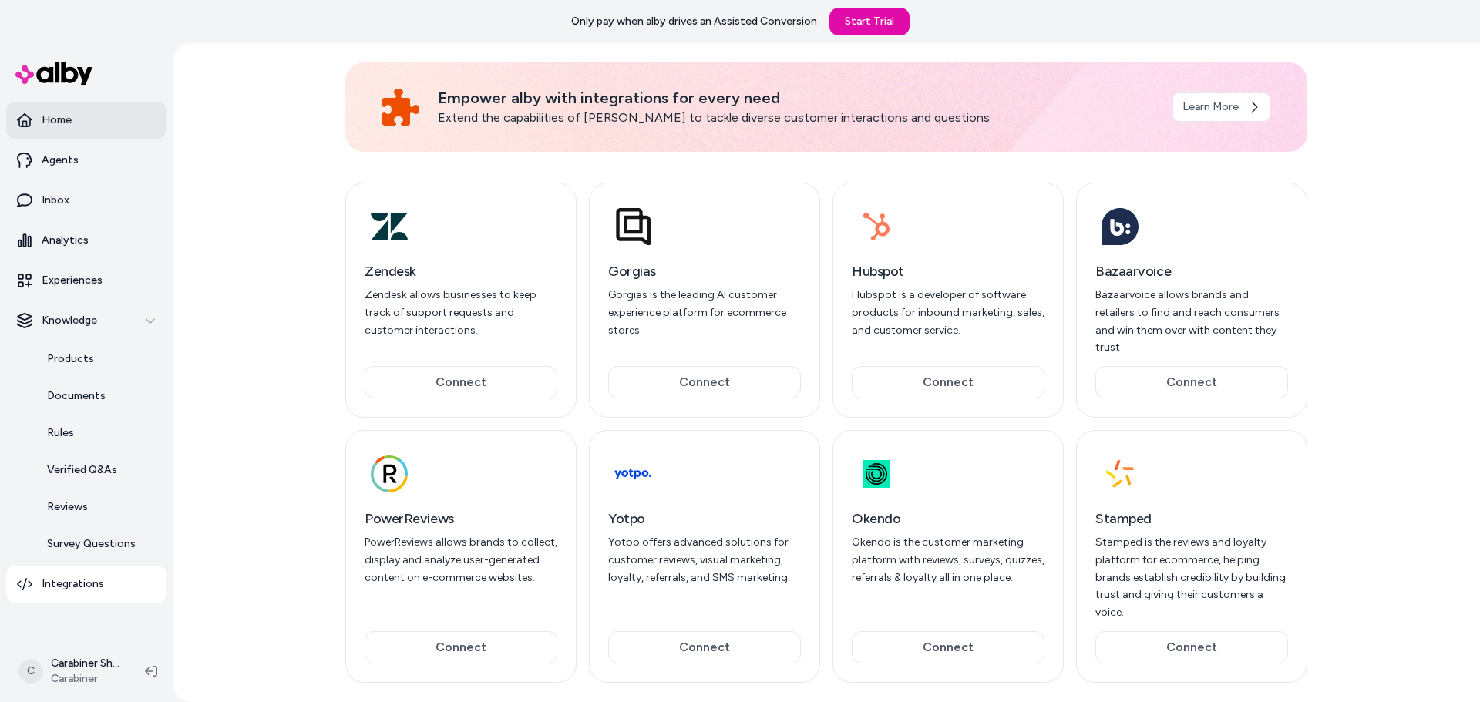
click at [78, 124] on link "Home" at bounding box center [86, 120] width 160 height 37
click at [72, 169] on link "Agents" at bounding box center [86, 160] width 160 height 37
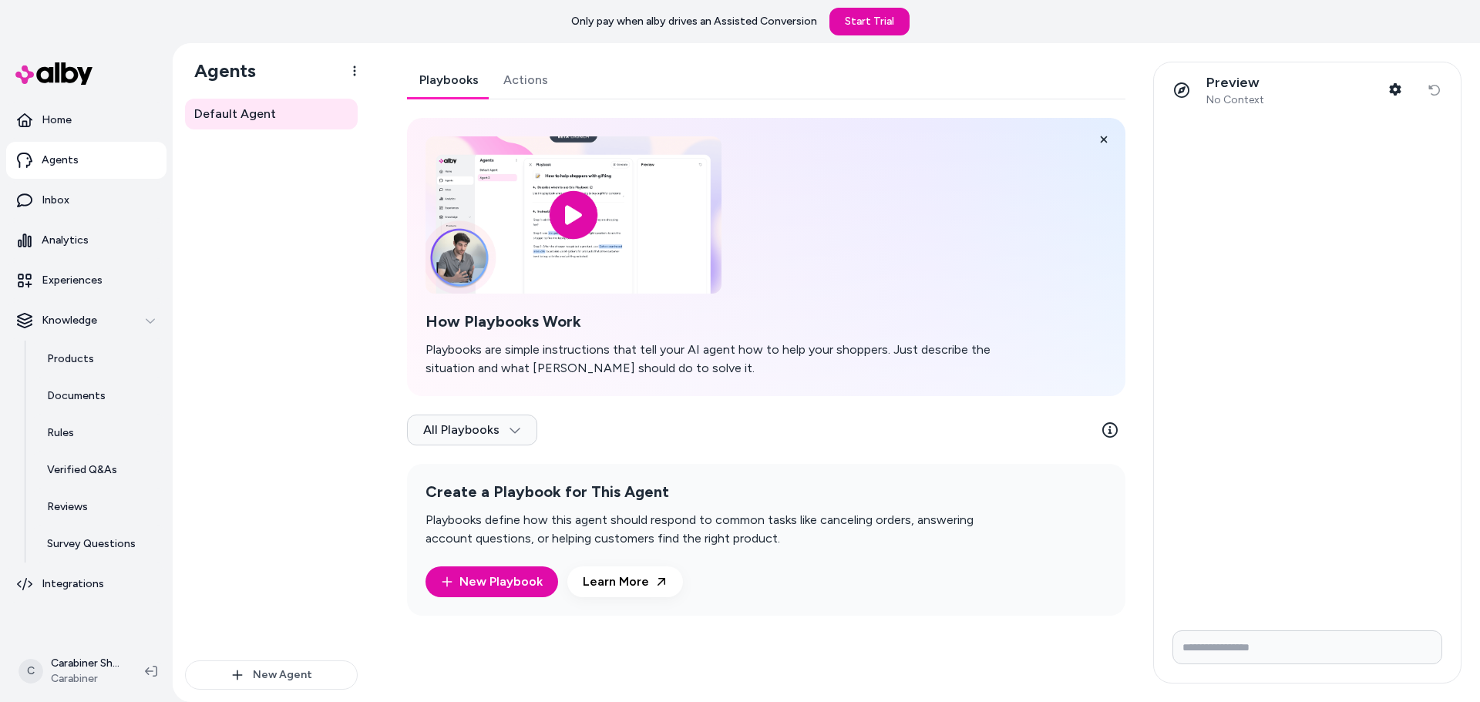
click at [72, 169] on link "Agents" at bounding box center [86, 160] width 160 height 37
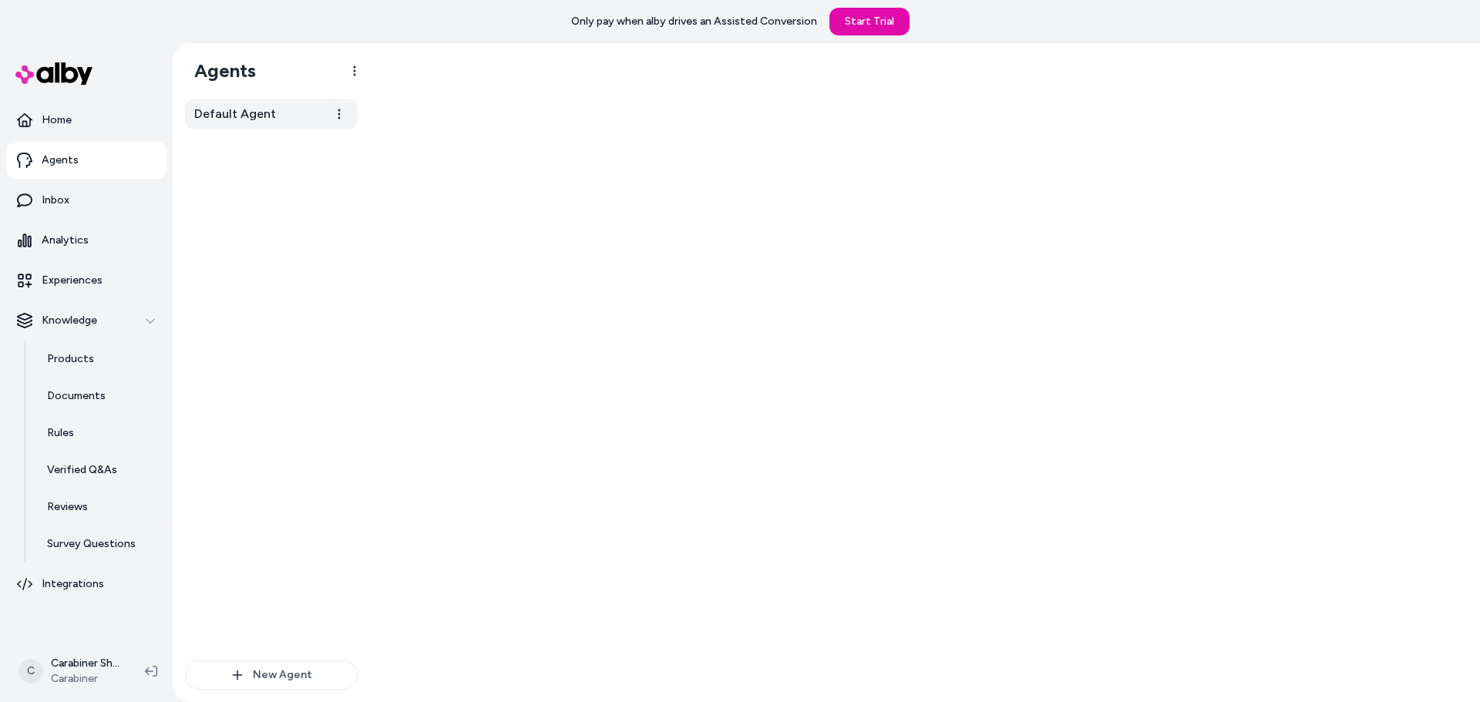
click at [213, 117] on span "Default Agent" at bounding box center [235, 114] width 82 height 18
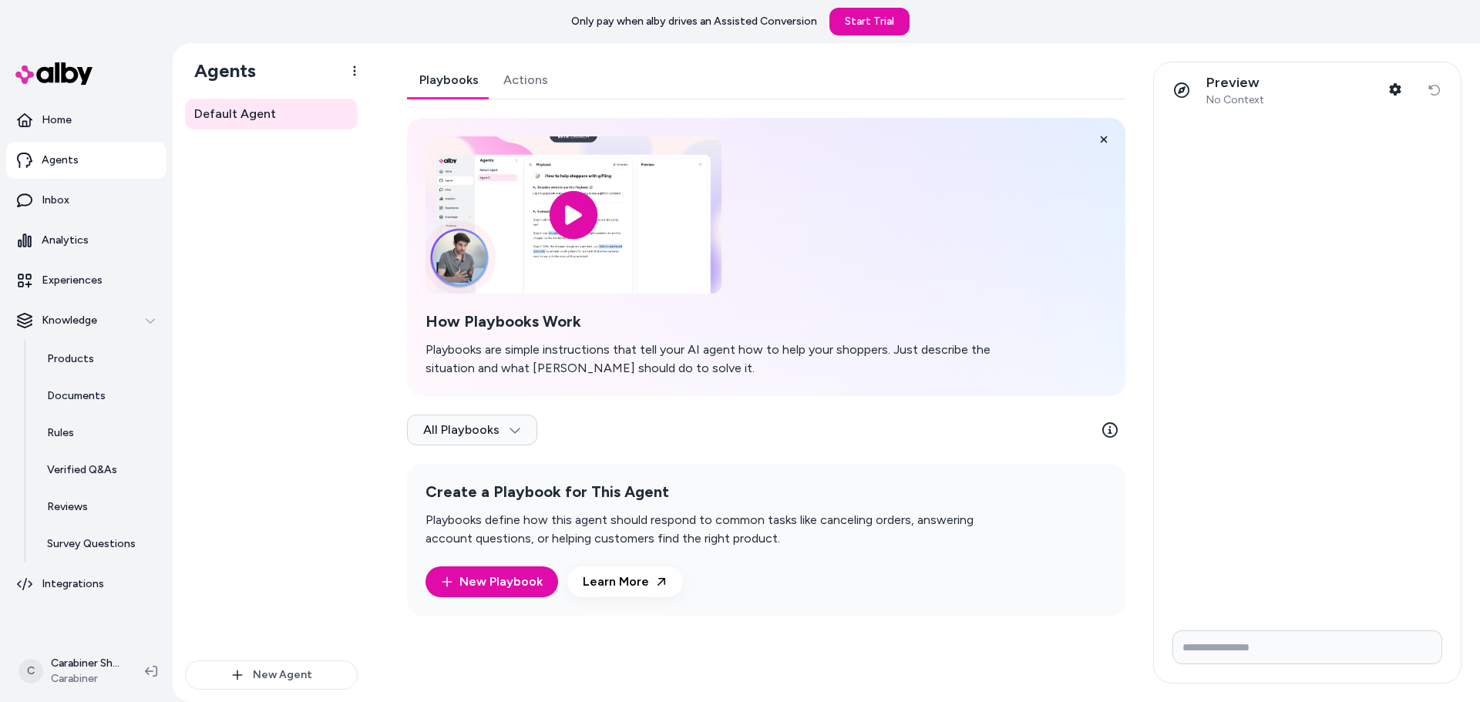
click at [511, 92] on link "Actions" at bounding box center [525, 80] width 69 height 37
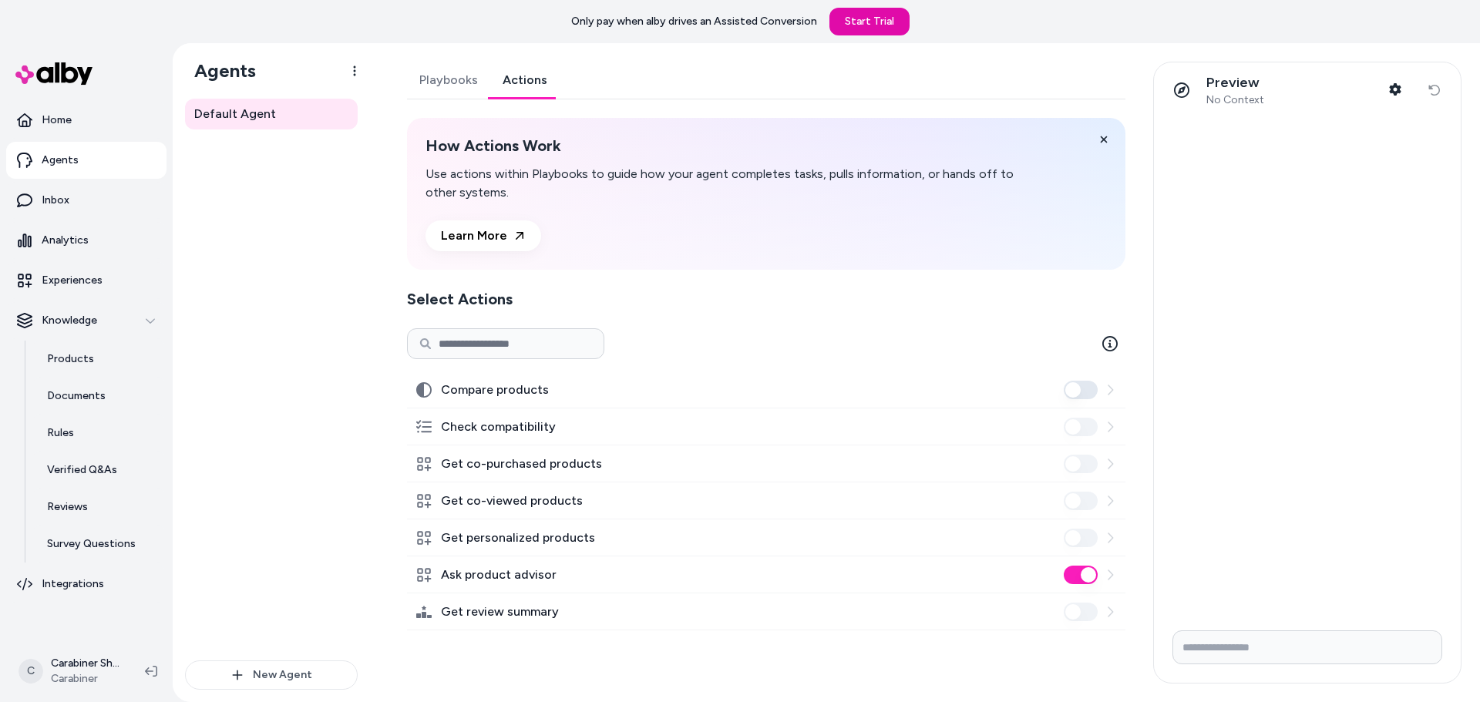
click at [496, 352] on input at bounding box center [505, 343] width 197 height 31
click at [81, 202] on link "Inbox" at bounding box center [86, 200] width 160 height 37
drag, startPoint x: 81, startPoint y: 202, endPoint x: 55, endPoint y: 193, distance: 27.5
click at [55, 193] on p "Inbox" at bounding box center [56, 200] width 28 height 15
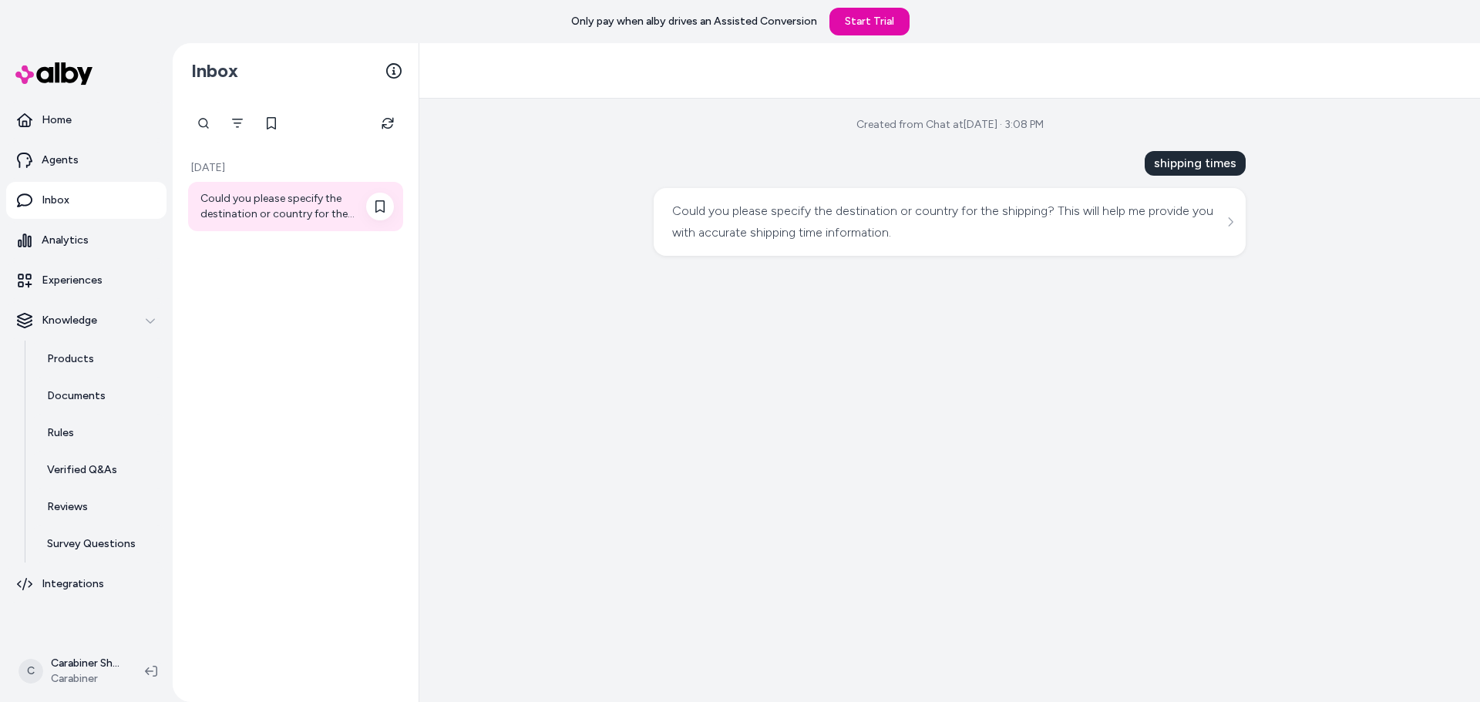
click at [252, 213] on div "Could you please specify the destination or country for the shipping? This will…" at bounding box center [296, 206] width 193 height 31
drag, startPoint x: 956, startPoint y: 240, endPoint x: 974, endPoint y: 235, distance: 18.3
click at [956, 240] on div "Could you please specify the destination or country for the shipping? This will…" at bounding box center [947, 221] width 551 height 43
click at [1193, 223] on div "Could you please specify the destination or country for the shipping? This will…" at bounding box center [949, 221] width 555 height 43
click at [1234, 218] on icon "See more" at bounding box center [1229, 222] width 11 height 11
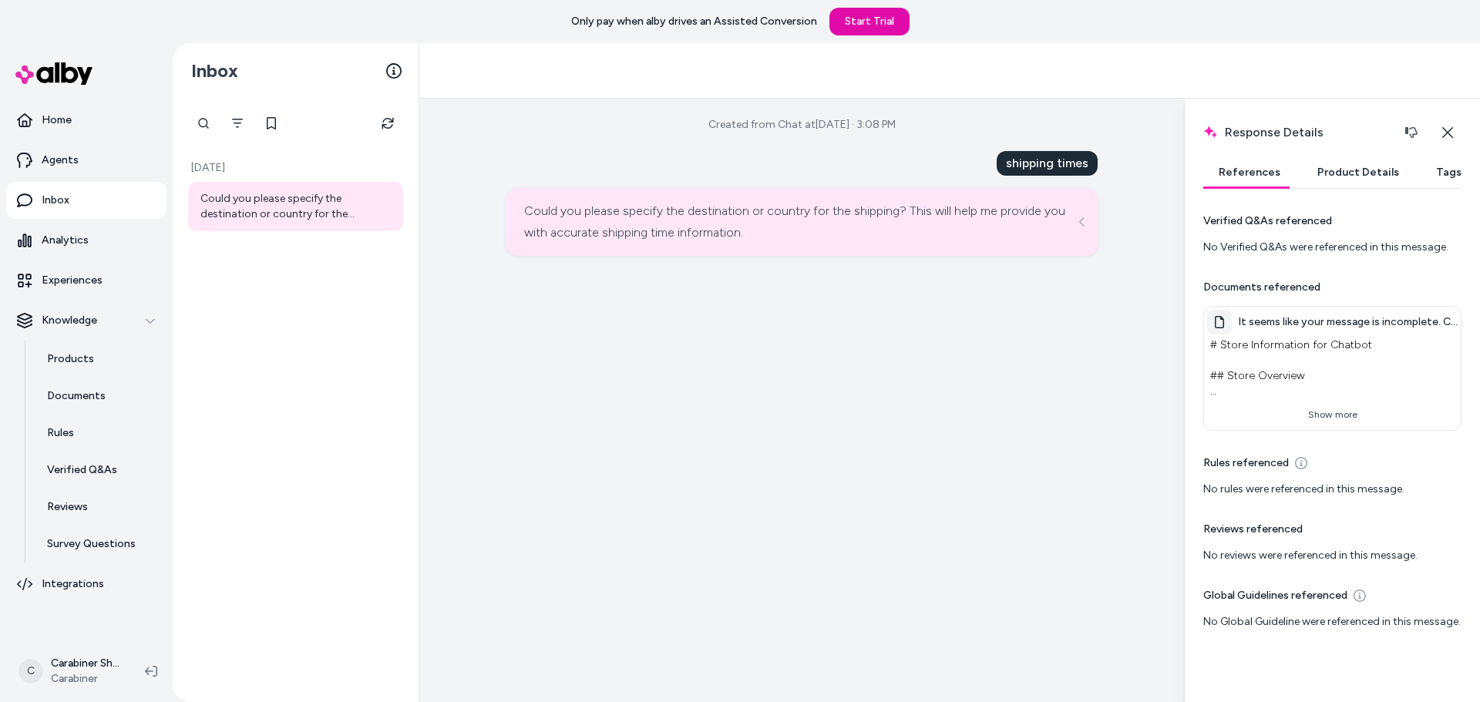
click at [1135, 265] on div "Created from Chat at Aug 19, 2025 · 3:08 PM shipping times Could you please spe…" at bounding box center [801, 400] width 764 height 603
click at [1065, 160] on div "shipping times" at bounding box center [1046, 163] width 101 height 25
click at [1089, 298] on div "Created from Chat at Aug 19, 2025 · 3:08 PM shipping times Could you please spe…" at bounding box center [801, 400] width 764 height 603
click at [1288, 398] on p "# Store Information for Chatbot ## Store Overview Welcome to Carabiner Shop — y…" at bounding box center [1332, 368] width 250 height 68
click at [1284, 406] on button "Show more" at bounding box center [1332, 414] width 250 height 25
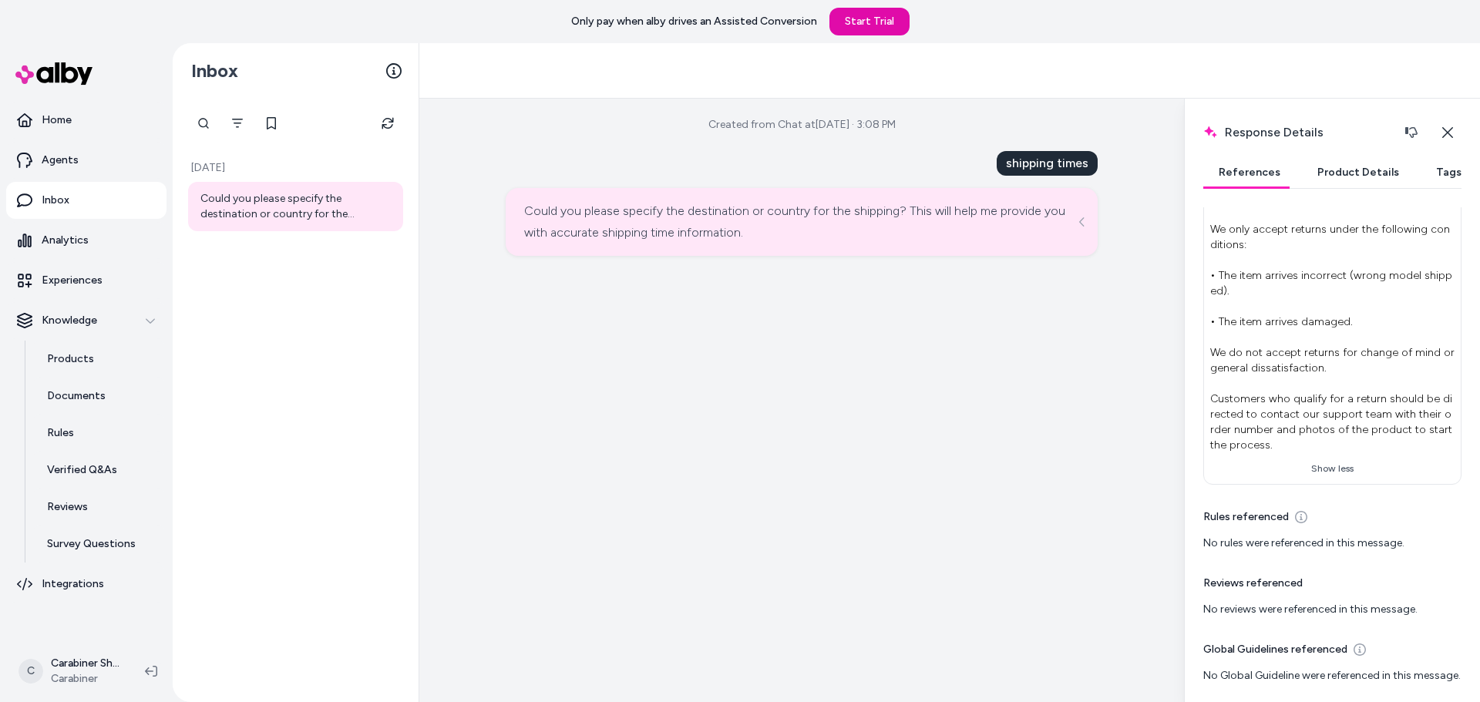
scroll to position [547, 0]
click at [1053, 387] on div "Created from Chat at Aug 19, 2025 · 3:08 PM shipping times Could you please spe…" at bounding box center [801, 400] width 764 height 603
click at [1449, 117] on button "Close" at bounding box center [1447, 132] width 29 height 31
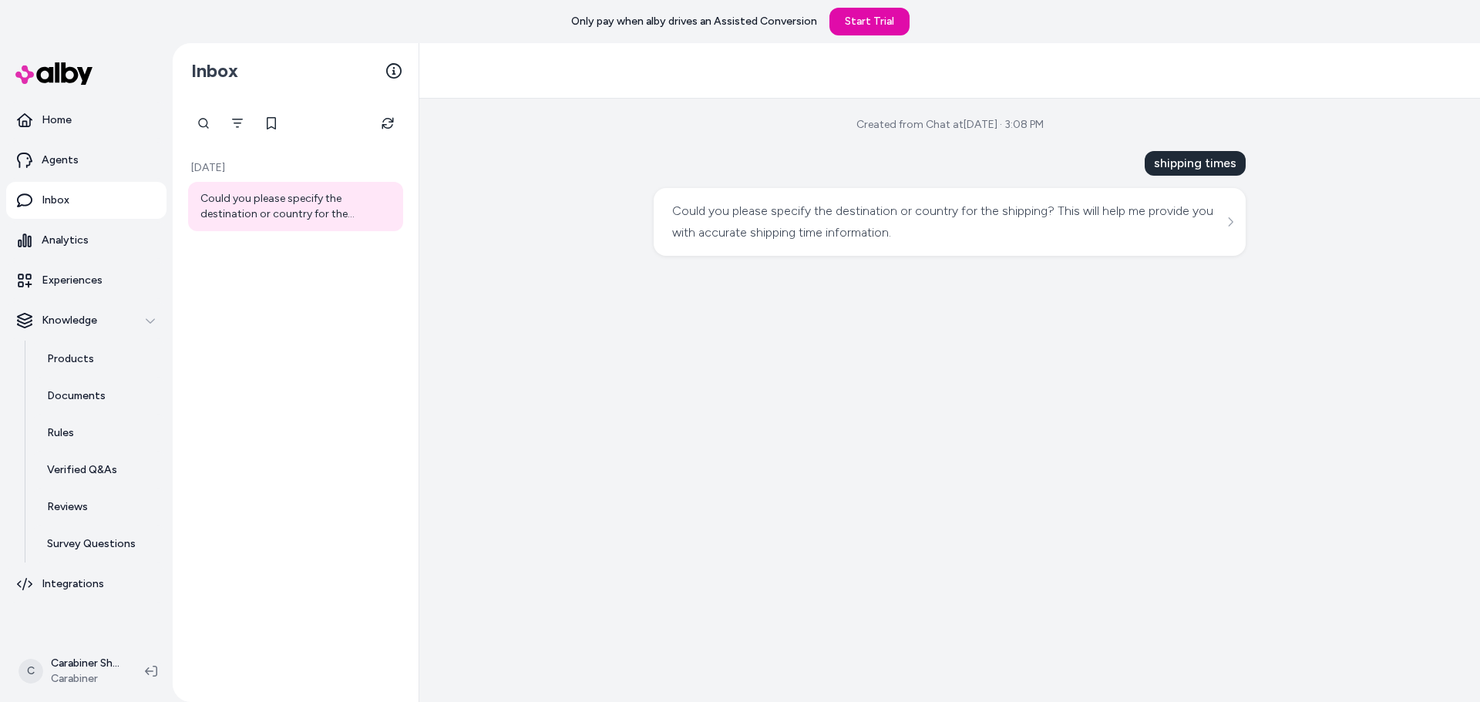
click at [939, 219] on div "Could you please specify the destination or country for the shipping? This will…" at bounding box center [947, 221] width 551 height 43
click at [932, 149] on div "Created from Chat at Aug 19, 2025 · 3:08 PM shipping times Could you please spe…" at bounding box center [949, 400] width 1060 height 603
click at [919, 117] on div "Created from Chat at Aug 19, 2025 · 3:08 PM" at bounding box center [949, 124] width 187 height 15
click at [912, 124] on div "Created from Chat at Aug 19, 2025 · 3:08 PM" at bounding box center [949, 124] width 187 height 15
click at [1208, 167] on div "shipping times" at bounding box center [1194, 163] width 101 height 25
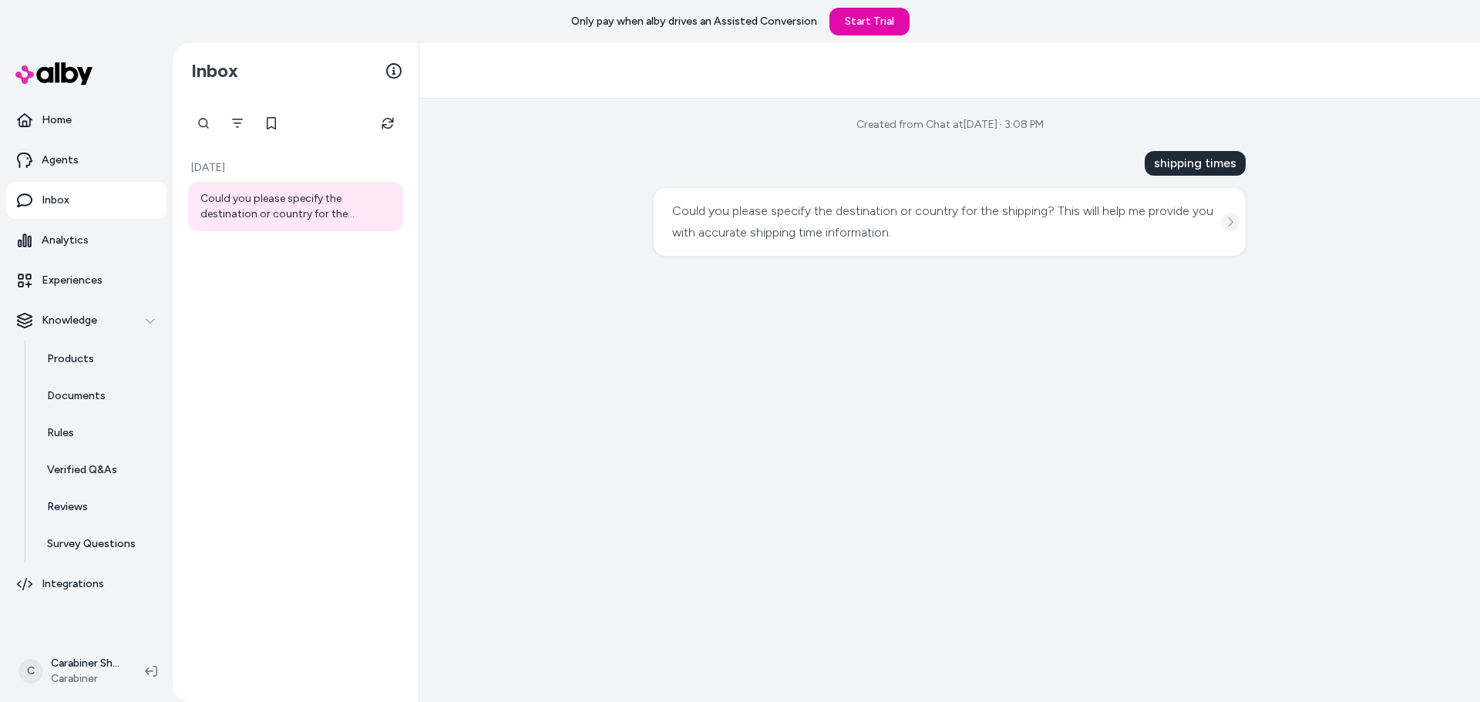
click at [1231, 223] on icon "See more" at bounding box center [1229, 222] width 11 height 11
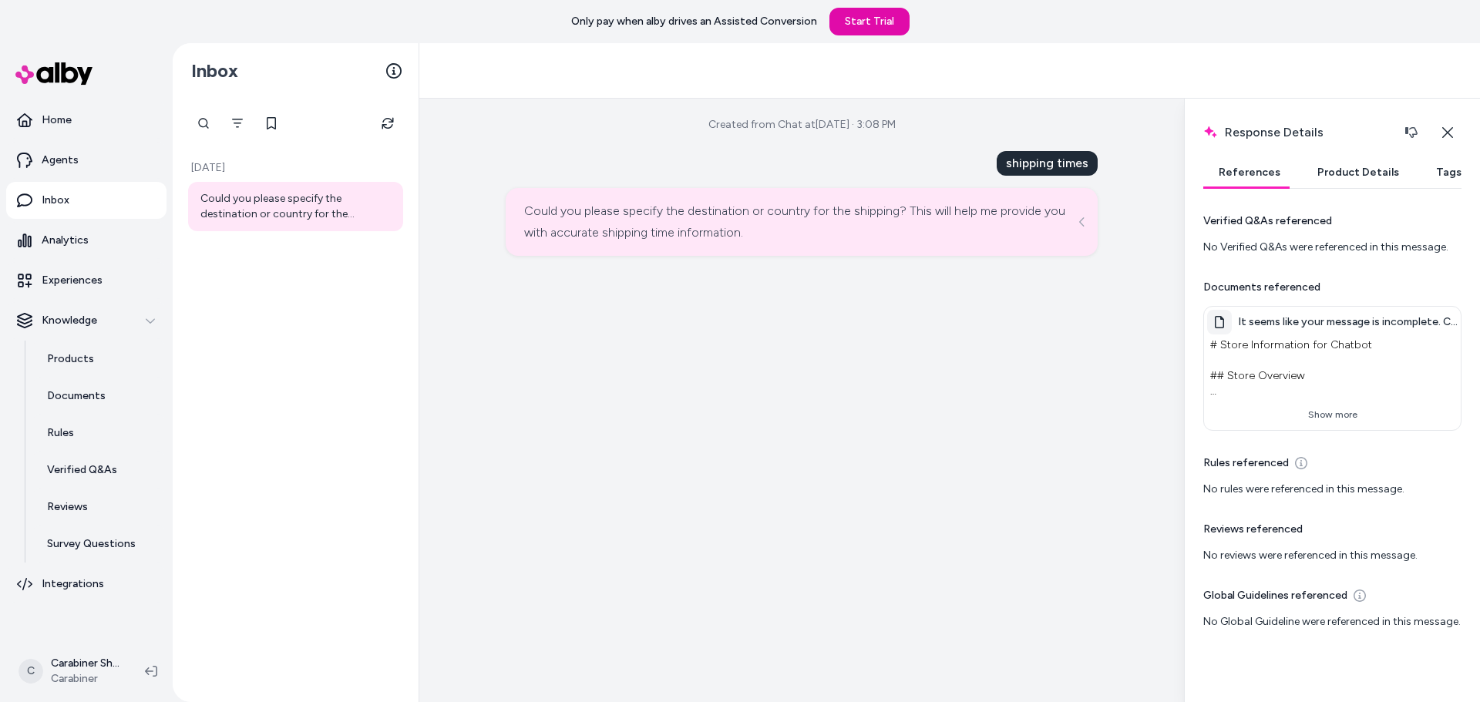
scroll to position [6, 0]
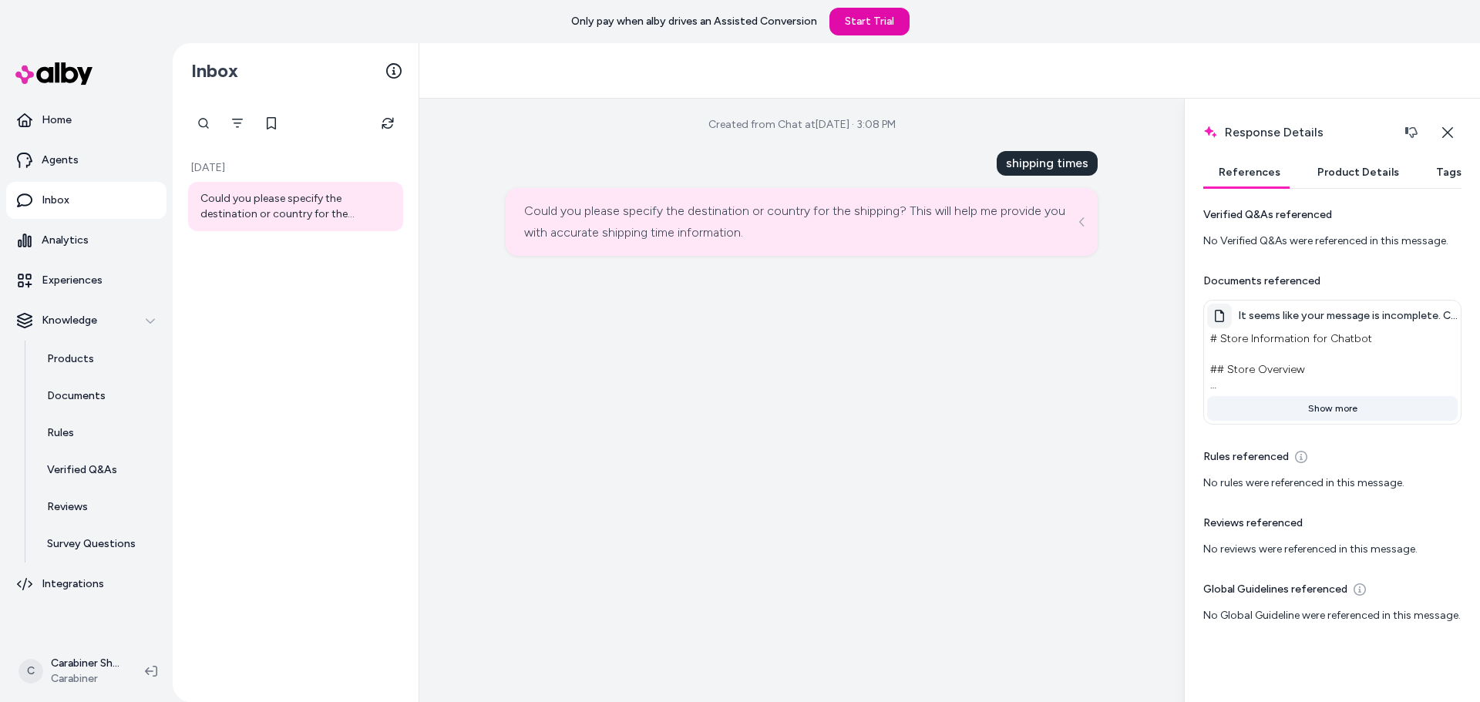
click at [1292, 406] on button "Show more" at bounding box center [1332, 408] width 250 height 25
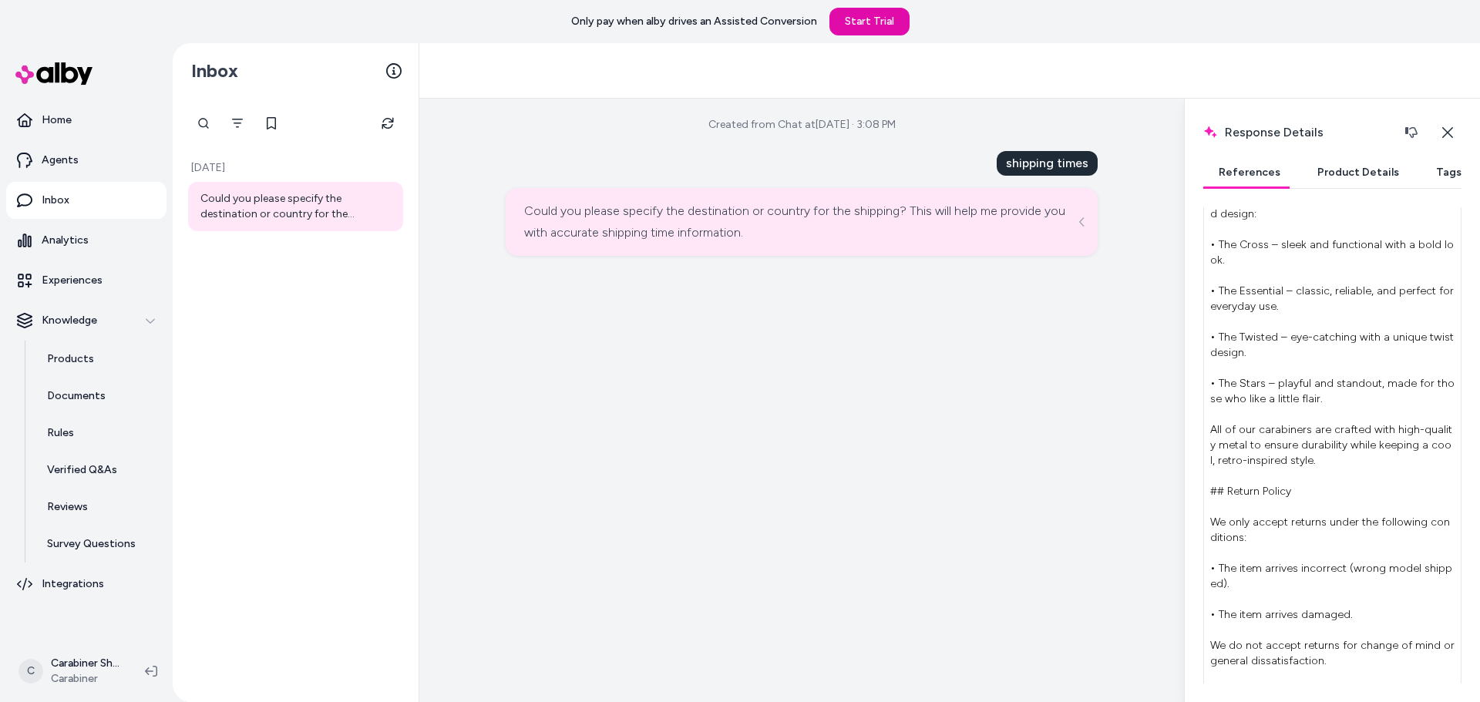
scroll to position [8, 0]
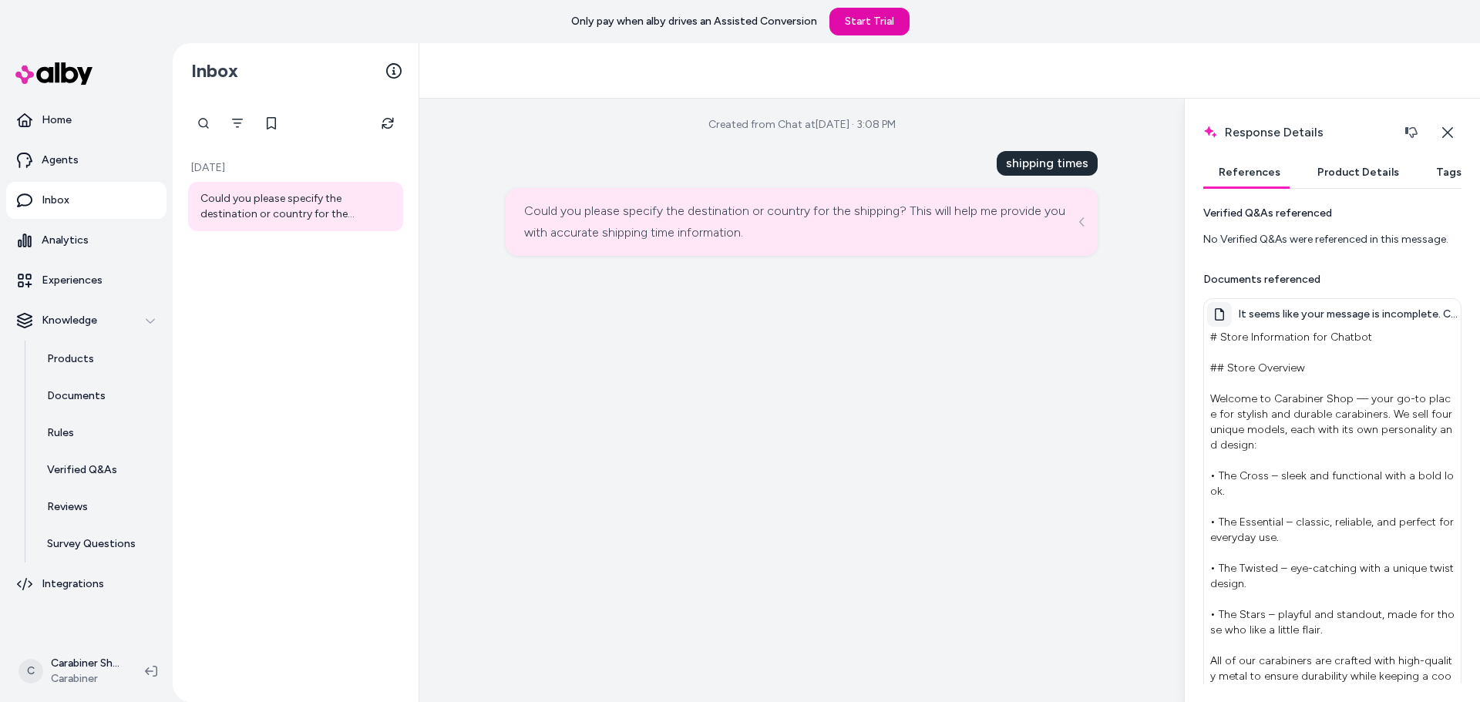
click at [1136, 290] on div "Created from Chat at Aug 19, 2025 · 3:08 PM shipping times Could you please spe…" at bounding box center [801, 400] width 764 height 603
click at [83, 168] on link "Agents" at bounding box center [86, 160] width 160 height 37
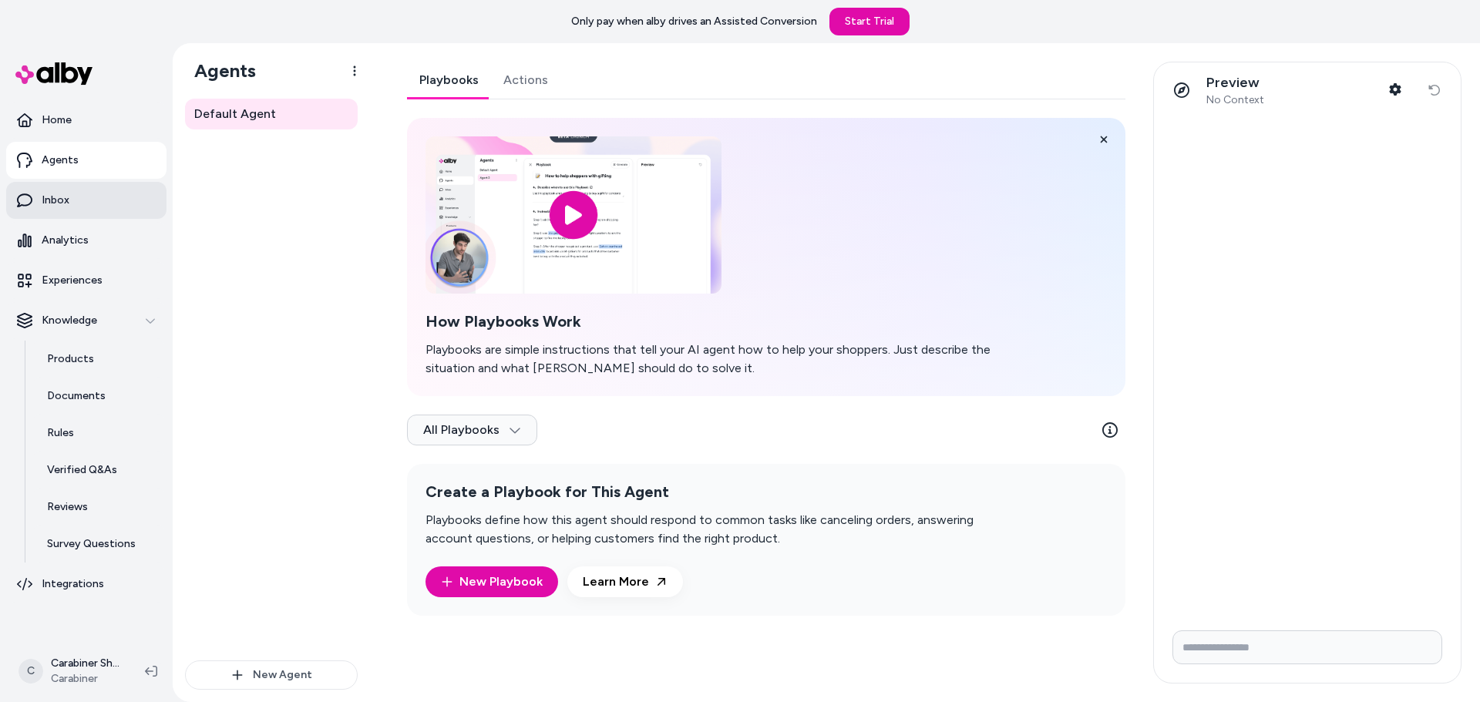
click at [97, 186] on link "Inbox" at bounding box center [86, 200] width 160 height 37
click at [92, 159] on link "Agents" at bounding box center [86, 160] width 160 height 37
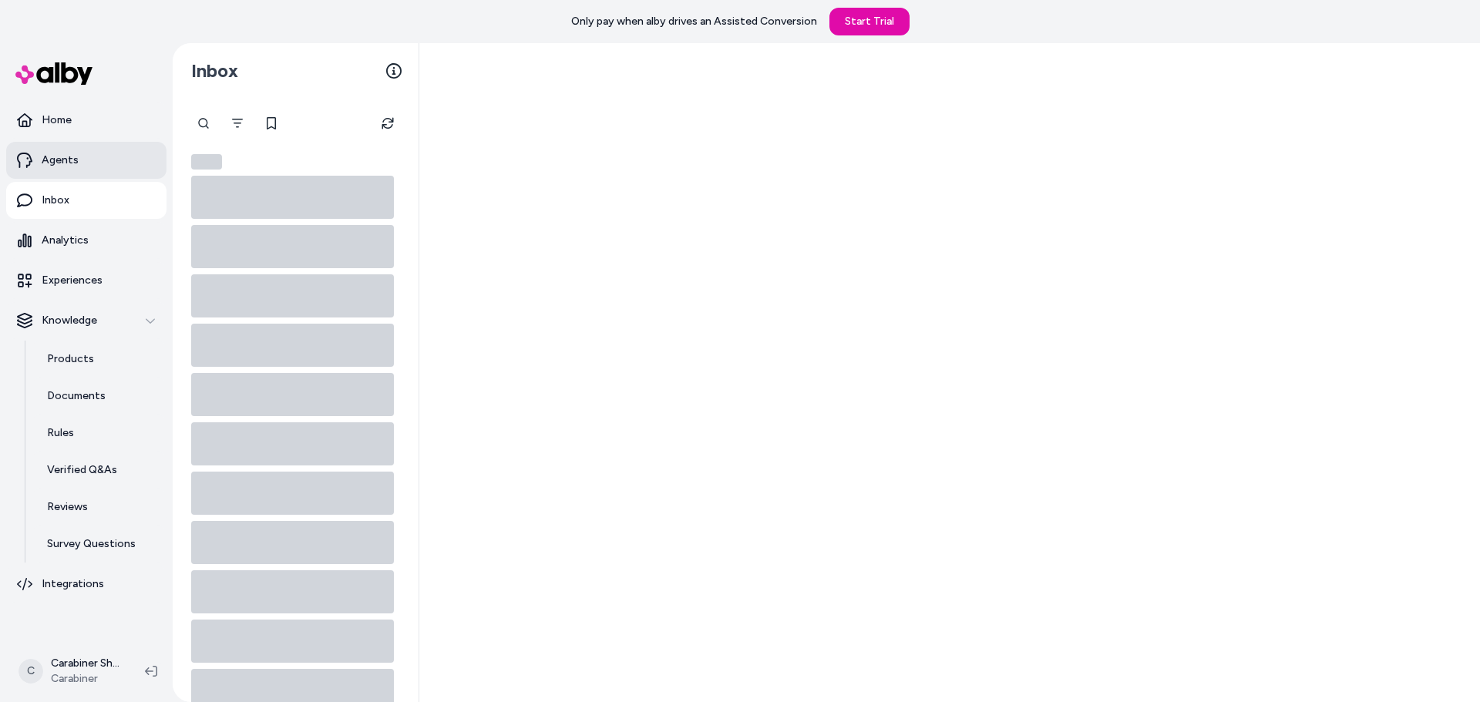
click at [86, 156] on link "Agents" at bounding box center [86, 160] width 160 height 37
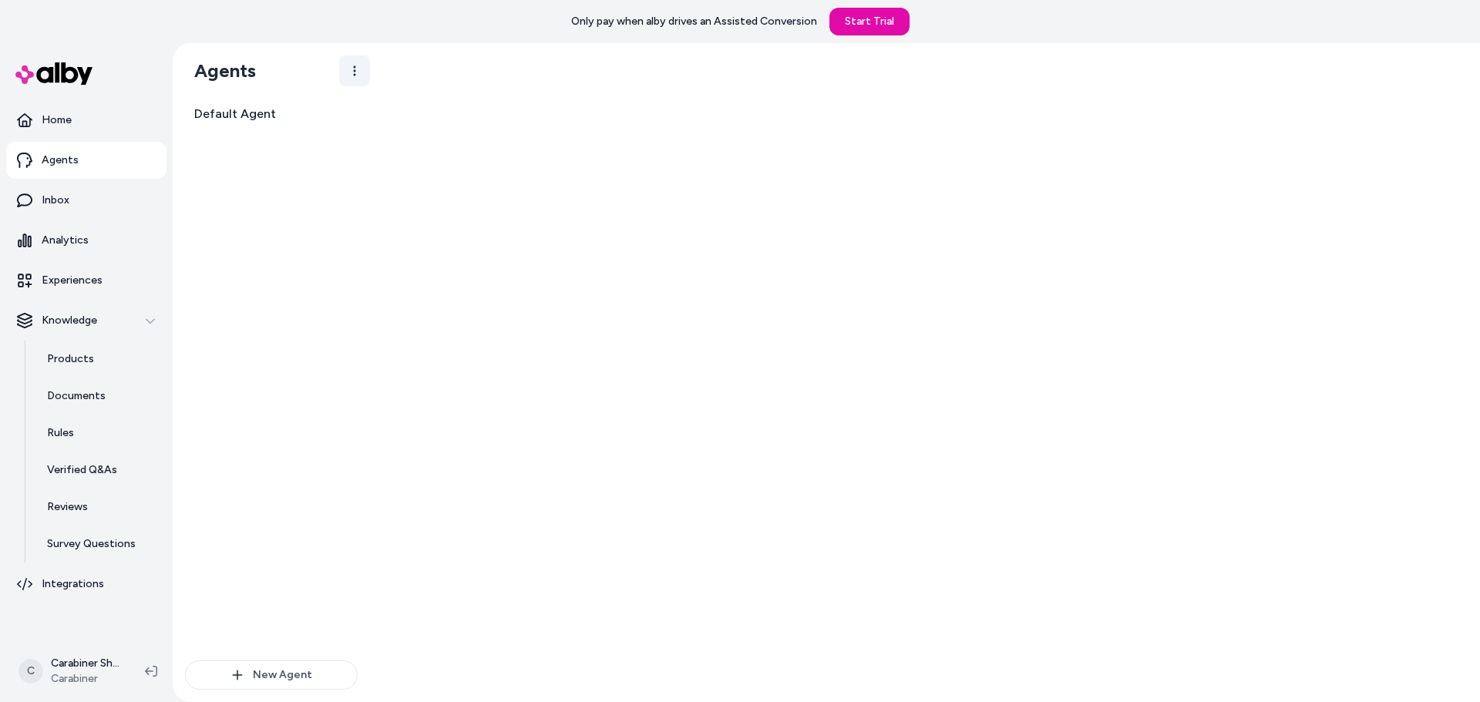
click at [354, 73] on html "Only pay when alby drives an Assisted Conversion Start Trial Home Agents Inbox …" at bounding box center [740, 351] width 1480 height 702
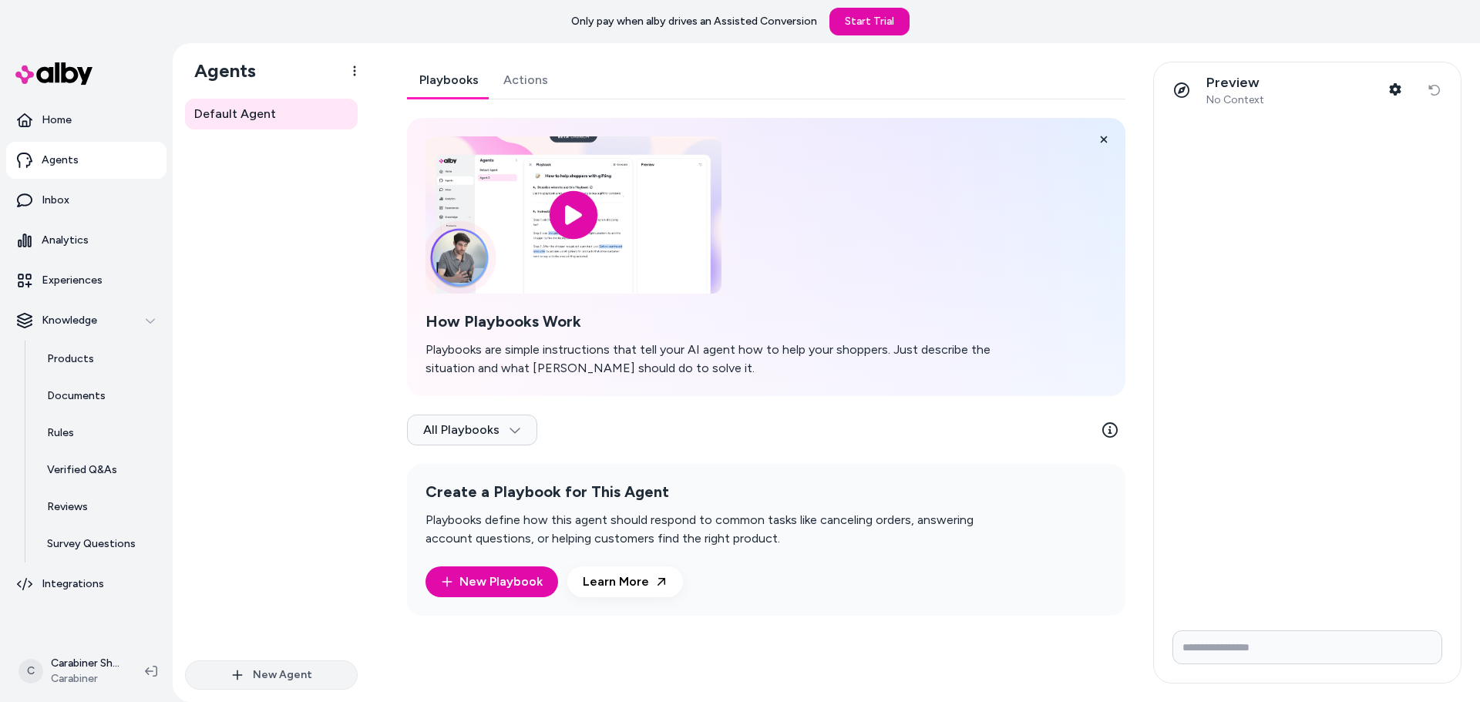
click at [320, 670] on button "New Agent" at bounding box center [271, 674] width 173 height 29
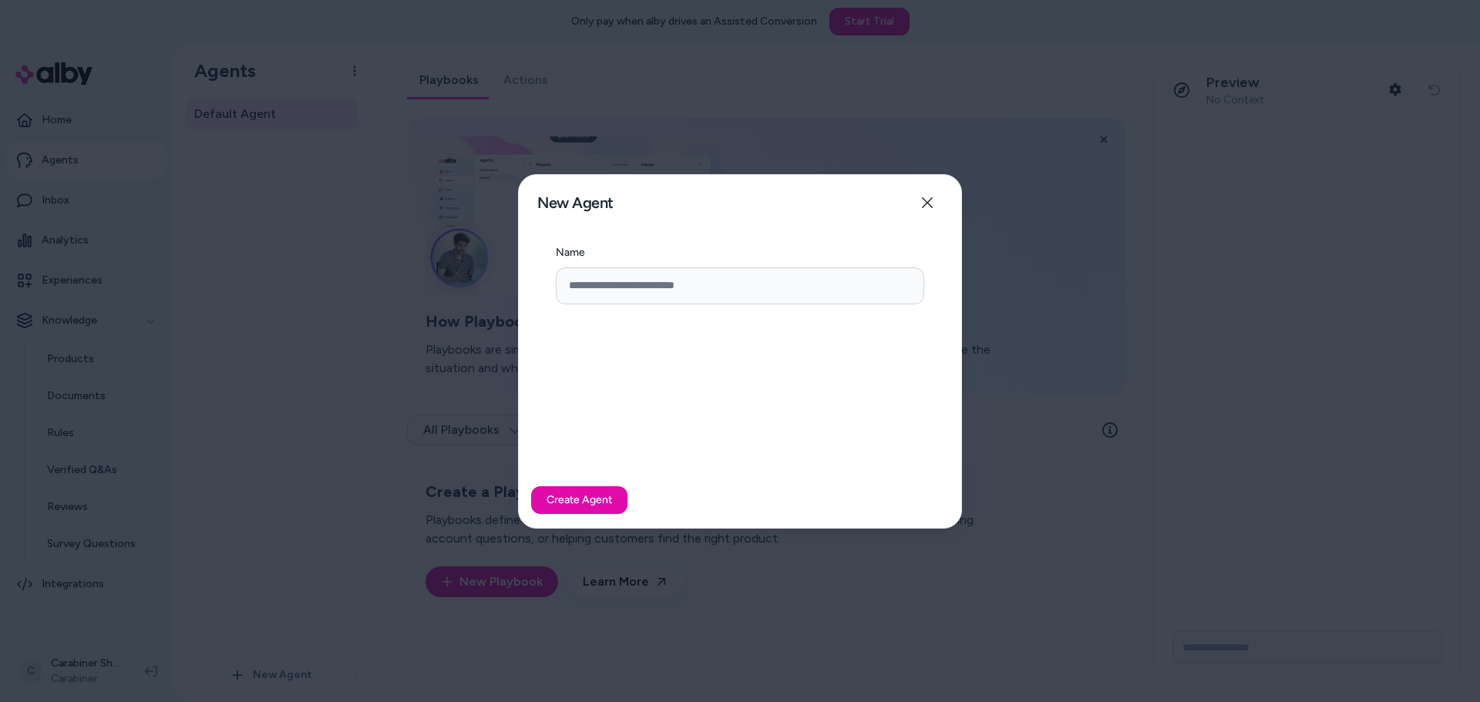
click at [331, 407] on div at bounding box center [740, 351] width 1480 height 702
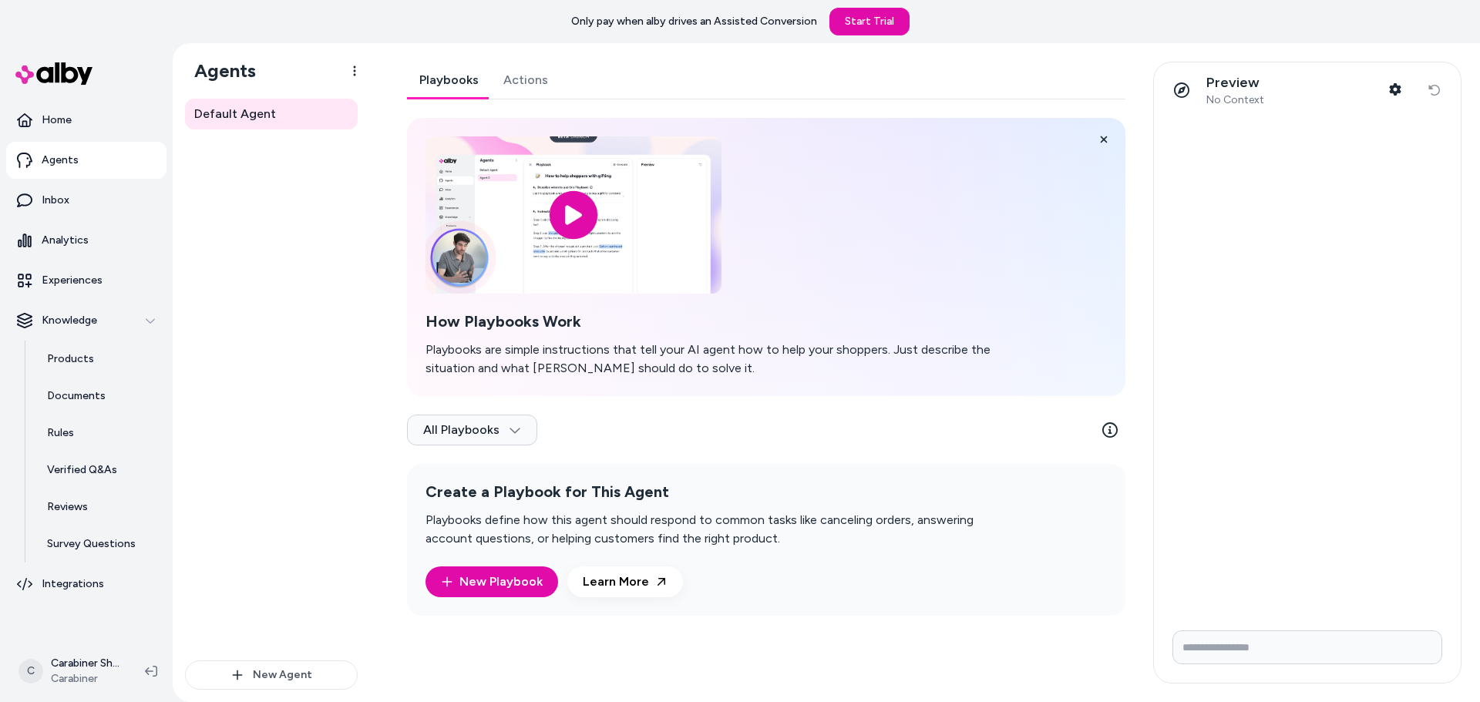
click at [536, 76] on link "Actions" at bounding box center [525, 80] width 69 height 37
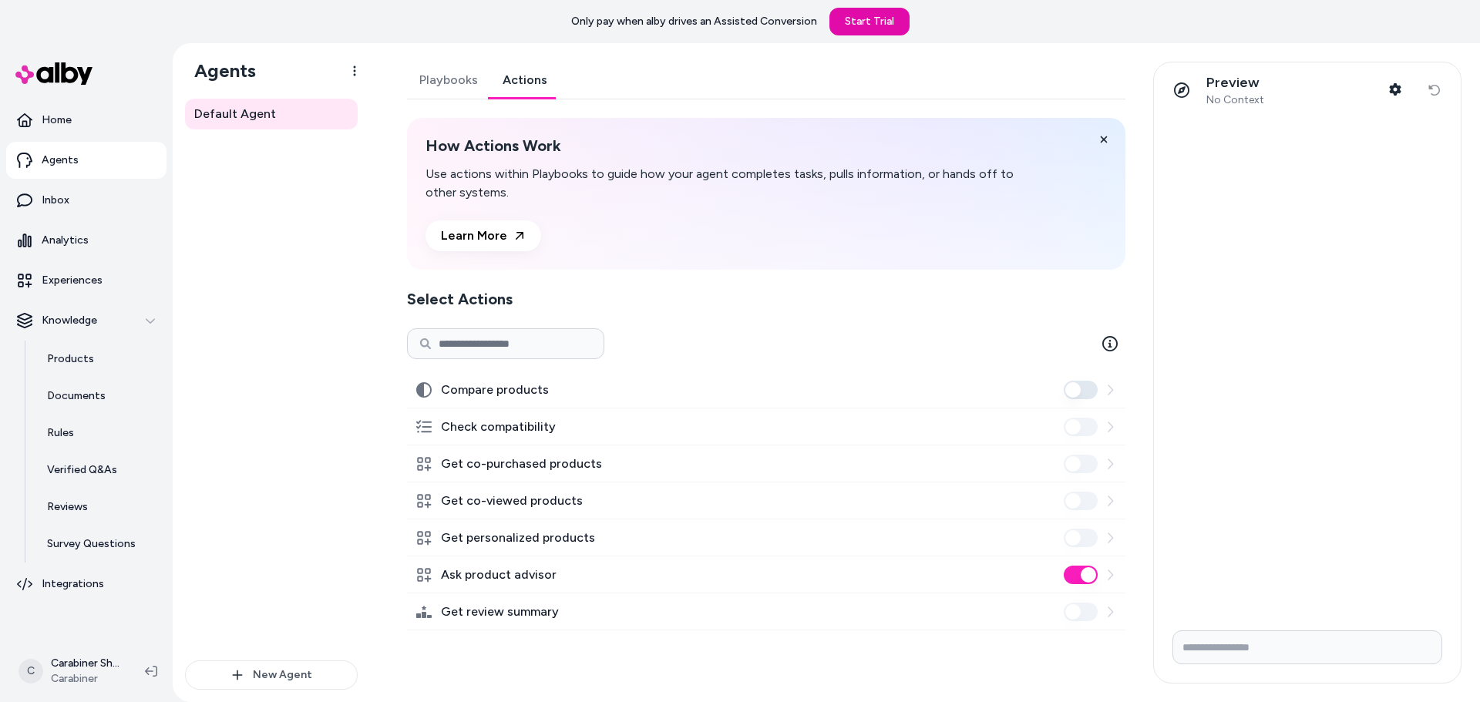
click at [510, 345] on input at bounding box center [505, 343] width 197 height 31
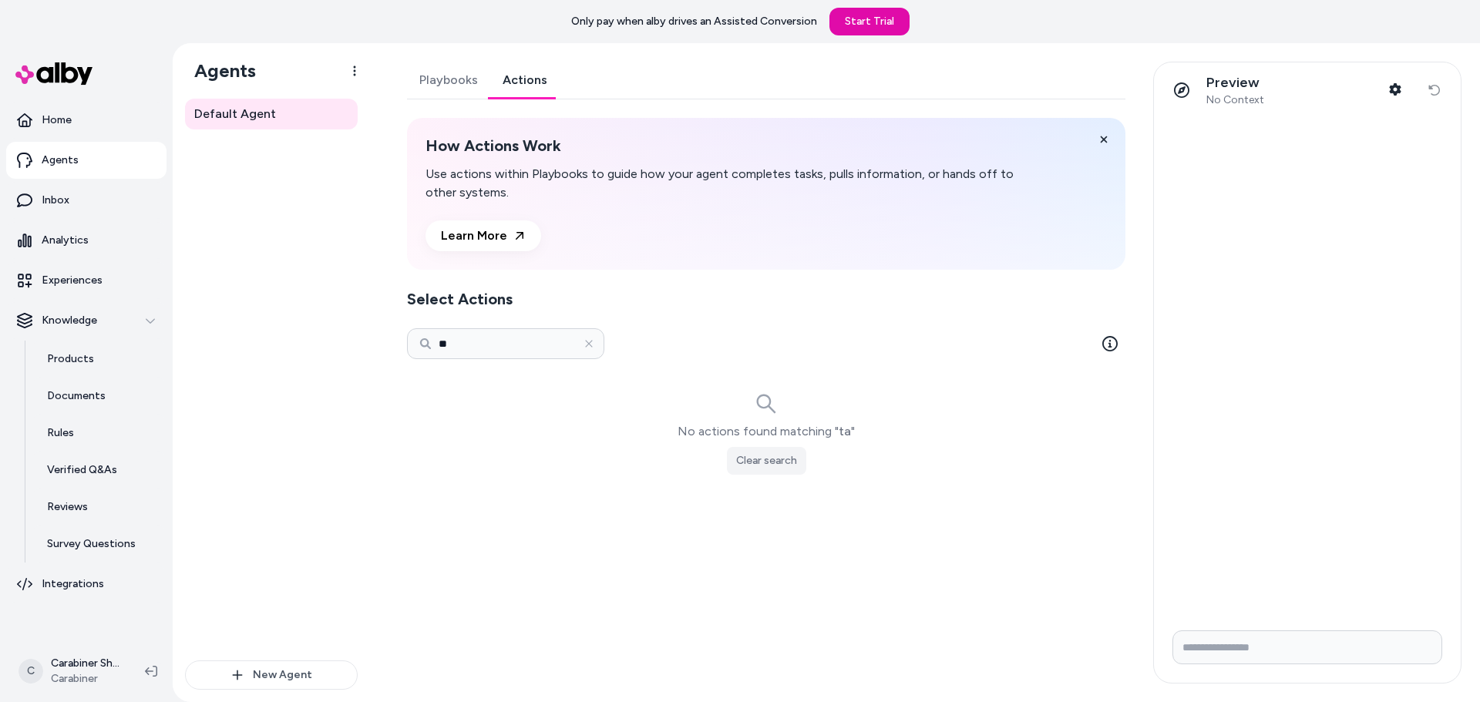
type input "*"
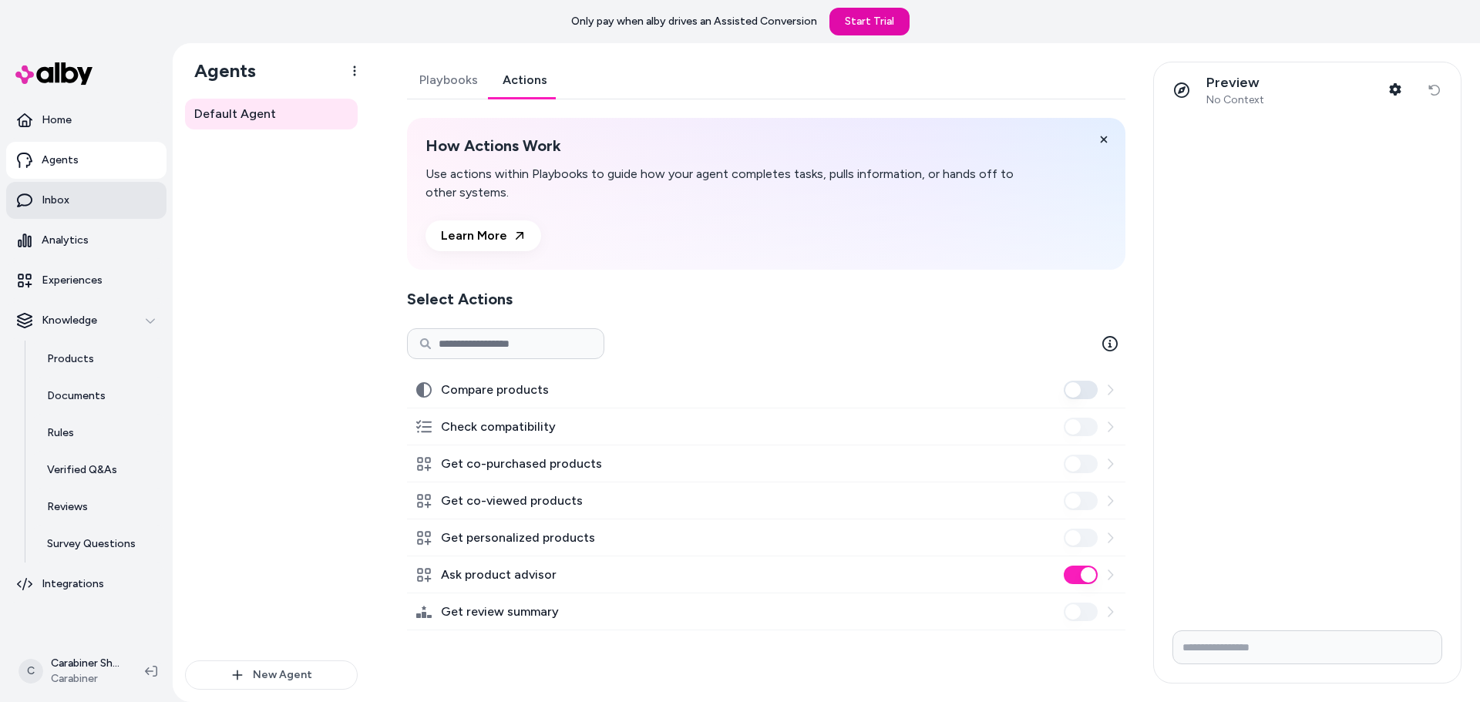
click at [49, 203] on p "Inbox" at bounding box center [56, 200] width 28 height 15
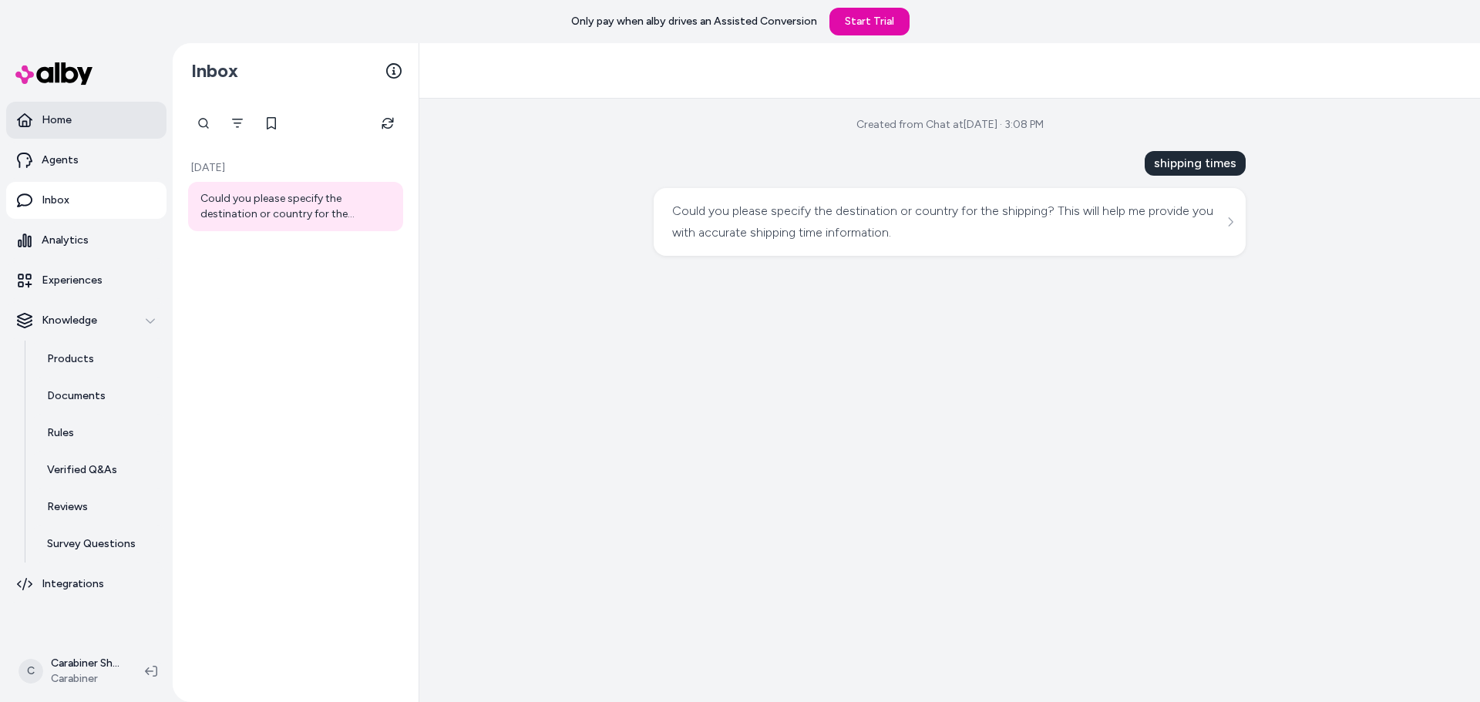
click at [86, 115] on link "Home" at bounding box center [86, 120] width 160 height 37
click at [86, 116] on link "Home" at bounding box center [86, 120] width 160 height 37
click at [112, 120] on link "Home" at bounding box center [86, 120] width 160 height 37
